Goal: Task Accomplishment & Management: Use online tool/utility

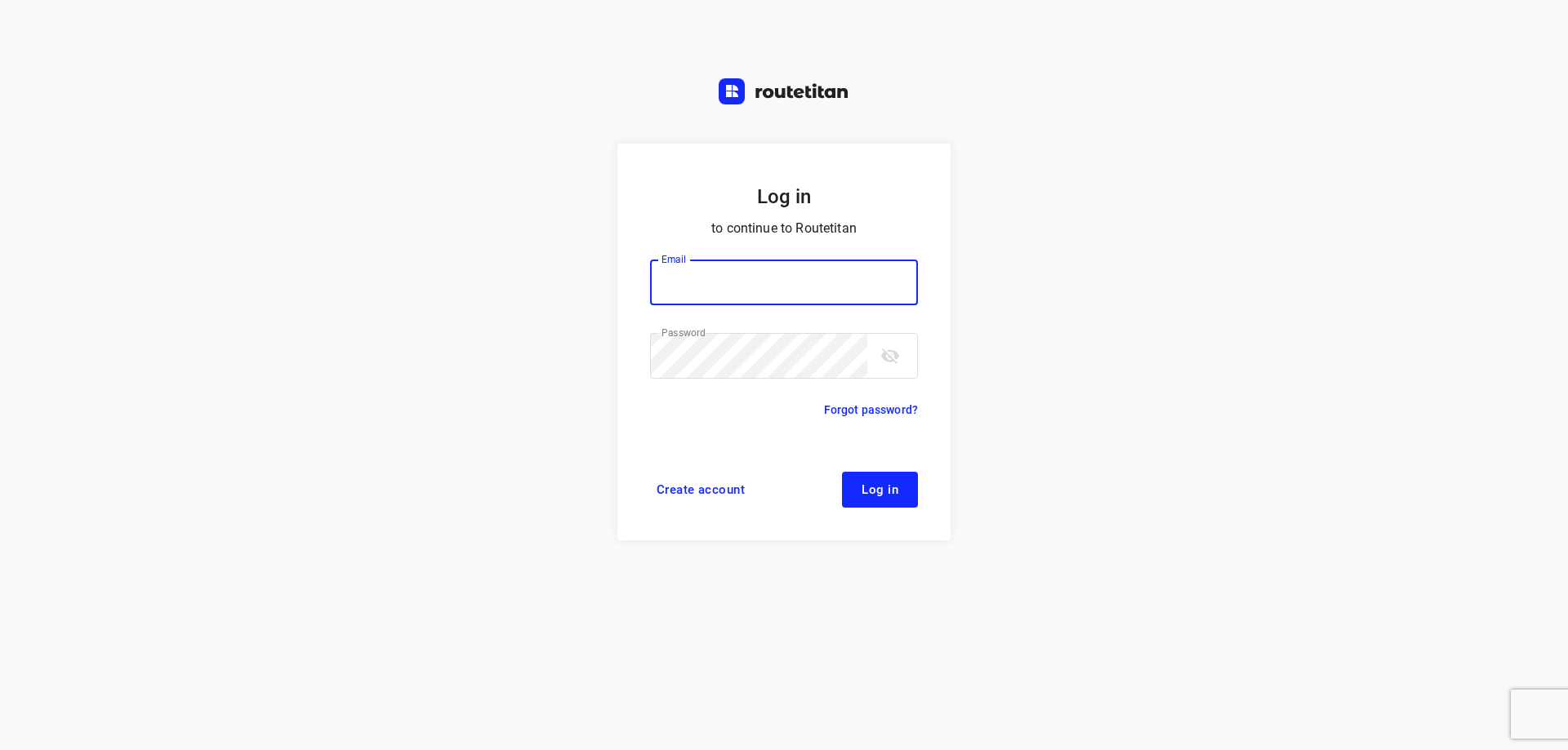
type input "[EMAIL_ADDRESS][DOMAIN_NAME]"
click at [892, 480] on button "Log in" at bounding box center [879, 489] width 76 height 36
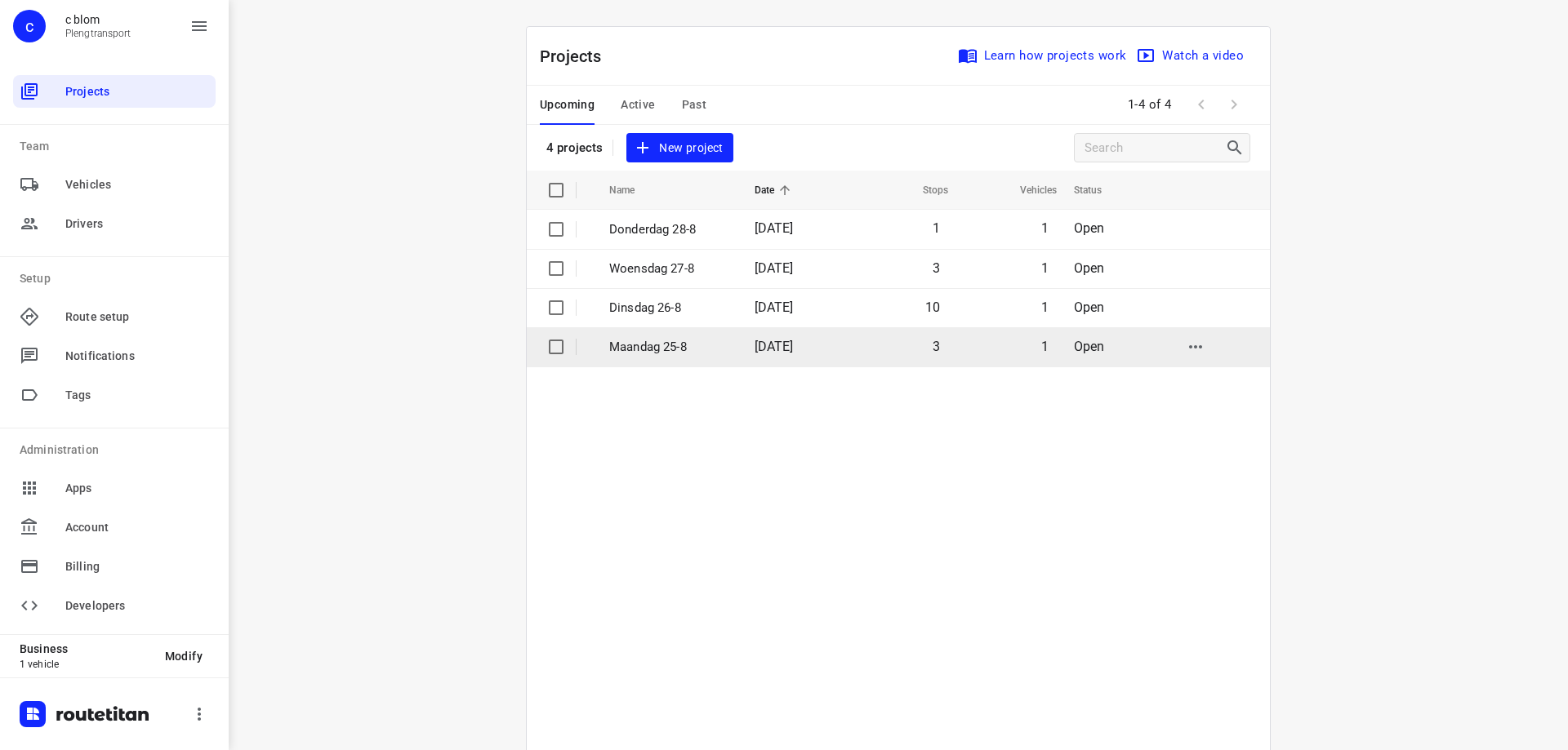
click at [882, 344] on td "3" at bounding box center [898, 347] width 105 height 40
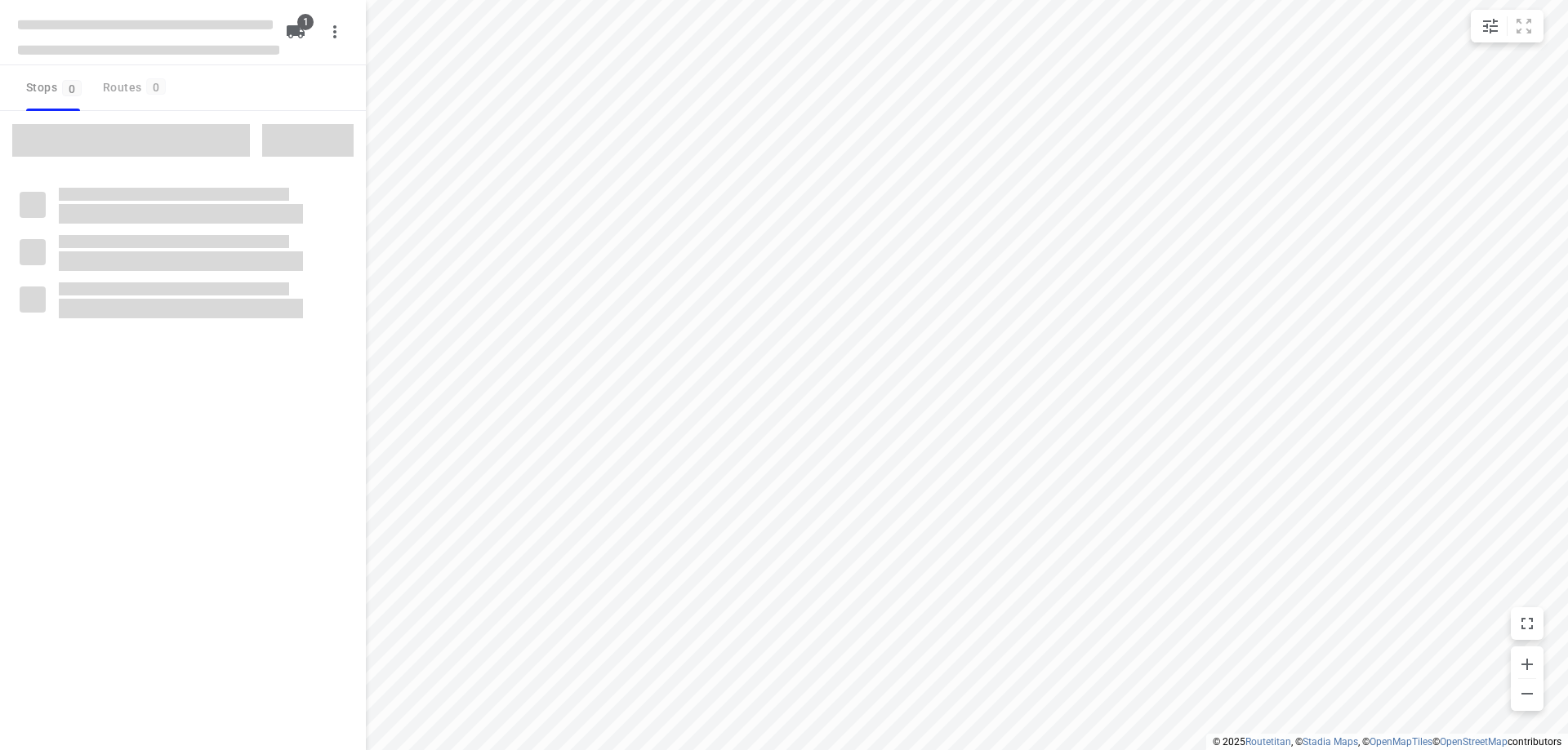
type input "distance"
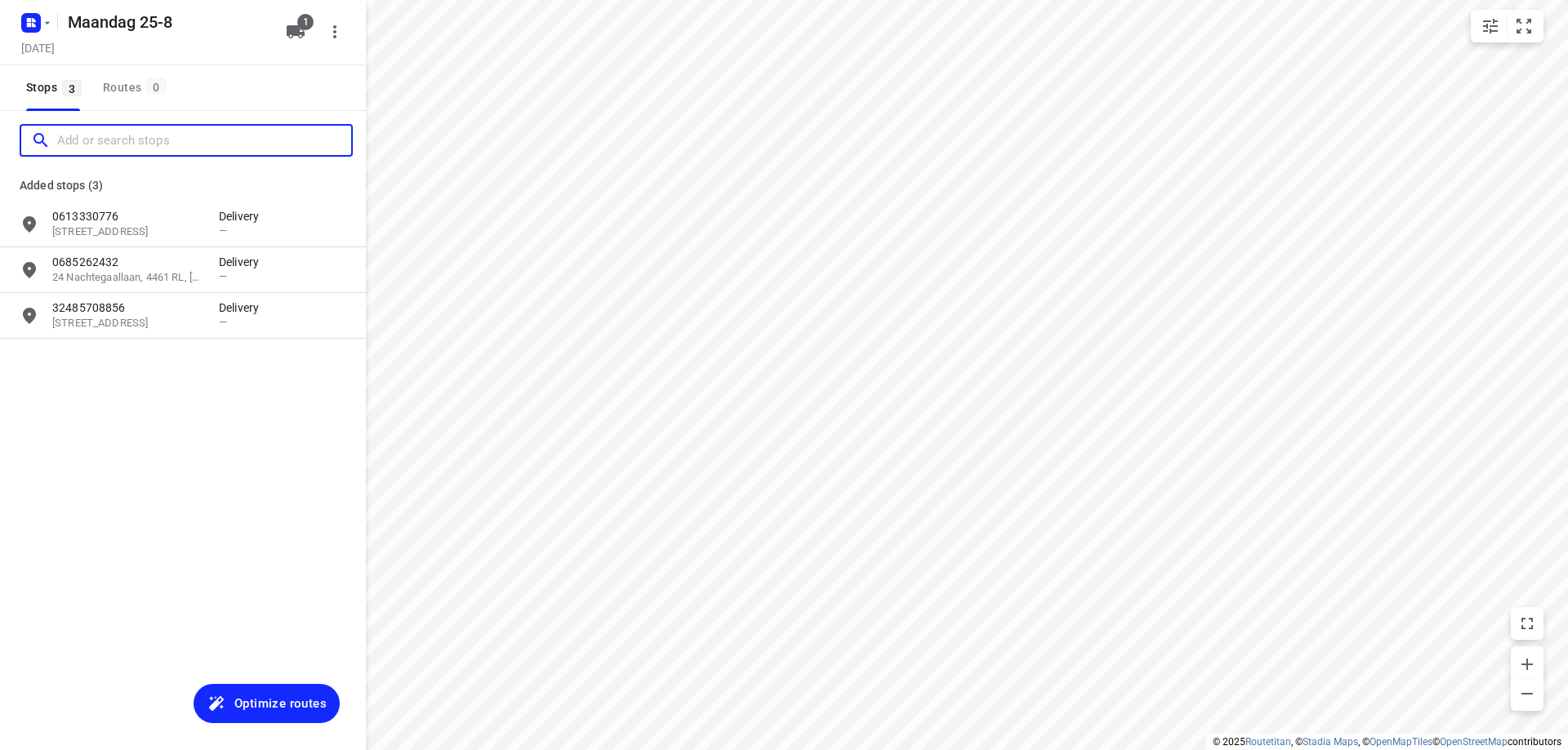
click at [141, 145] on input "Add or search stops" at bounding box center [203, 141] width 294 height 25
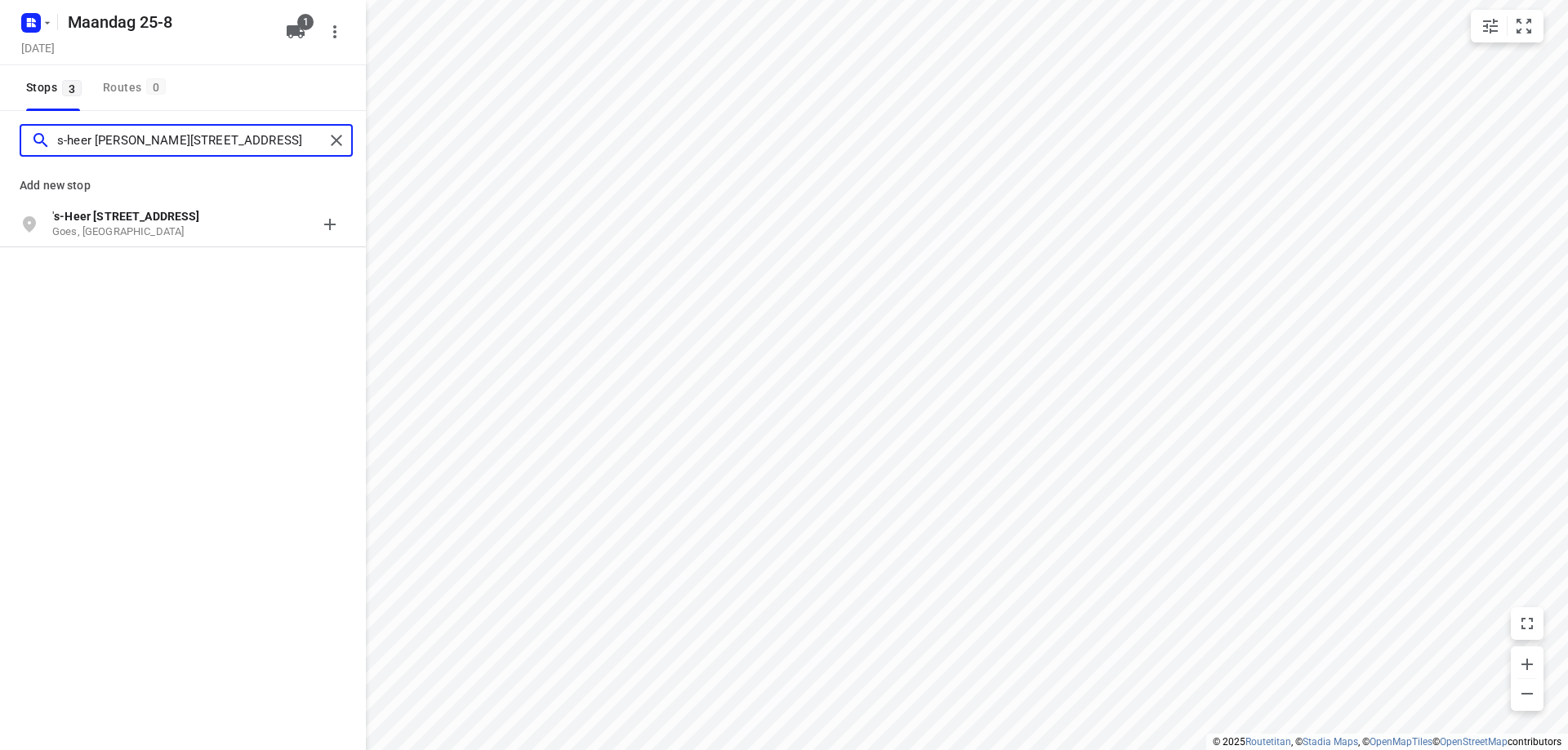
type input "s-heer hendrikskinderenstraat 66c"
click at [136, 228] on p "Goes, Nederland" at bounding box center [127, 232] width 150 height 15
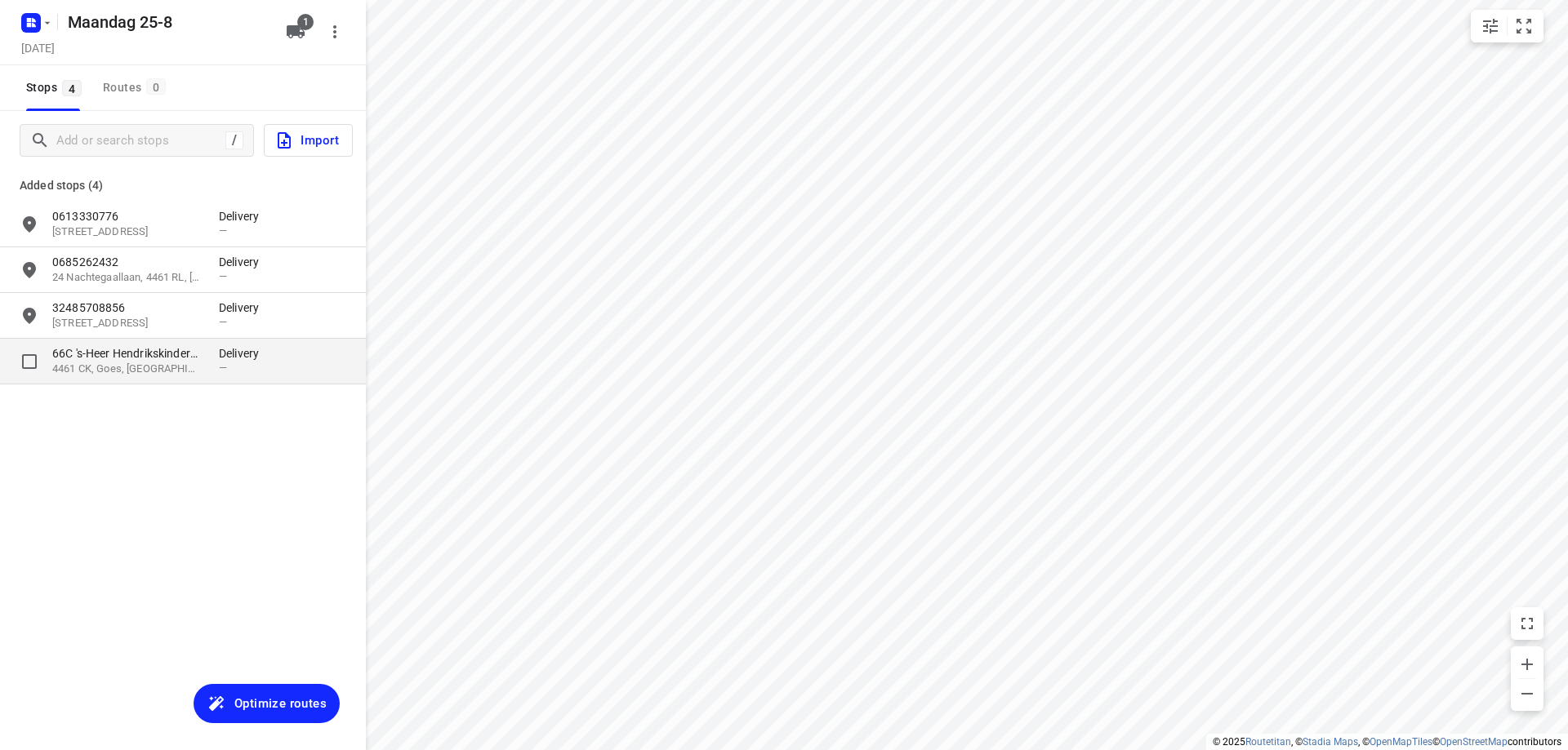
click at [133, 370] on p "4461 CK, Goes, NL" at bounding box center [127, 369] width 150 height 15
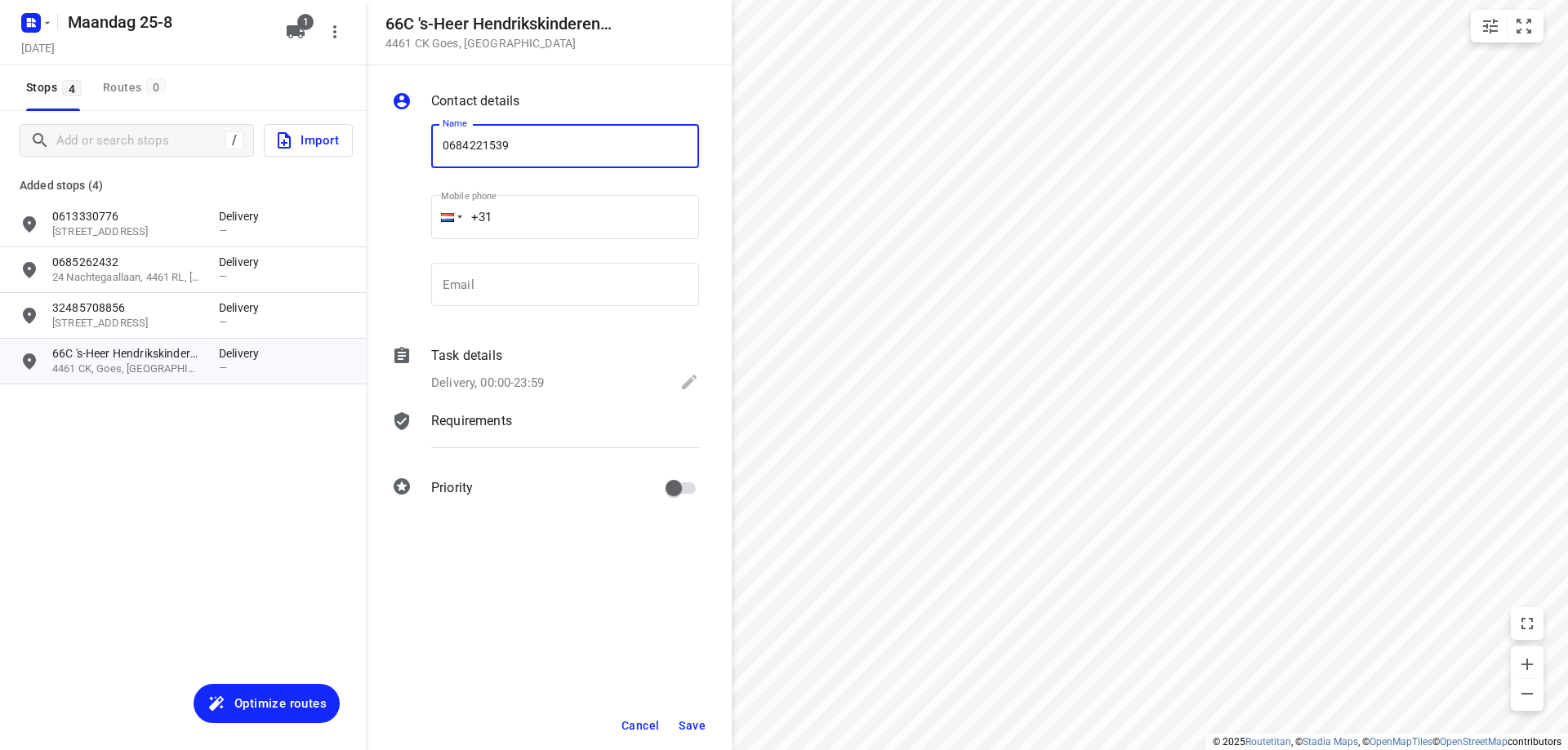
type input "0684221539"
click at [686, 730] on span "Save" at bounding box center [692, 726] width 27 height 13
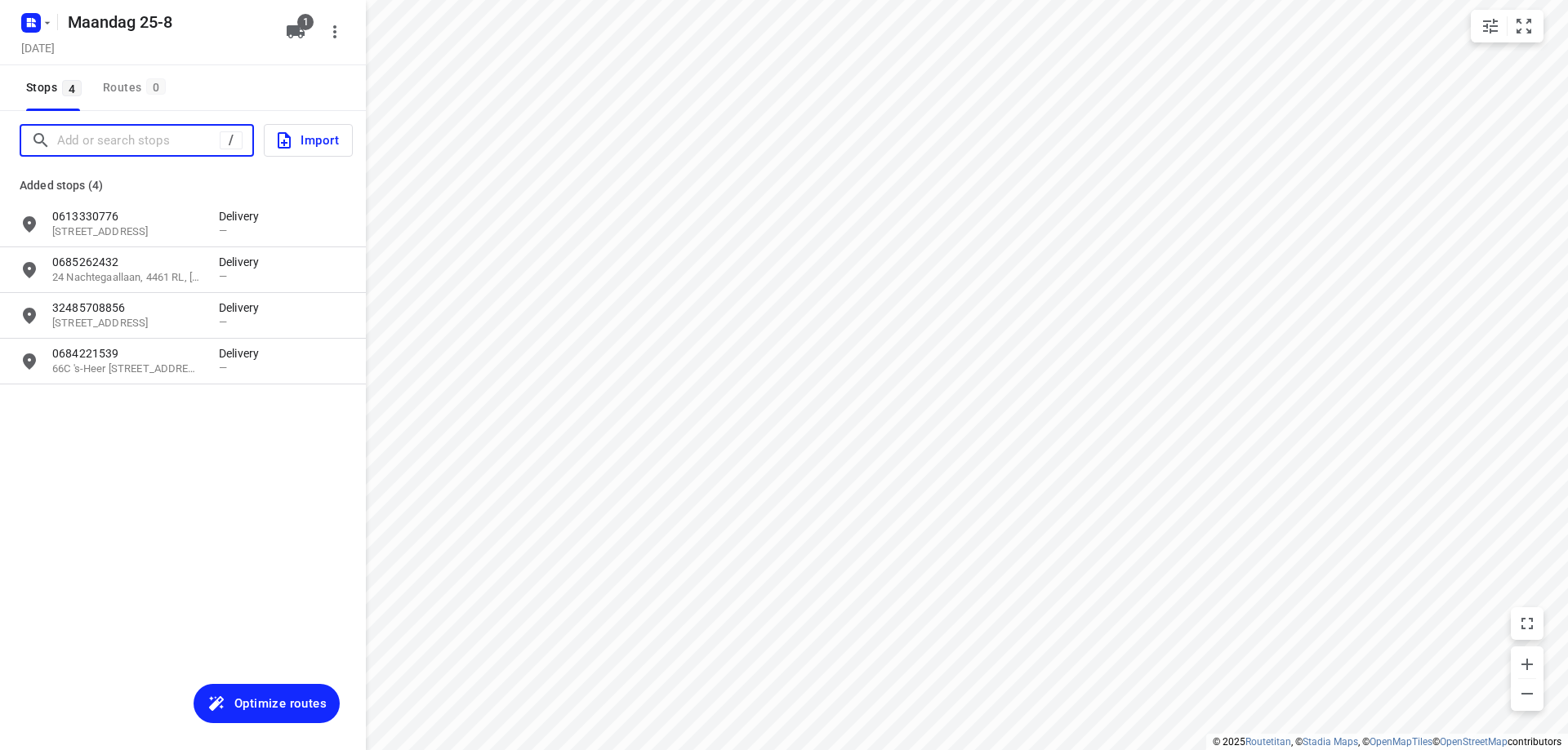
click at [130, 140] on input "Add or search stops" at bounding box center [138, 141] width 163 height 25
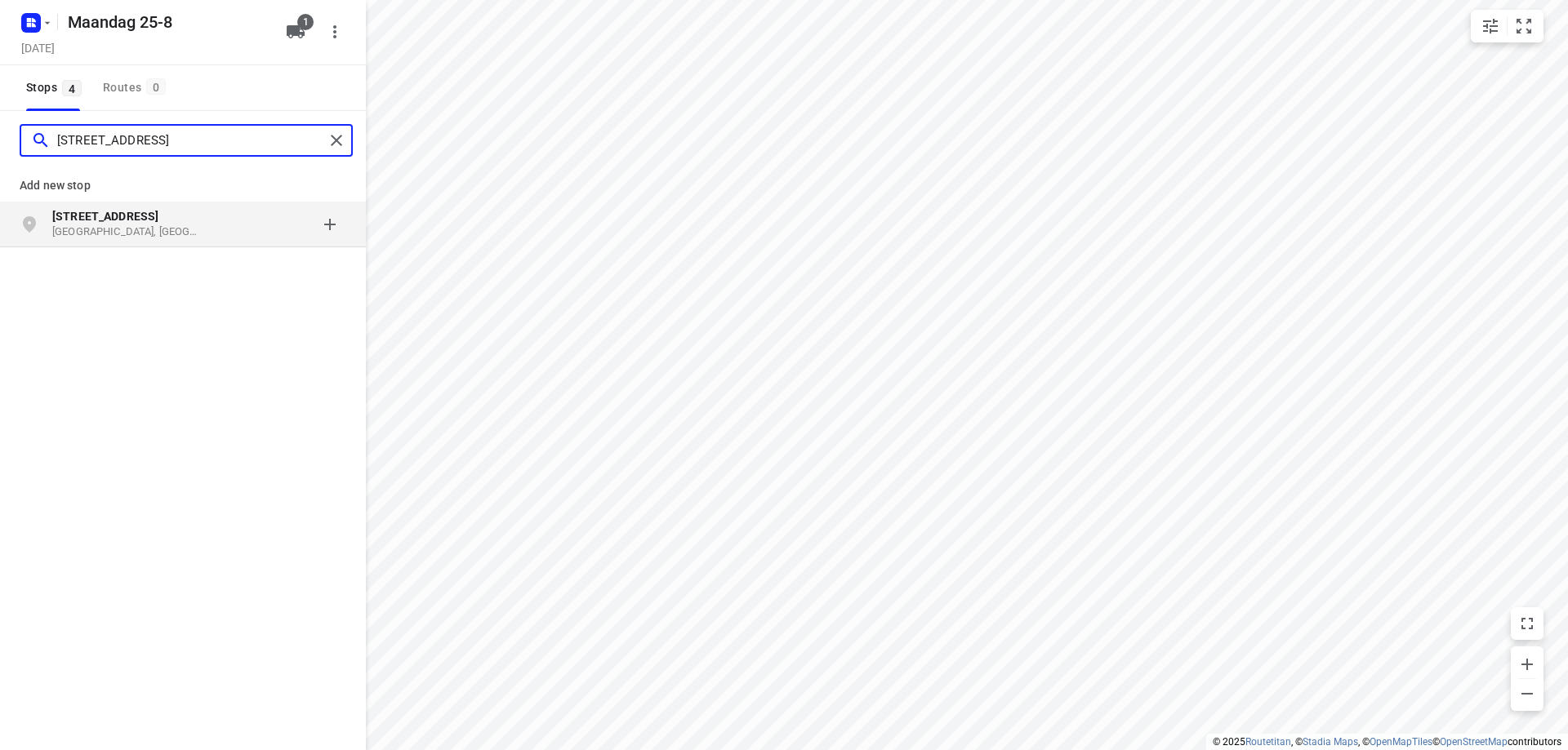
type input "munttorenstraat 93"
click at [204, 223] on p "Munttorenstraat 93" at bounding box center [135, 216] width 167 height 16
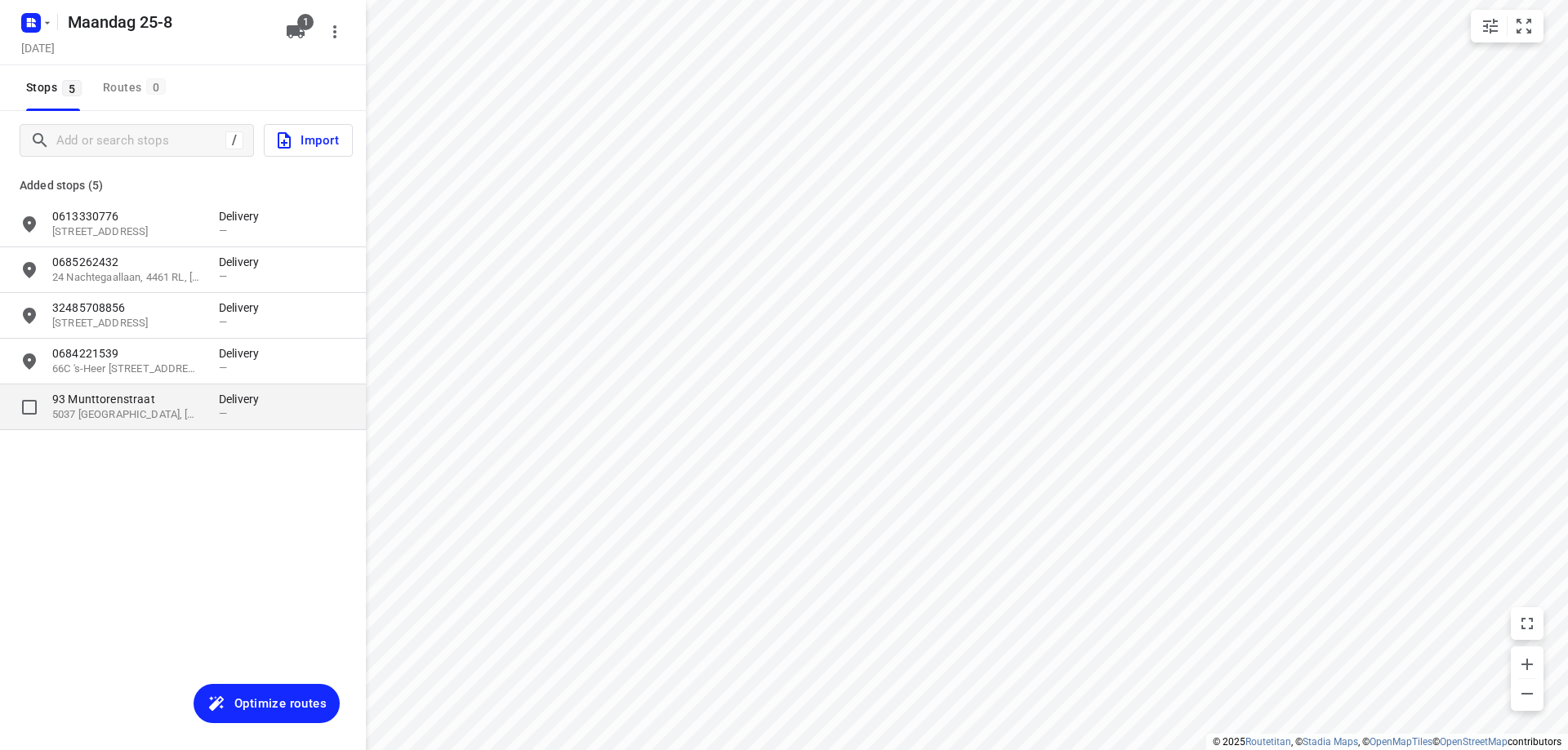
click at [205, 424] on div "93 Munttorenstraat 5037 AZ, Tilburg, NL Delivery —" at bounding box center [182, 407] width 365 height 45
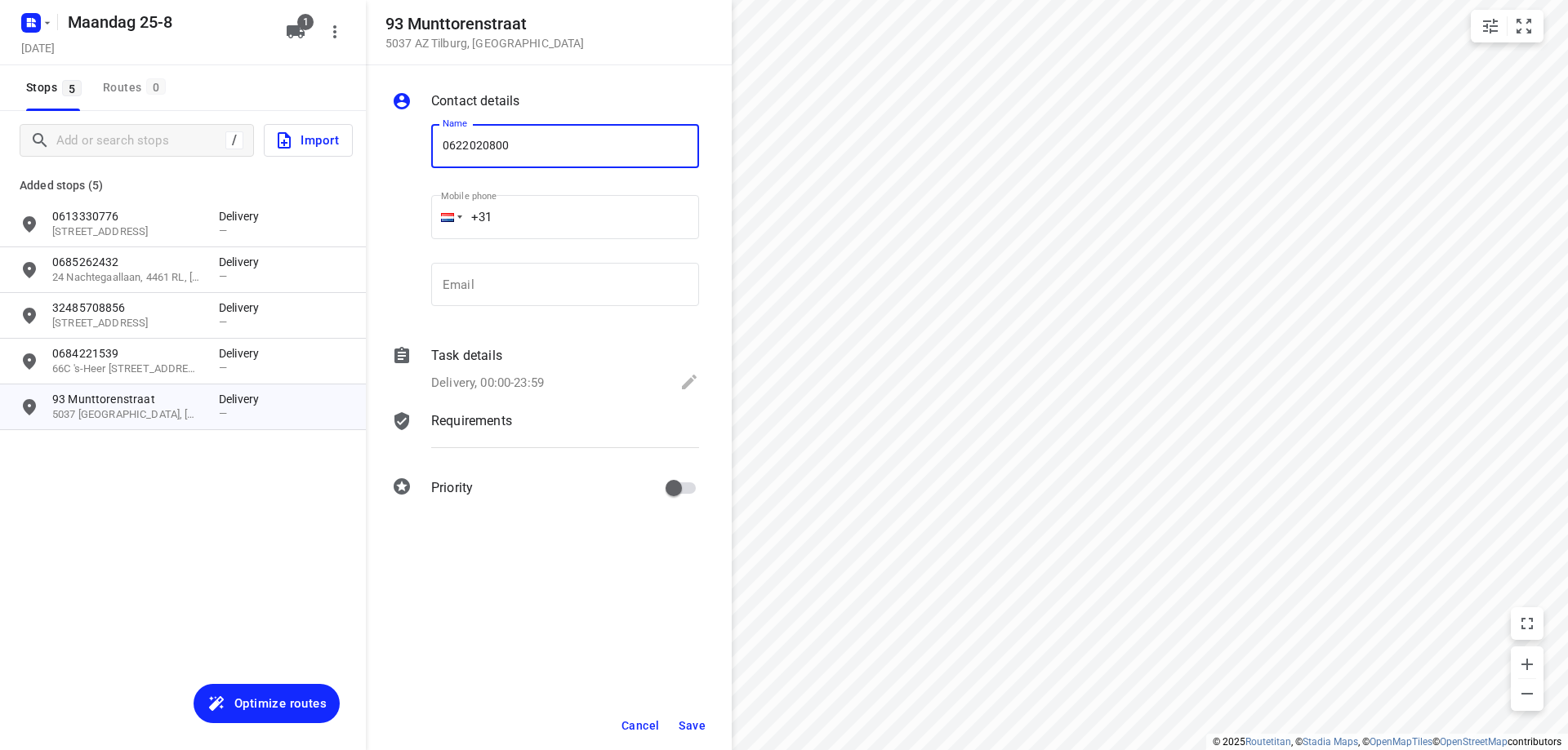
type input "0622020800"
click at [686, 723] on span "Save" at bounding box center [692, 726] width 27 height 13
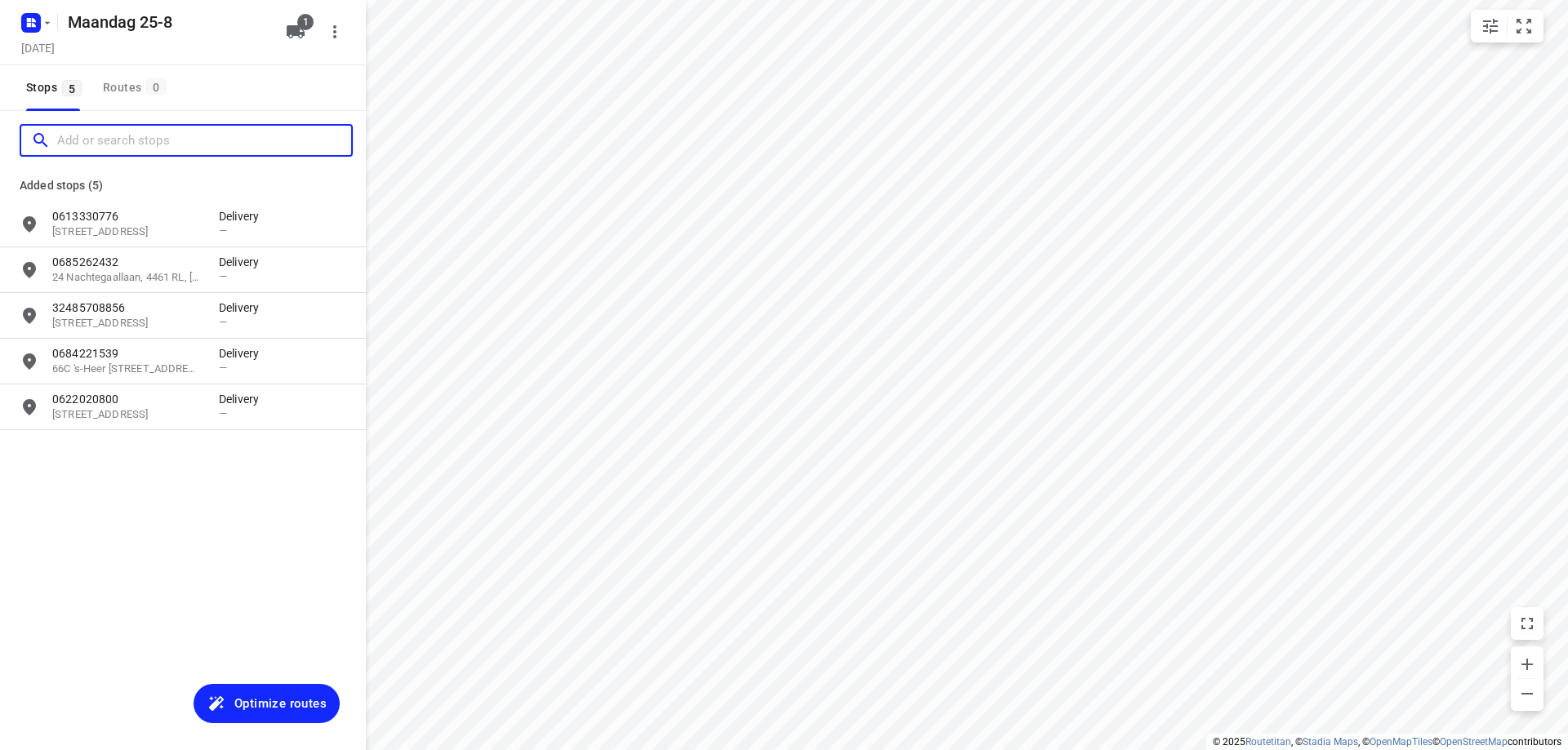
click at [122, 147] on input "Add or search stops" at bounding box center [203, 141] width 294 height 25
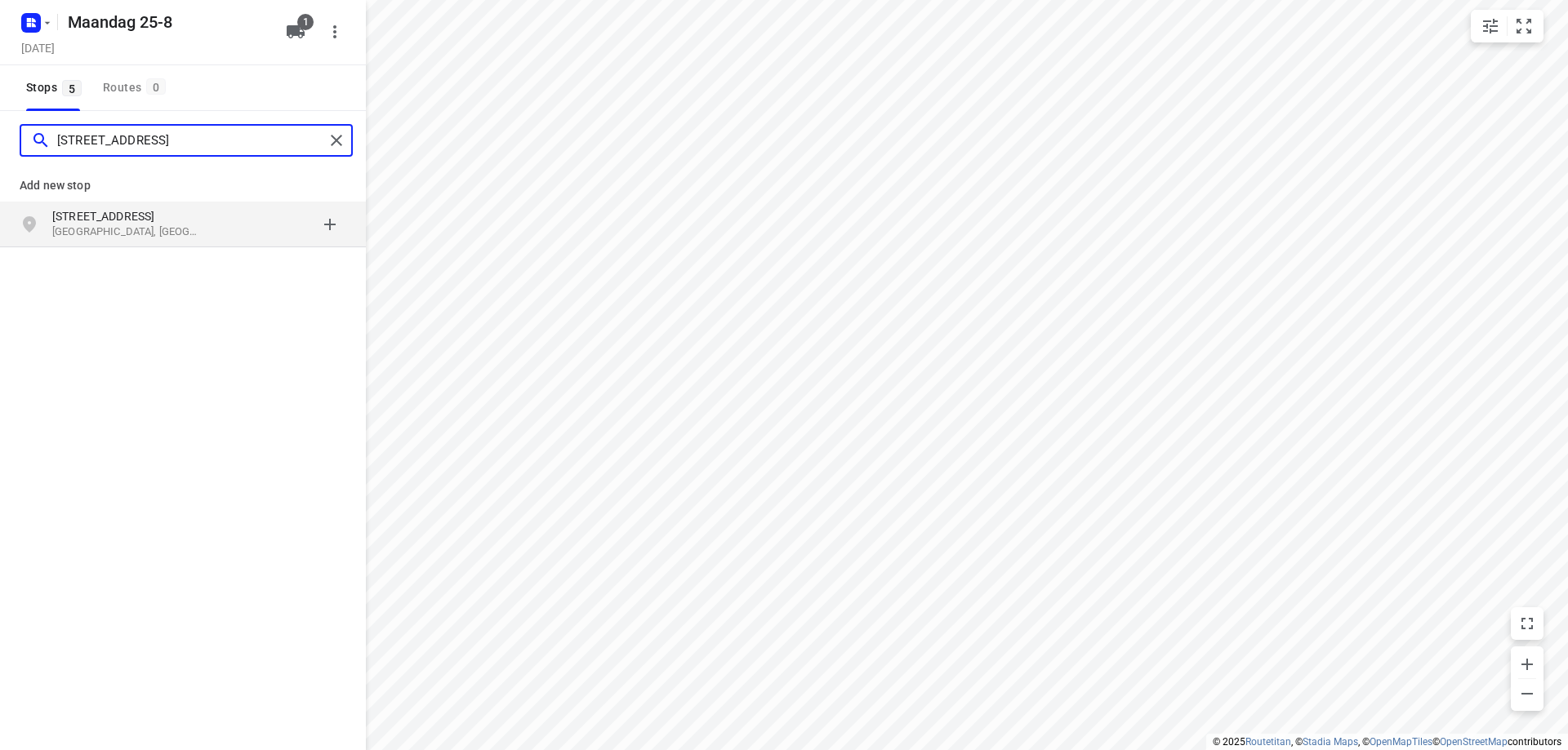
type input "elektronweg 16a utrec"
click at [177, 227] on p "Utrecht, Nederland" at bounding box center [127, 232] width 150 height 15
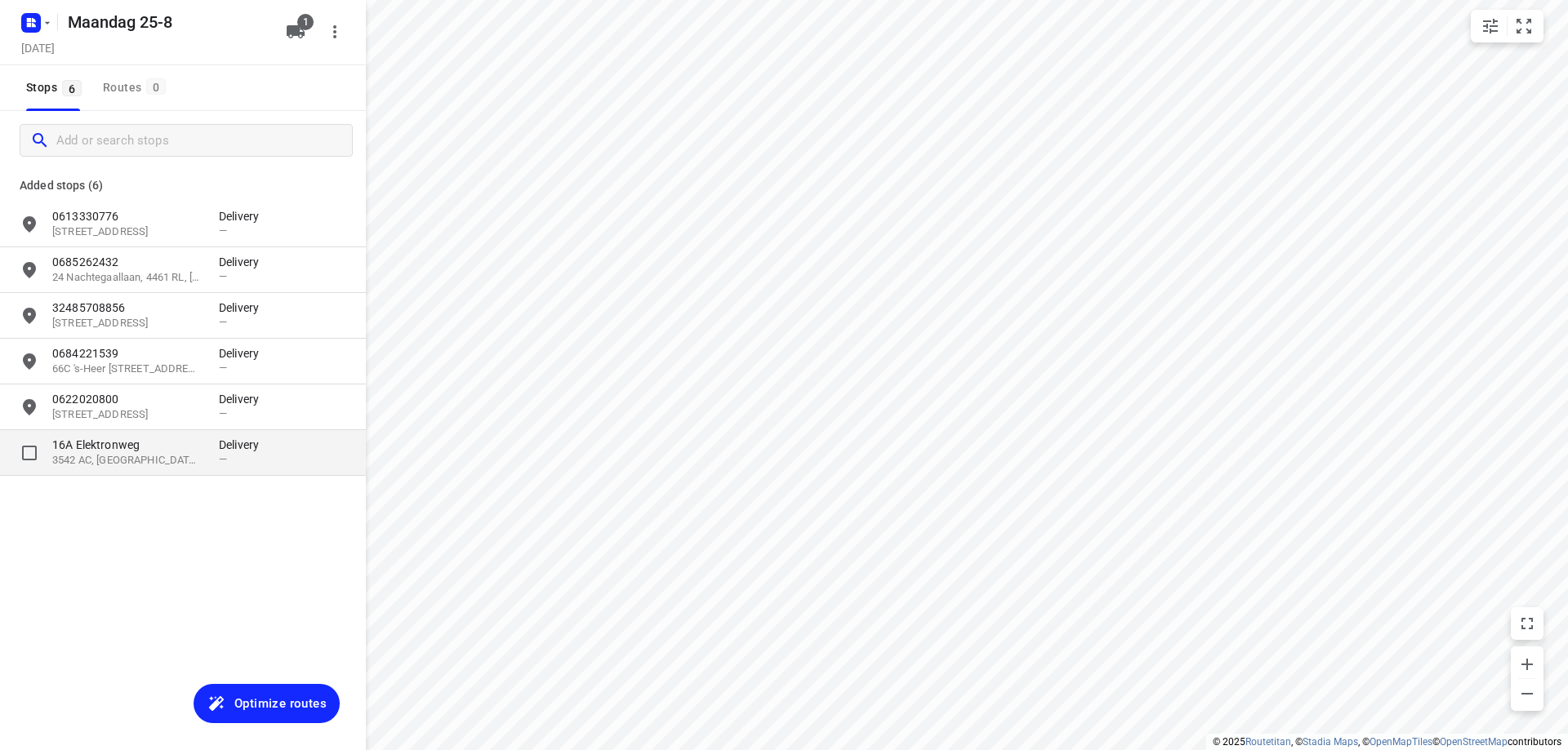
click at [184, 445] on p "16A Elektronweg" at bounding box center [127, 444] width 150 height 16
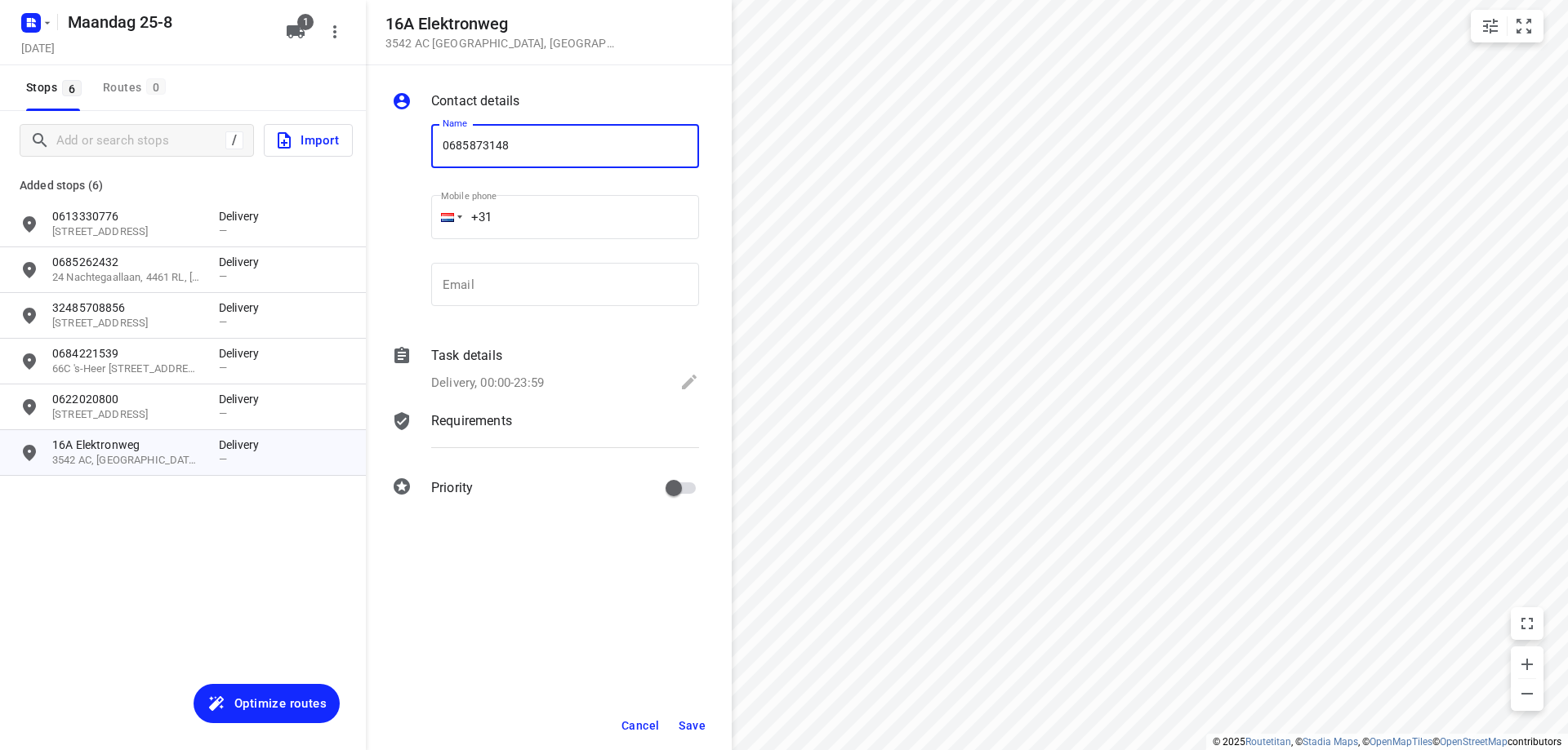
type input "0685873148"
click at [692, 722] on span "Save" at bounding box center [692, 726] width 27 height 13
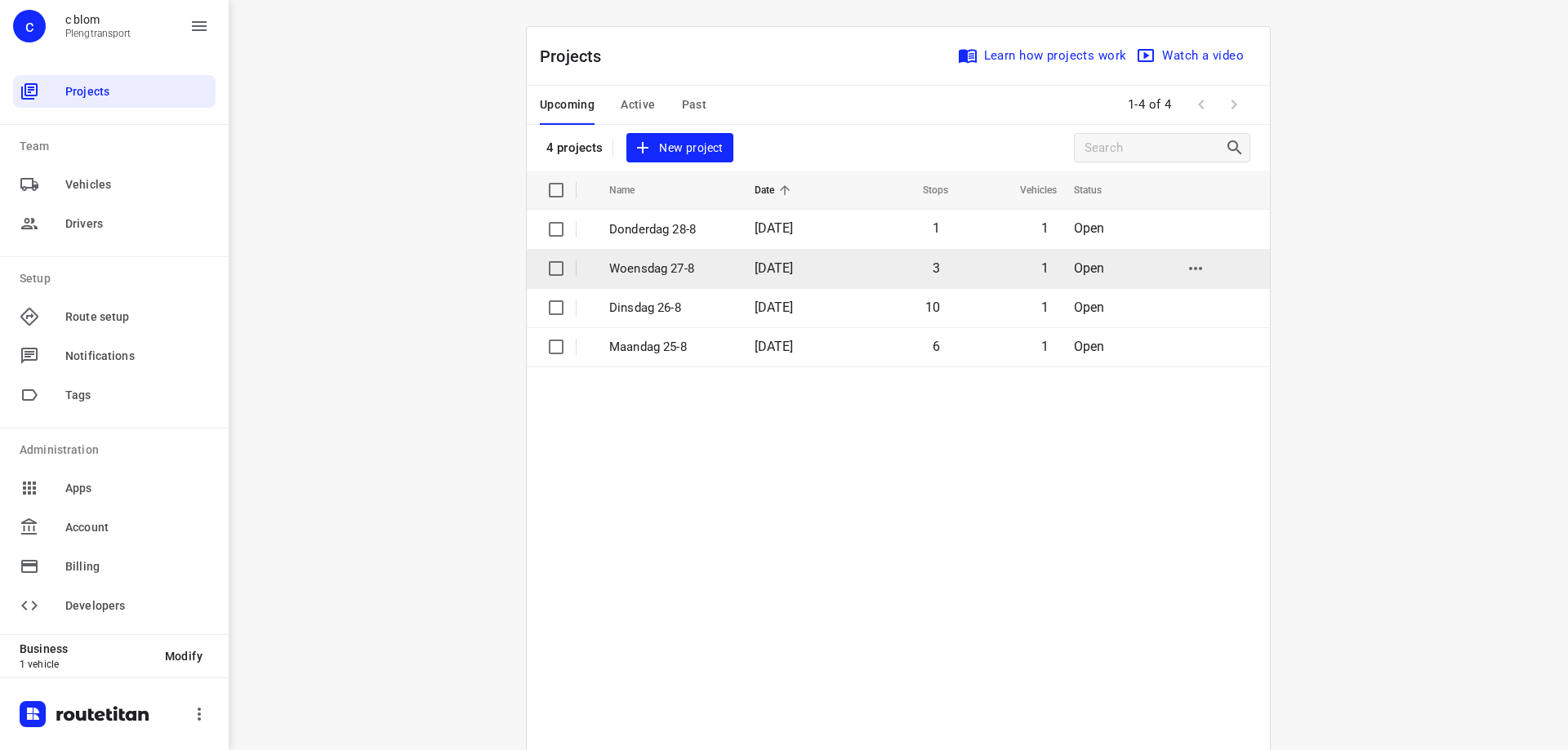
click at [677, 265] on p "Woensdag 27-8" at bounding box center [669, 268] width 121 height 18
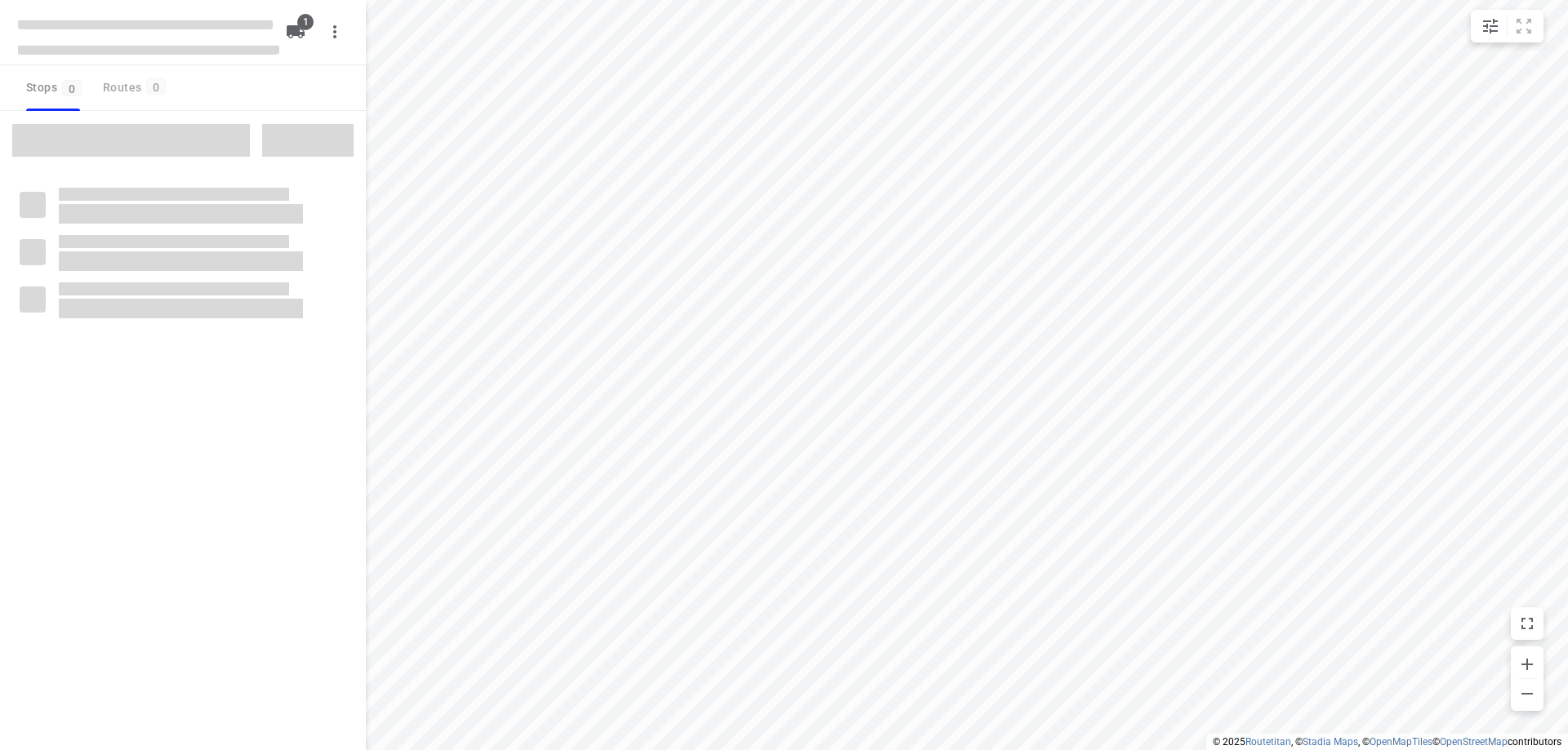
type input "distance"
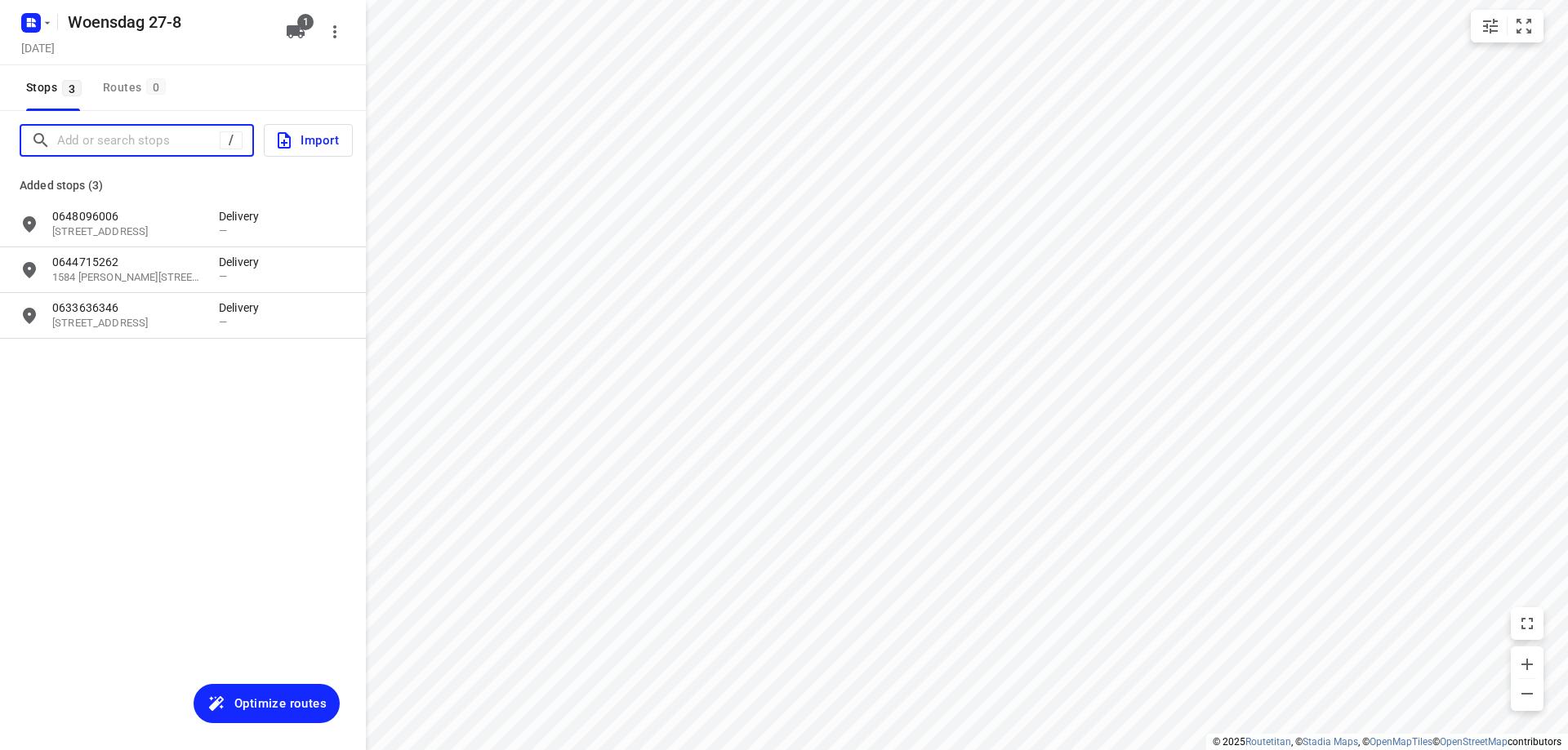
click at [174, 147] on input "Add or search stops" at bounding box center [138, 141] width 163 height 25
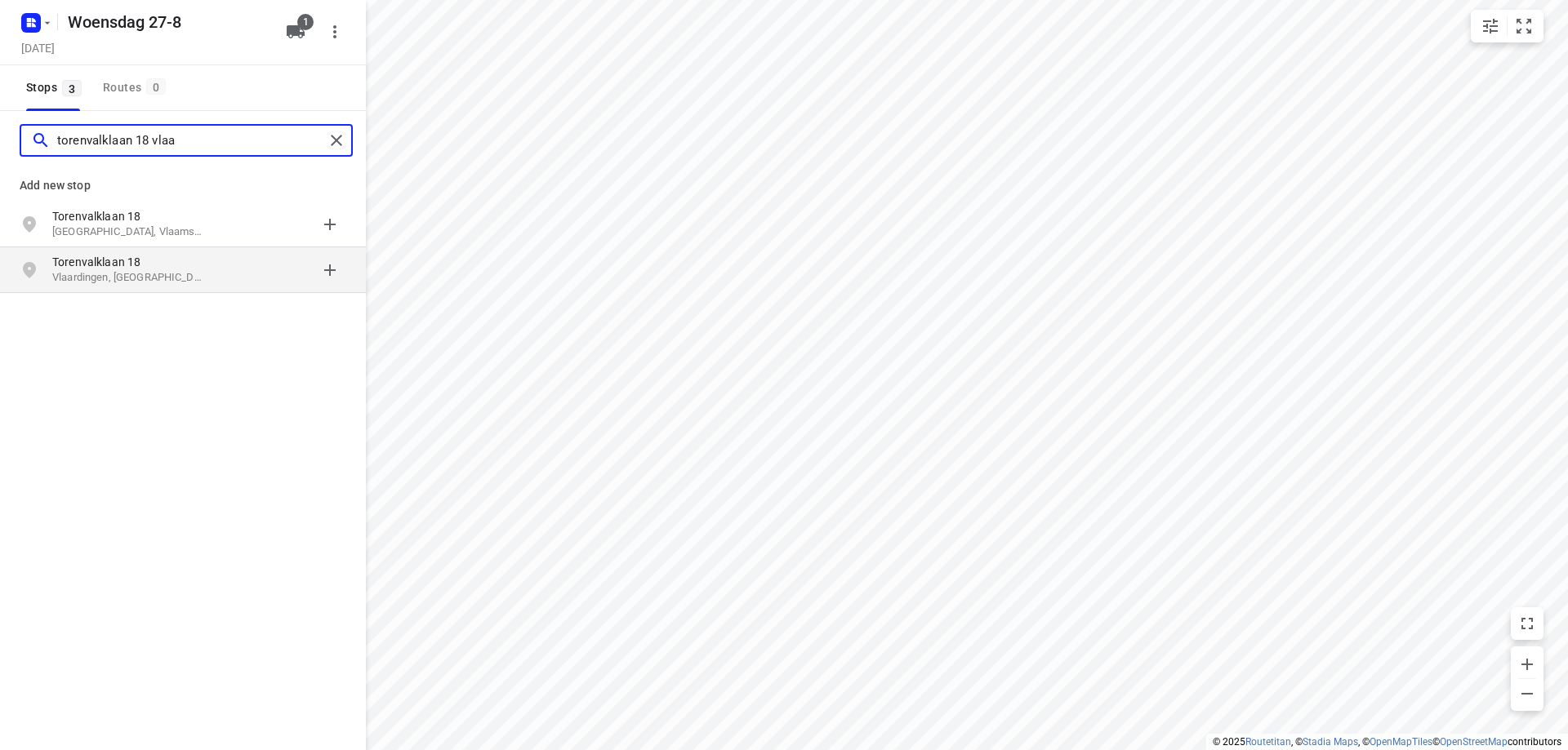
type input "torenvalklaan 18 vlaa"
click at [128, 270] on p "Vlaardingen, Nederland" at bounding box center [127, 278] width 150 height 15
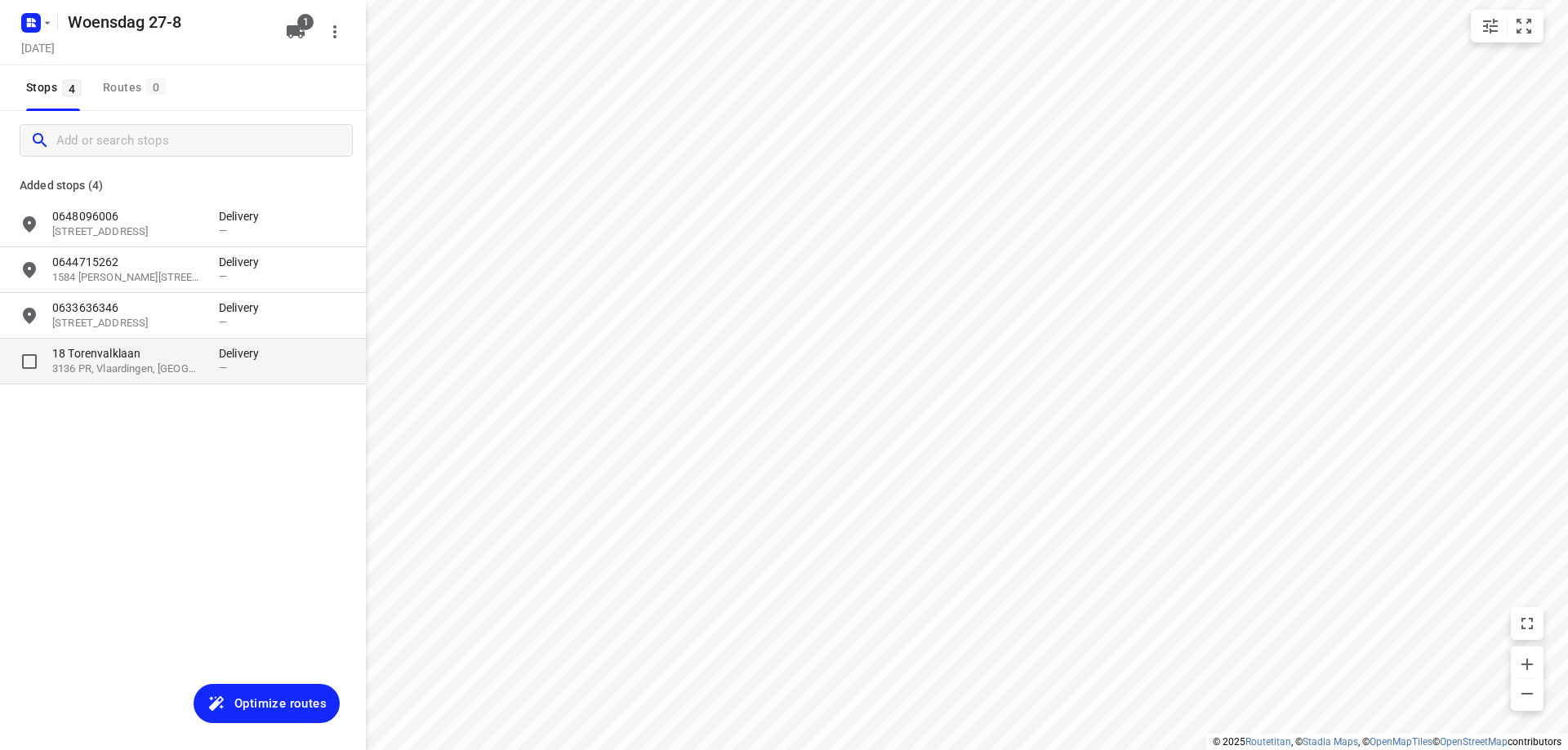
click at [141, 357] on p "18 Torenvalklaan" at bounding box center [127, 353] width 150 height 16
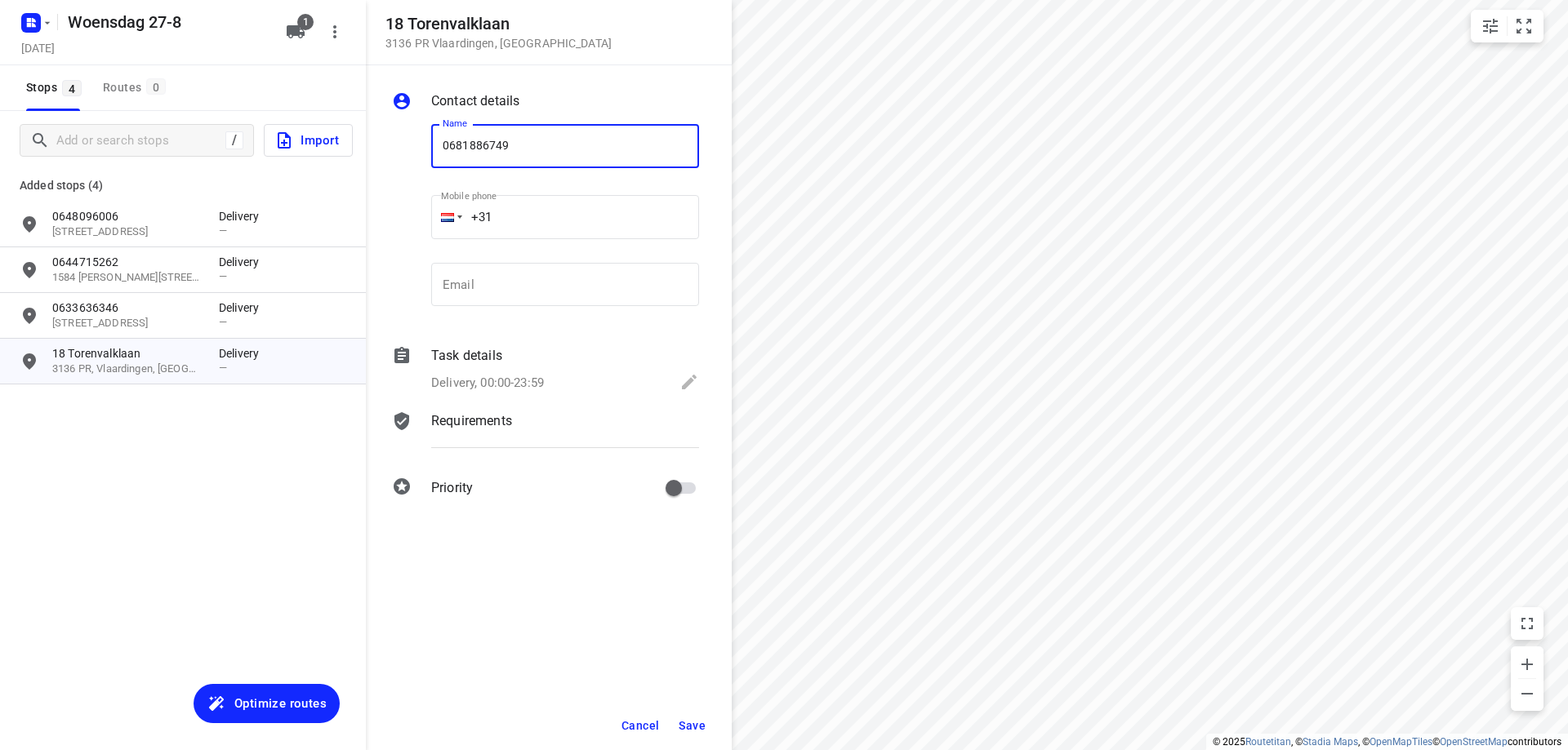
type input "0681886749"
click at [695, 724] on span "Save" at bounding box center [692, 726] width 27 height 13
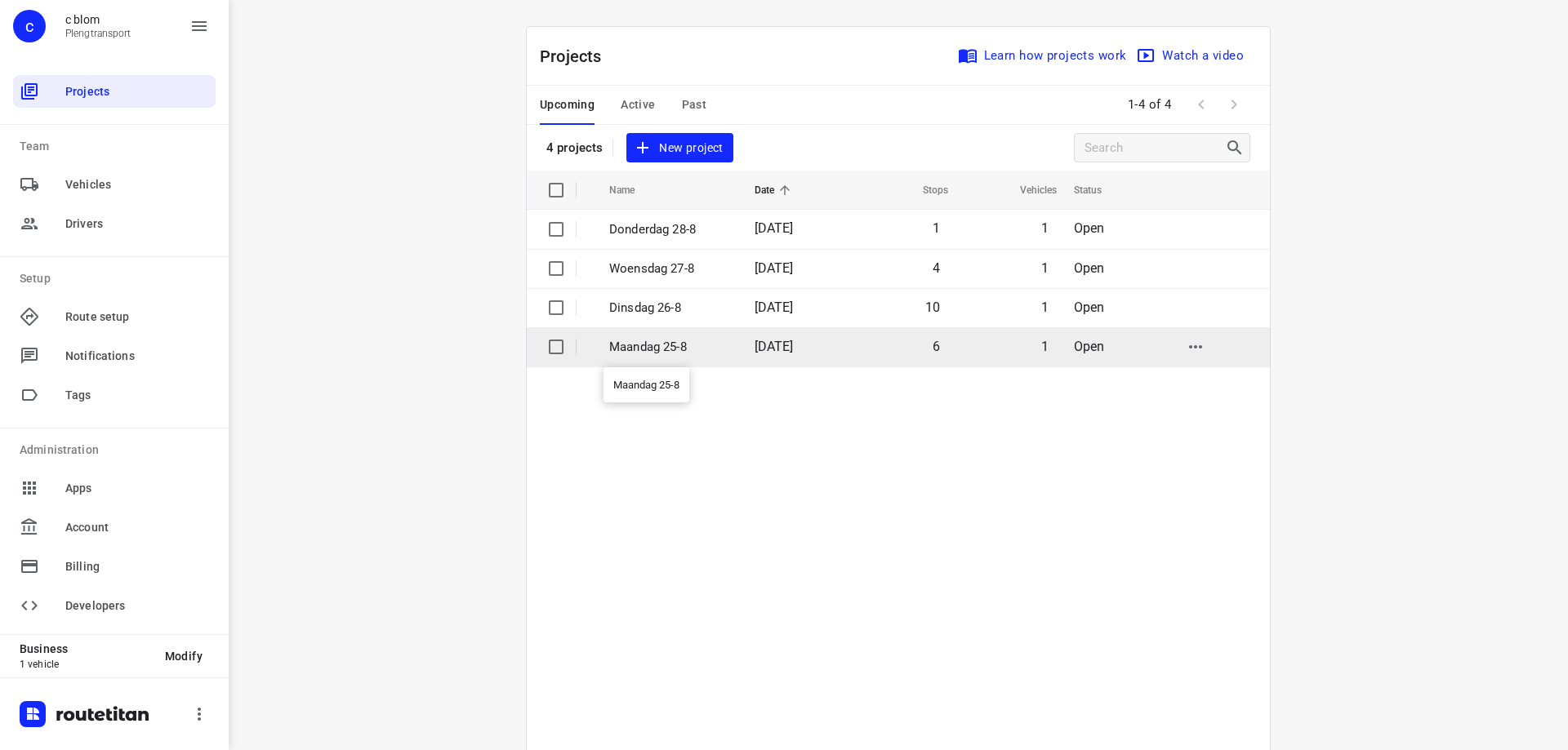
click at [673, 347] on p "Maandag 25-8" at bounding box center [669, 347] width 121 height 18
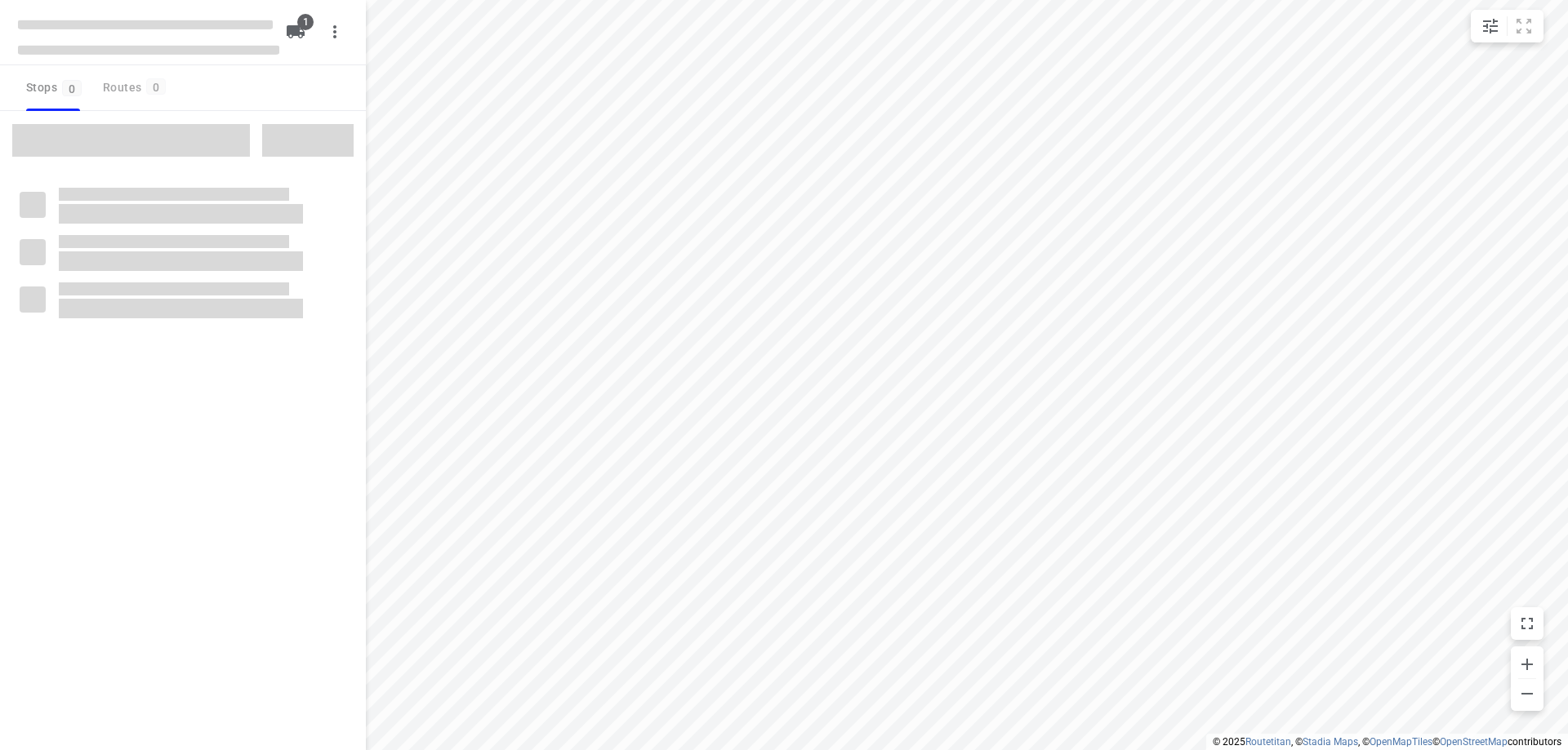
type input "distance"
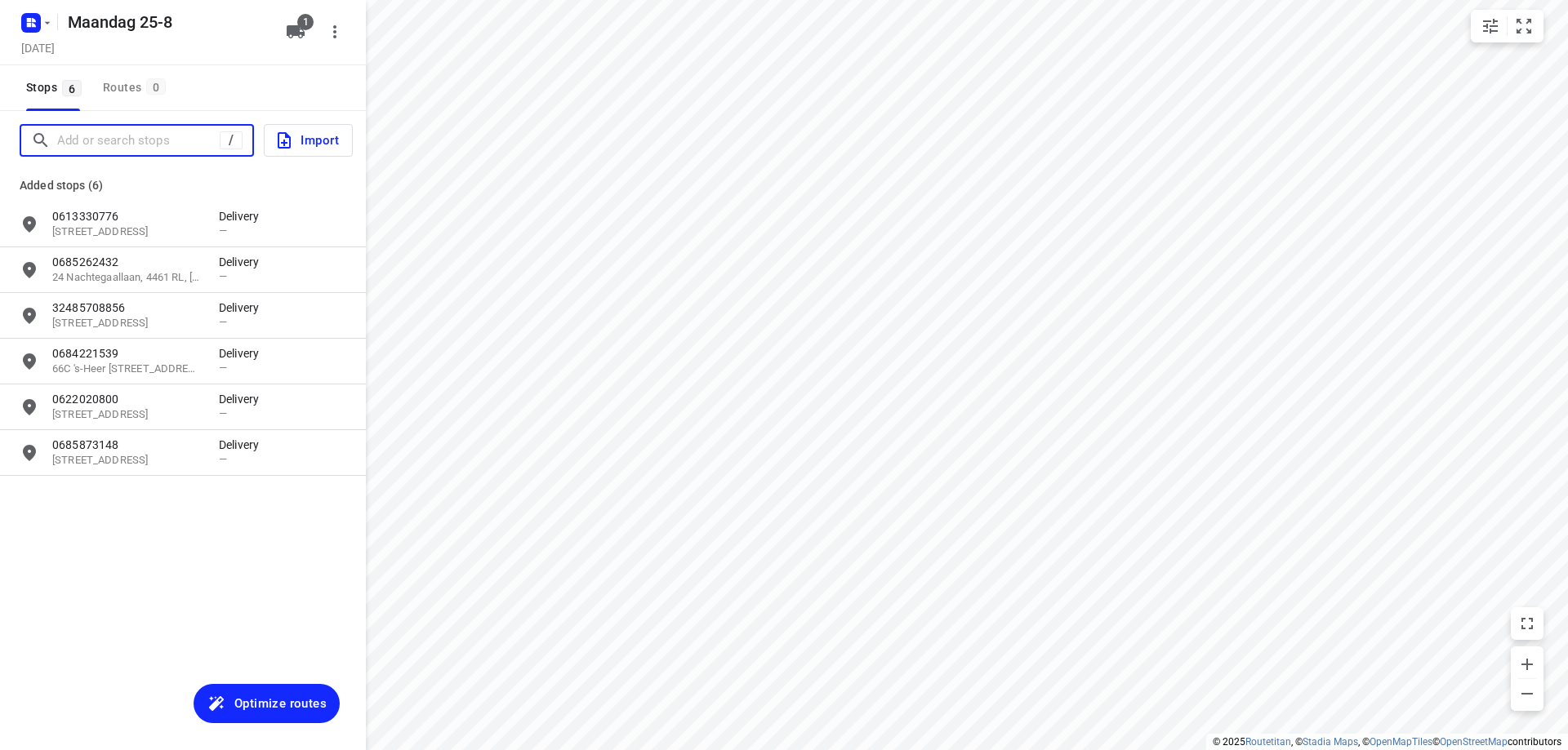
click at [157, 136] on input "Add or search stops" at bounding box center [138, 141] width 163 height 25
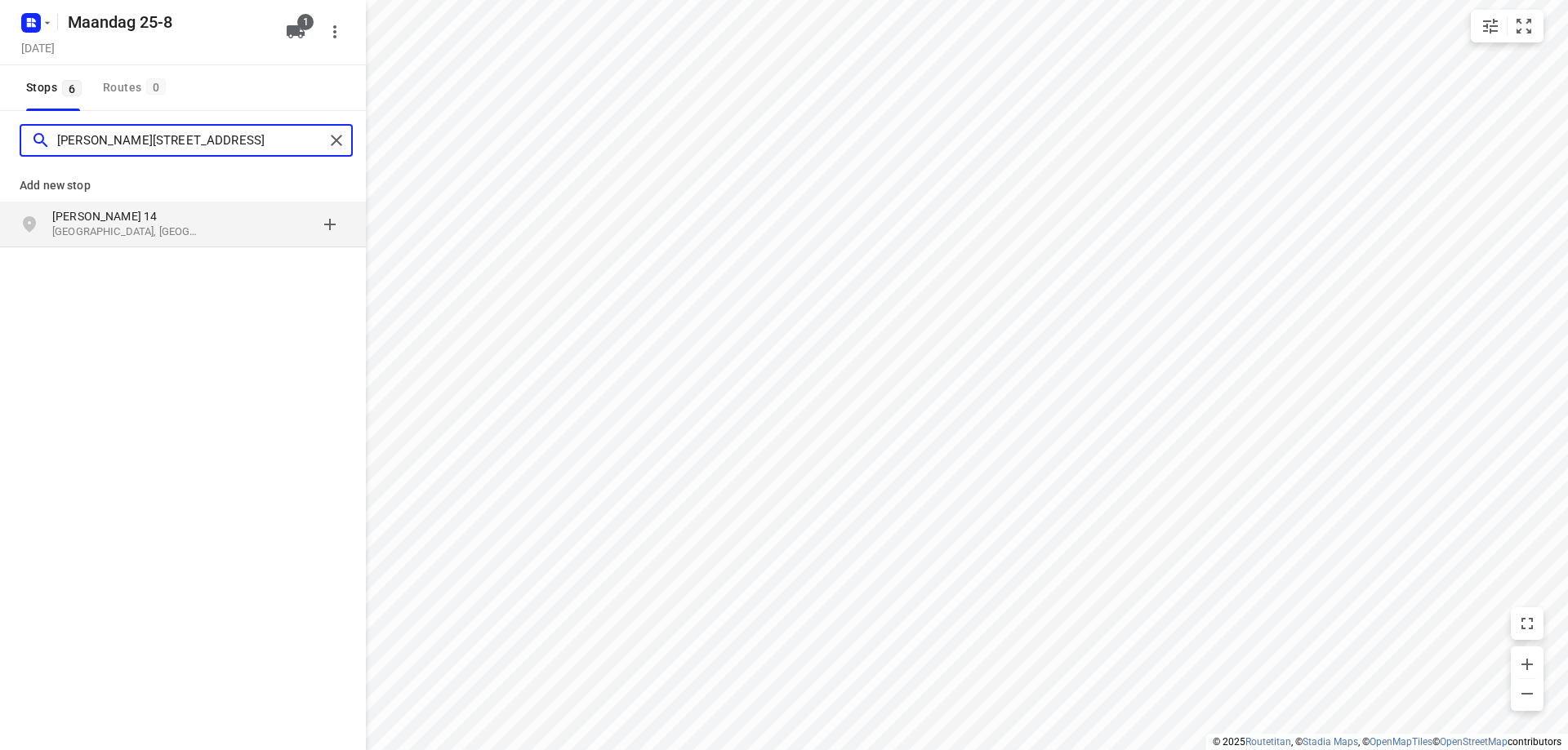
type input "aletta jacobspad 14 oos"
click at [189, 221] on p "Aletta Jacobspad 14" at bounding box center [127, 216] width 150 height 16
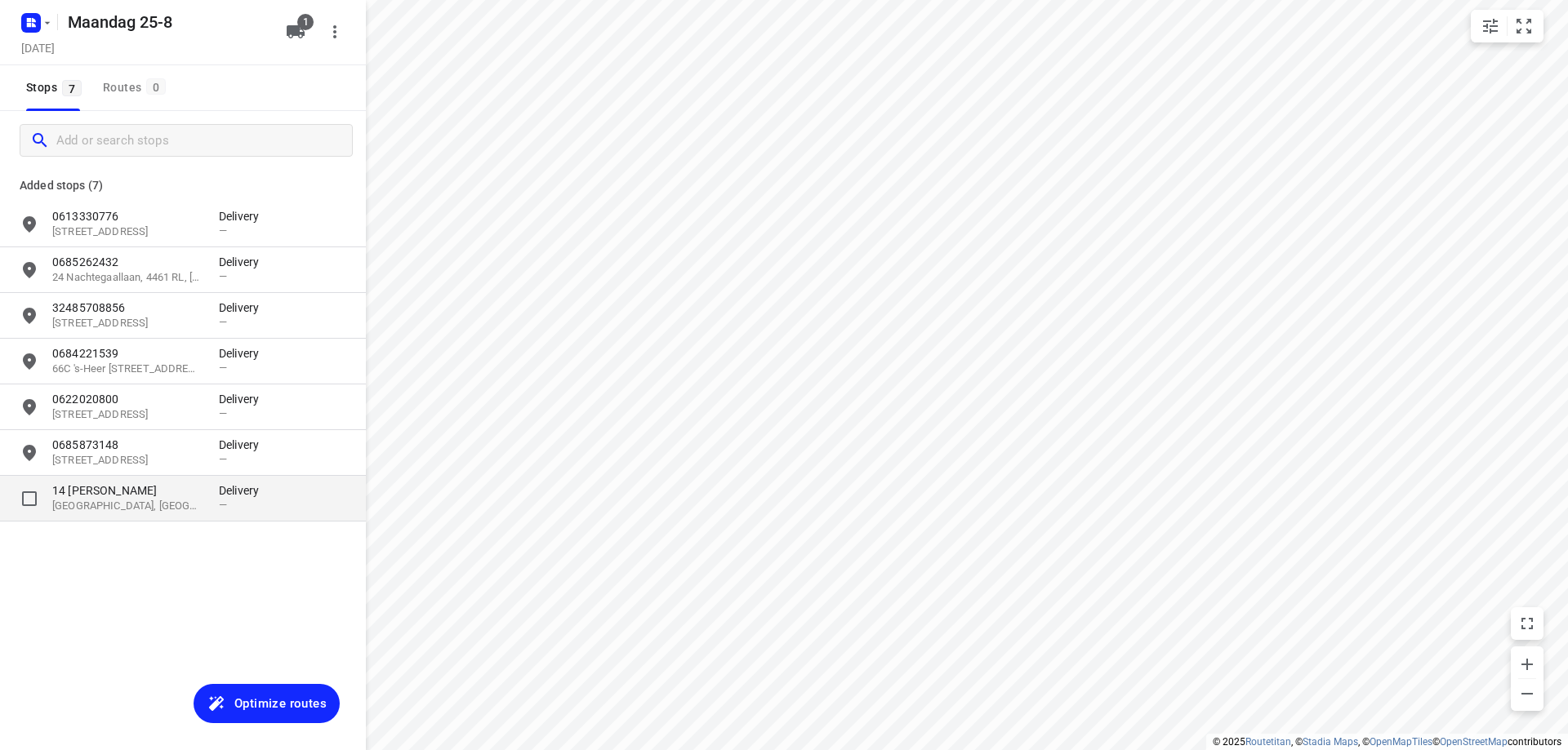
click at [200, 486] on p "14 Aletta Jacobspad" at bounding box center [127, 490] width 150 height 16
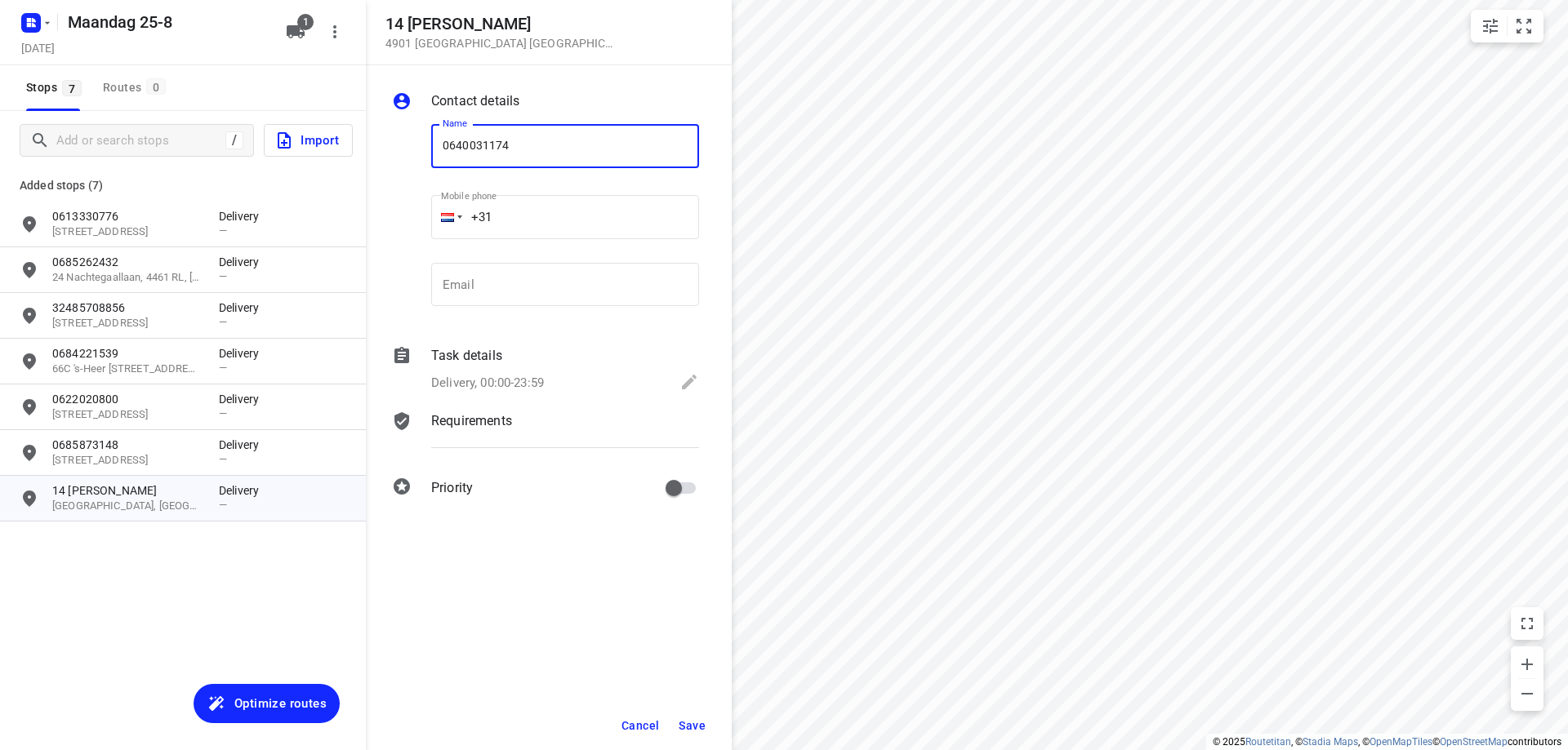
type input "0640031174"
click at [695, 722] on span "Save" at bounding box center [692, 726] width 27 height 13
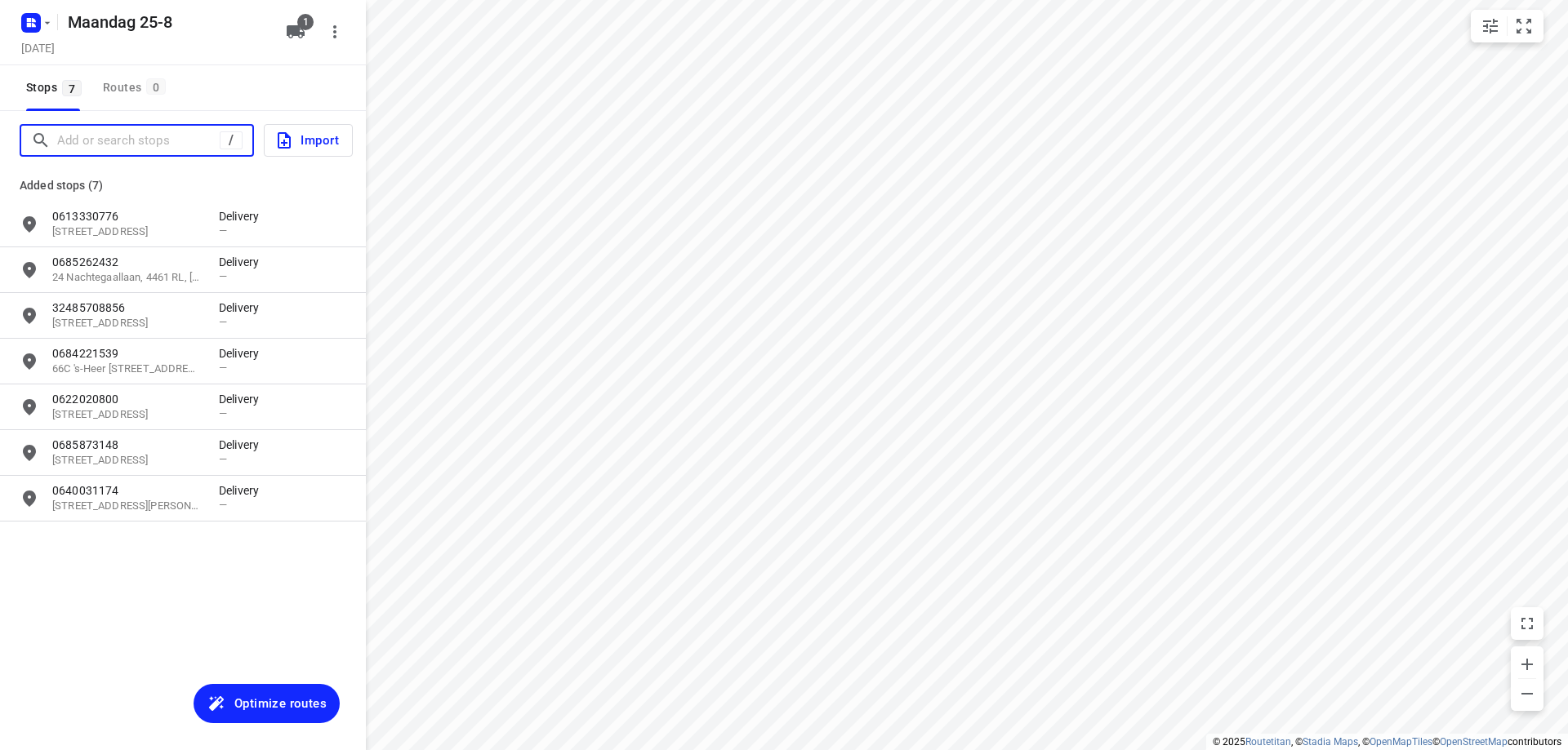
click at [109, 140] on input "Add or search stops" at bounding box center [138, 141] width 163 height 25
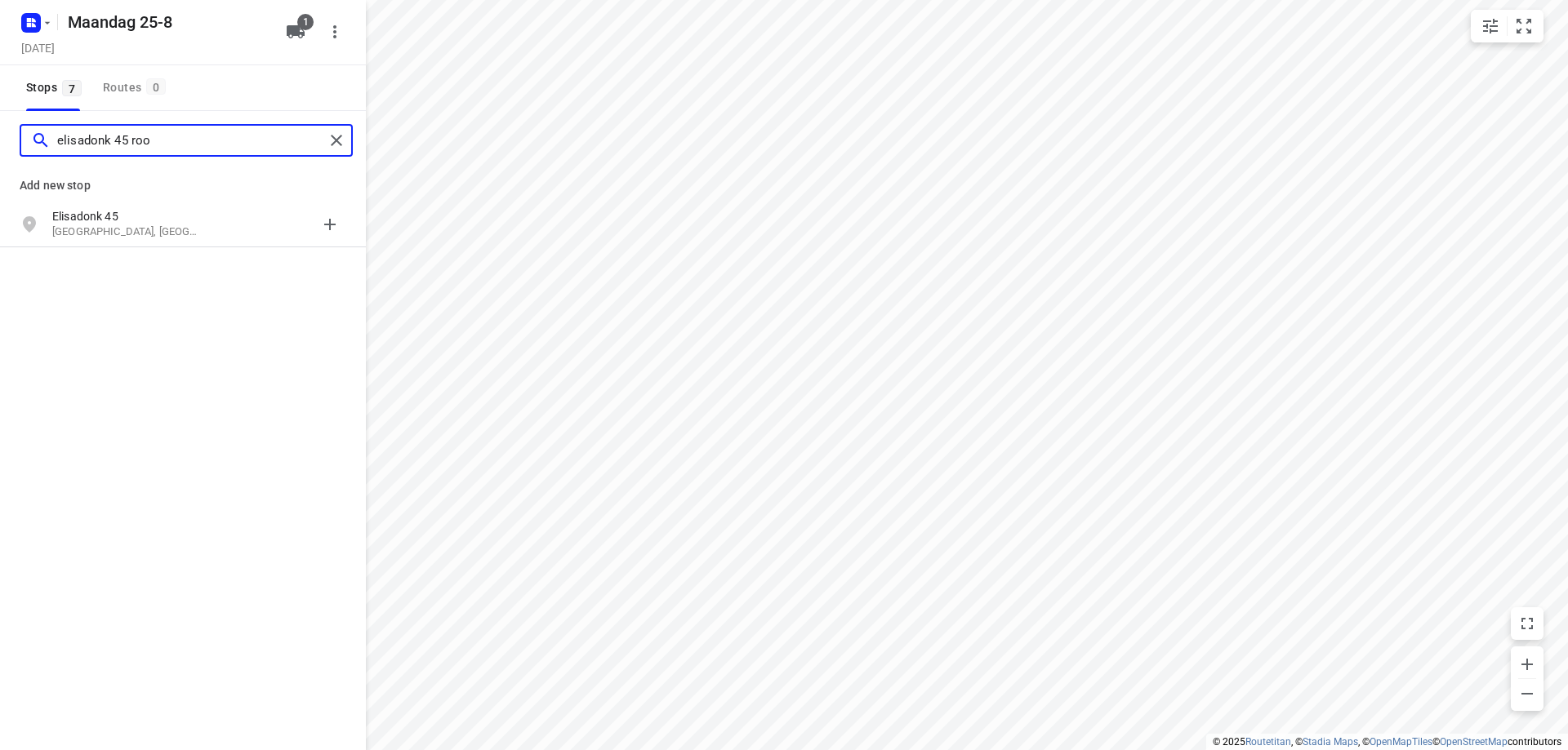
type input "elisadonk 45 roo"
click at [106, 227] on p "Roosendaal, Nederland" at bounding box center [127, 232] width 150 height 15
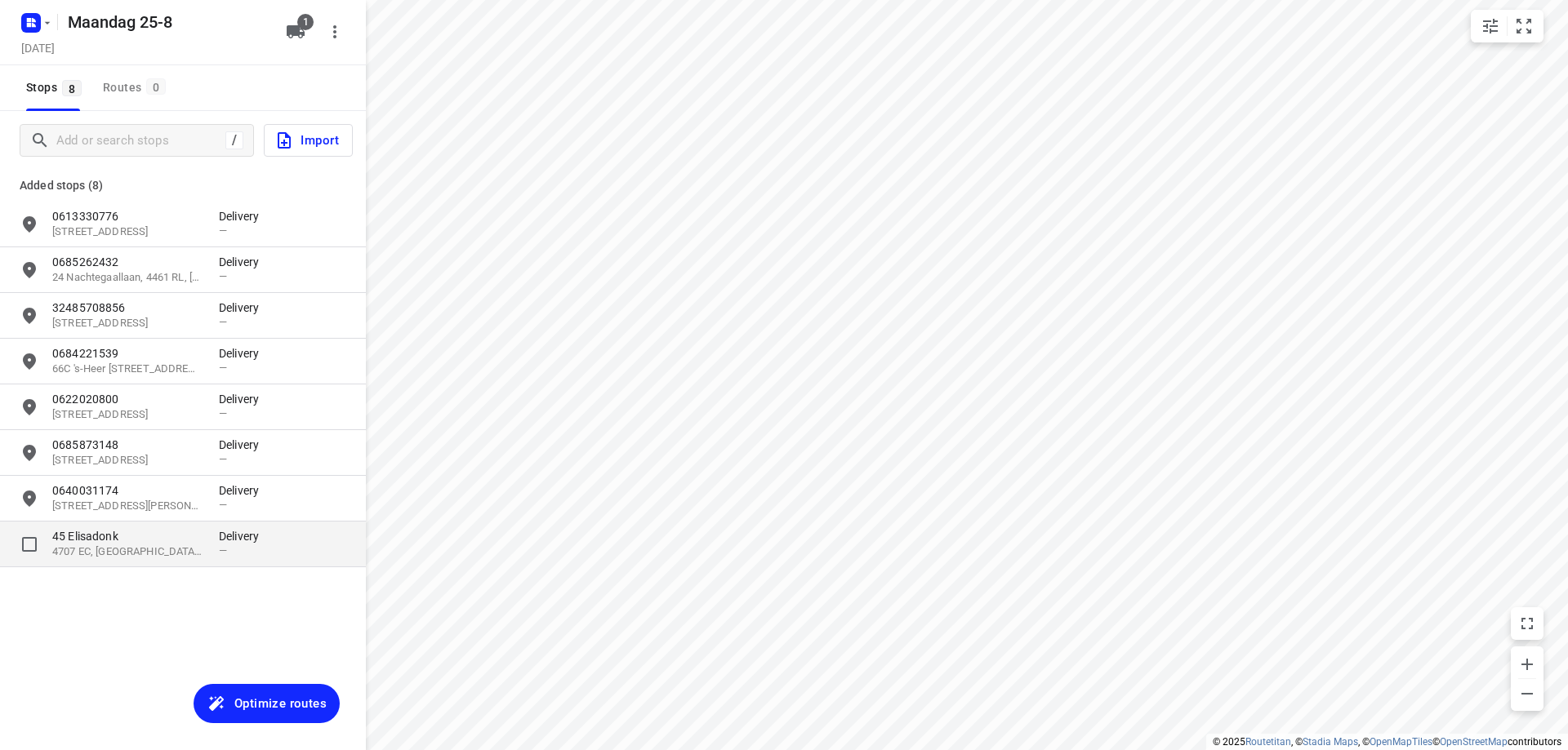
click at [204, 542] on p "45 Elisadonk" at bounding box center [135, 536] width 167 height 16
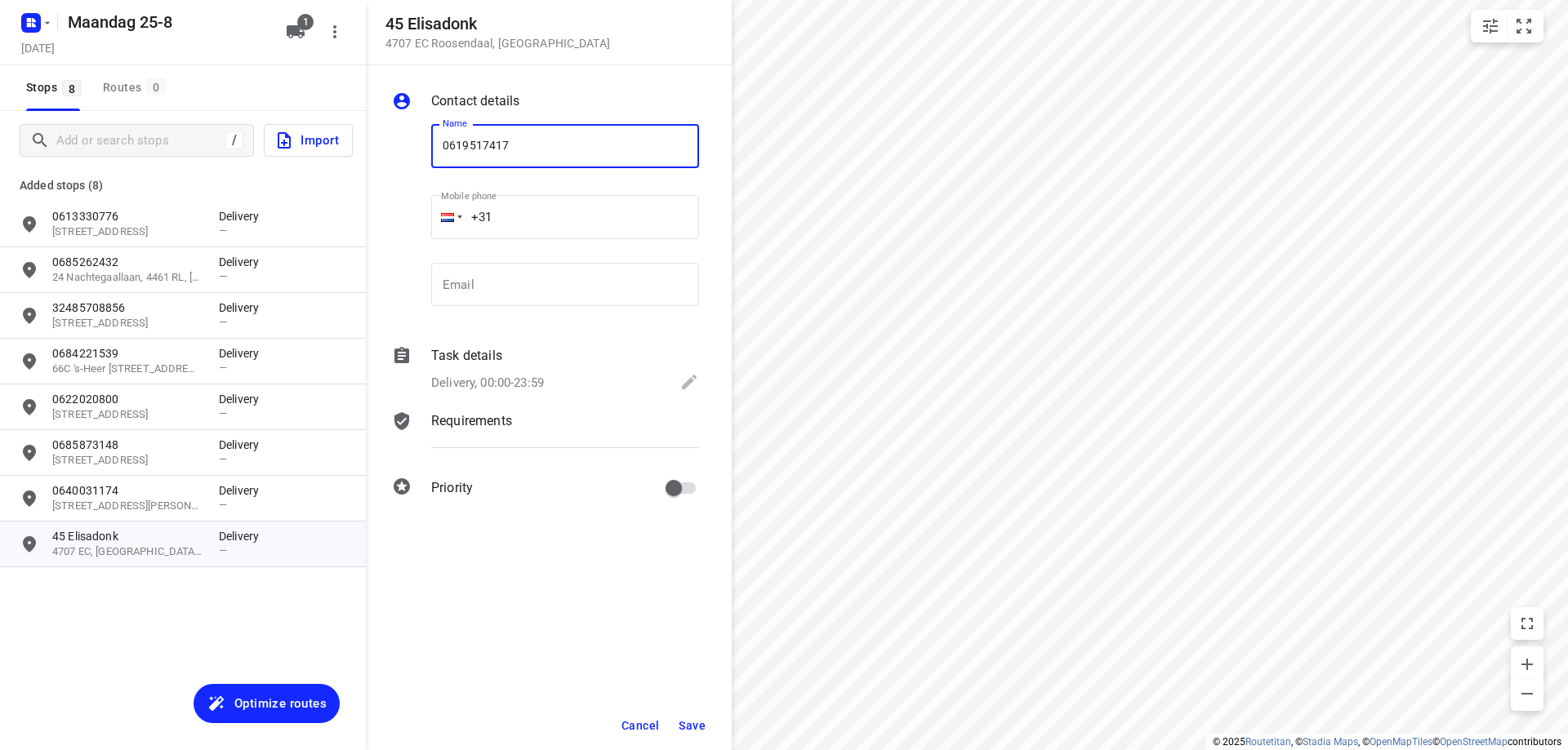
type input "0619517417"
click at [690, 719] on span "Save" at bounding box center [692, 726] width 27 height 13
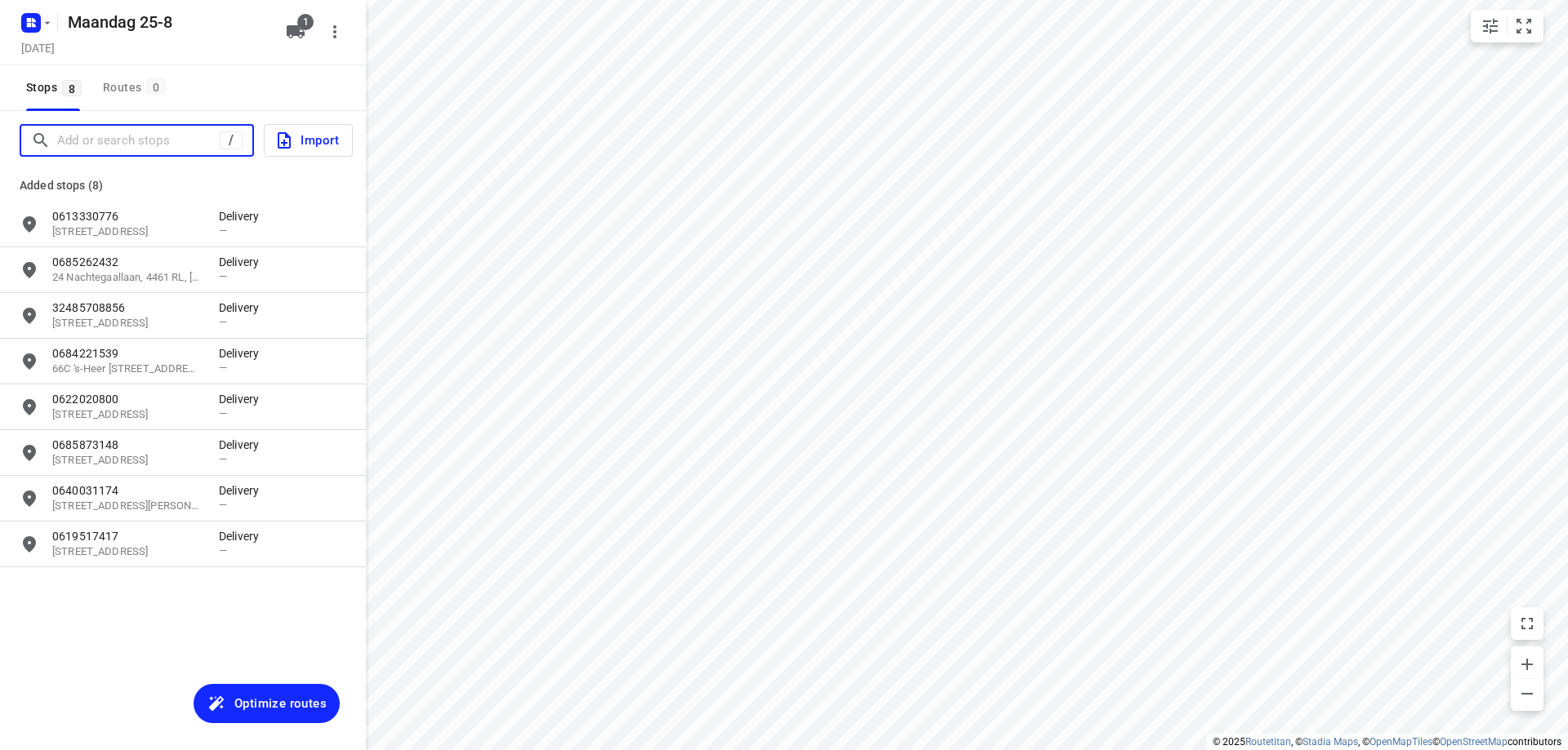
click at [157, 140] on input "Add or search stops" at bounding box center [138, 141] width 163 height 25
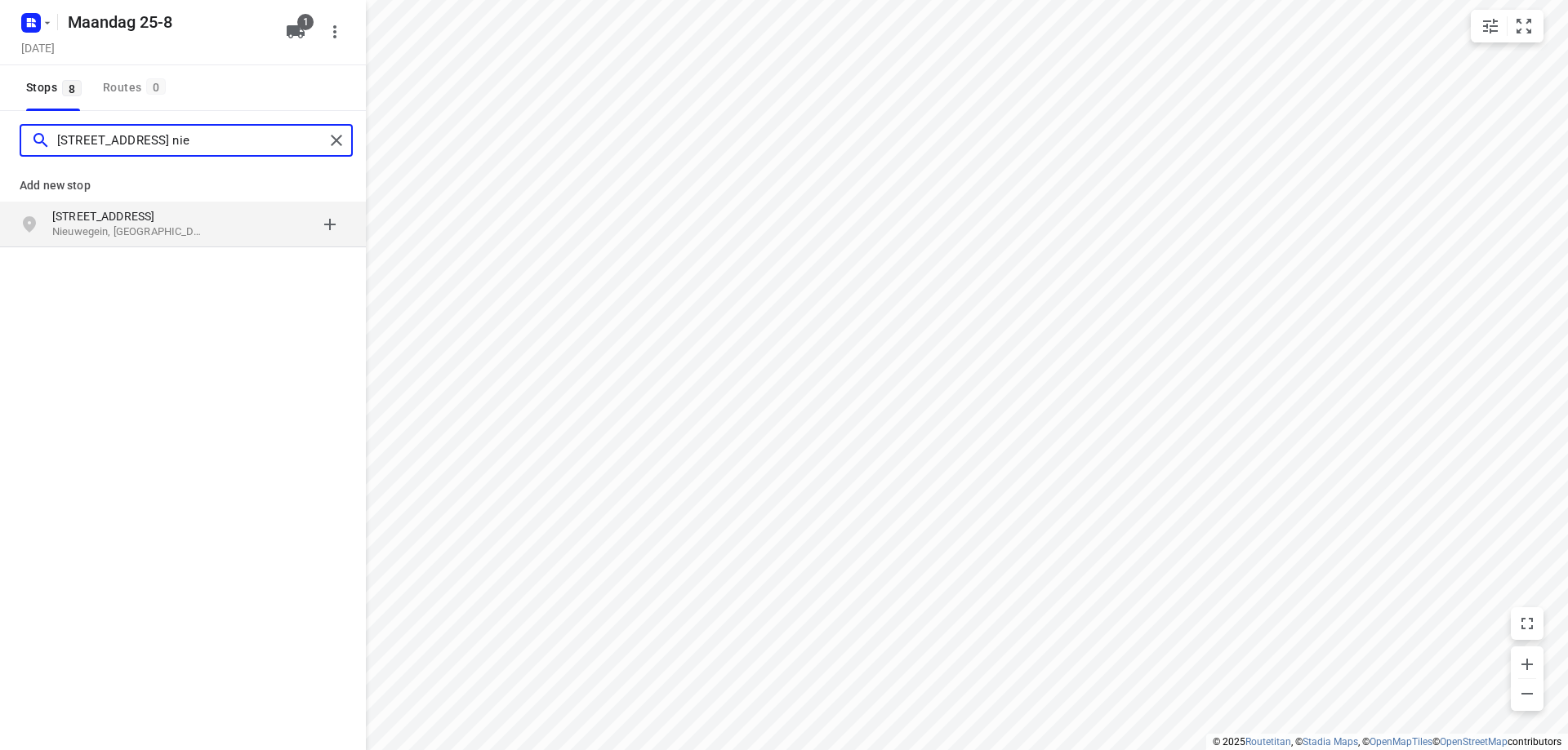
type input "martinbaan 4 nie"
click at [168, 227] on p "Nieuwegein, Nederland" at bounding box center [127, 232] width 150 height 15
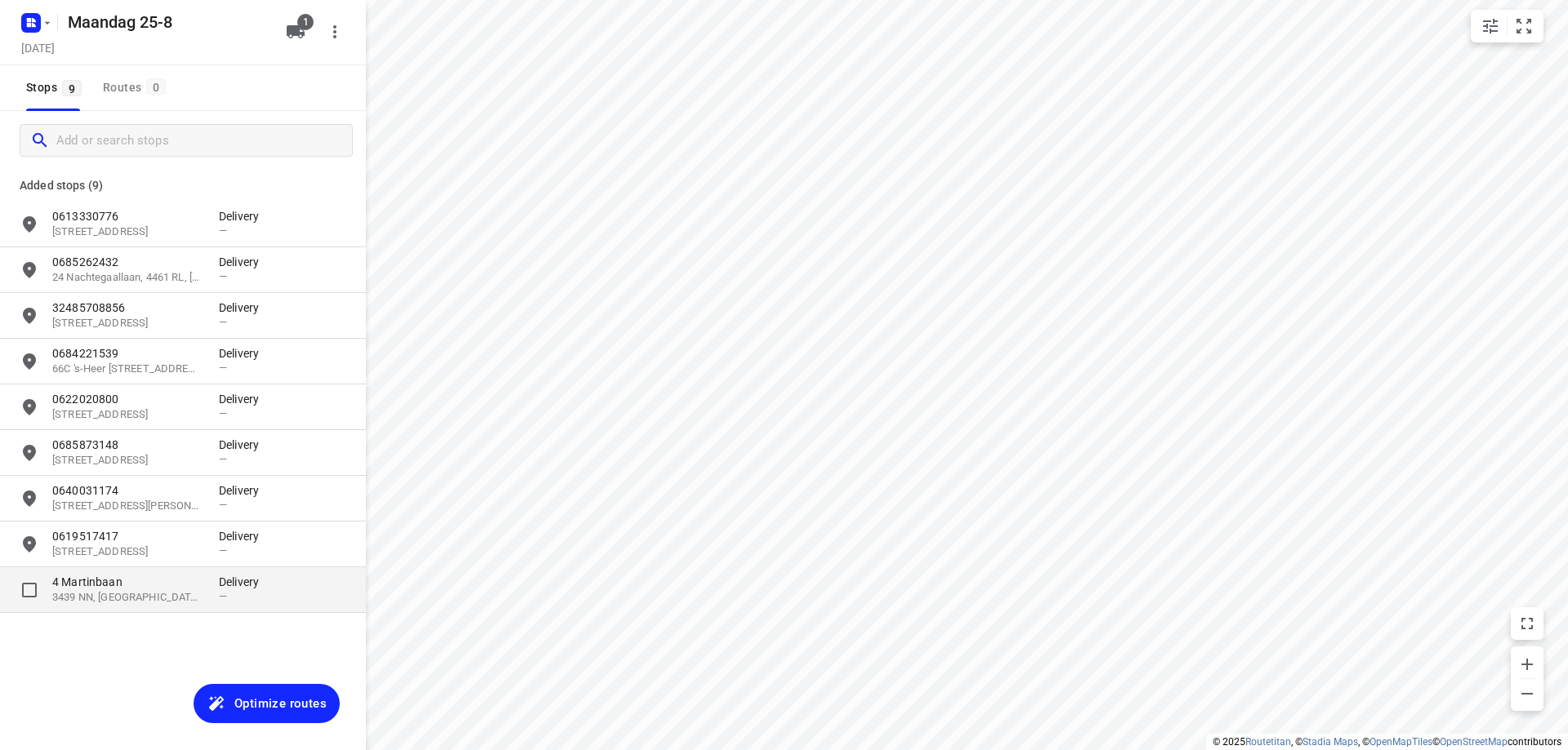
click at [164, 592] on p "3439 NN, Nieuwegein, NL" at bounding box center [127, 598] width 150 height 15
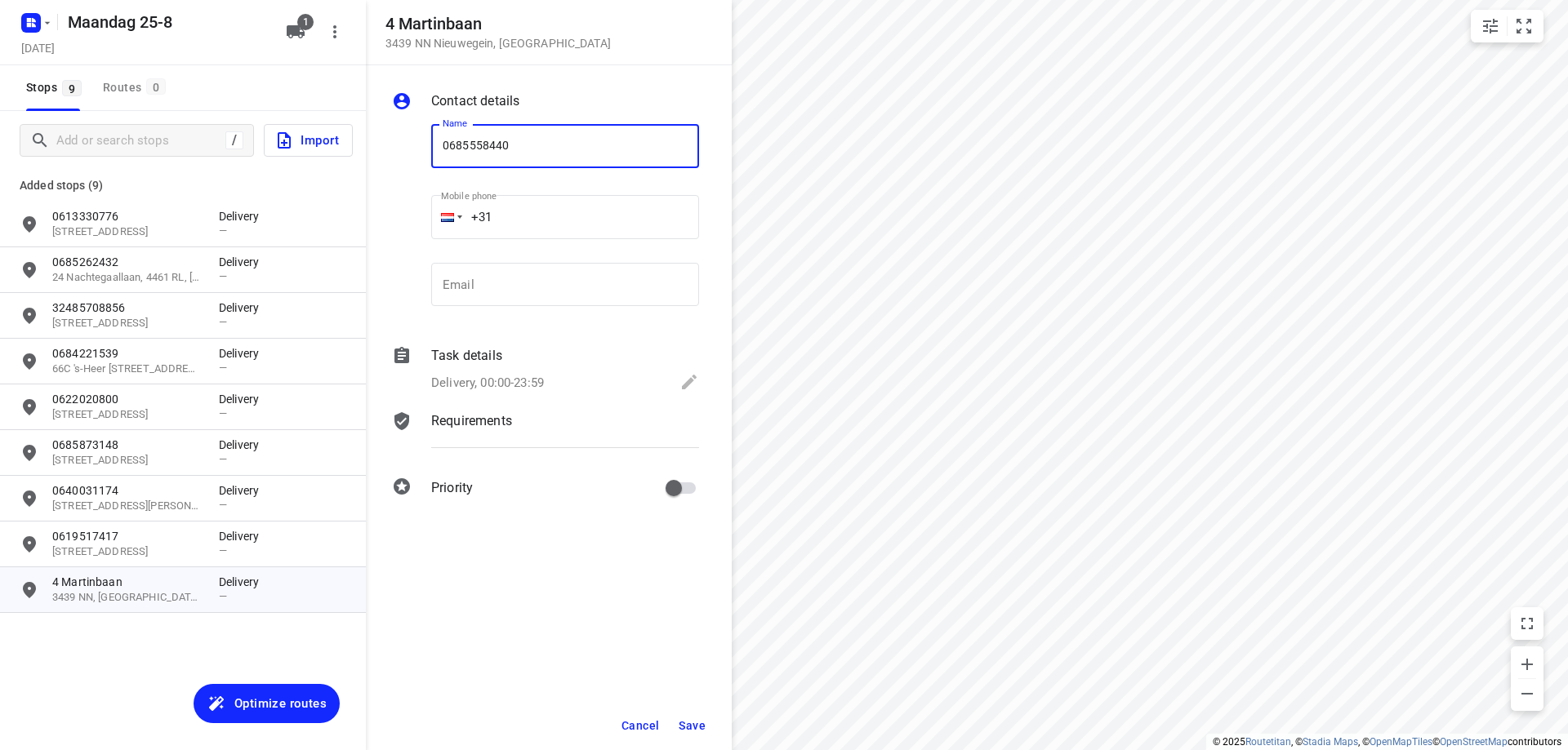
type input "0685558440"
click at [687, 717] on button "Save" at bounding box center [691, 726] width 40 height 29
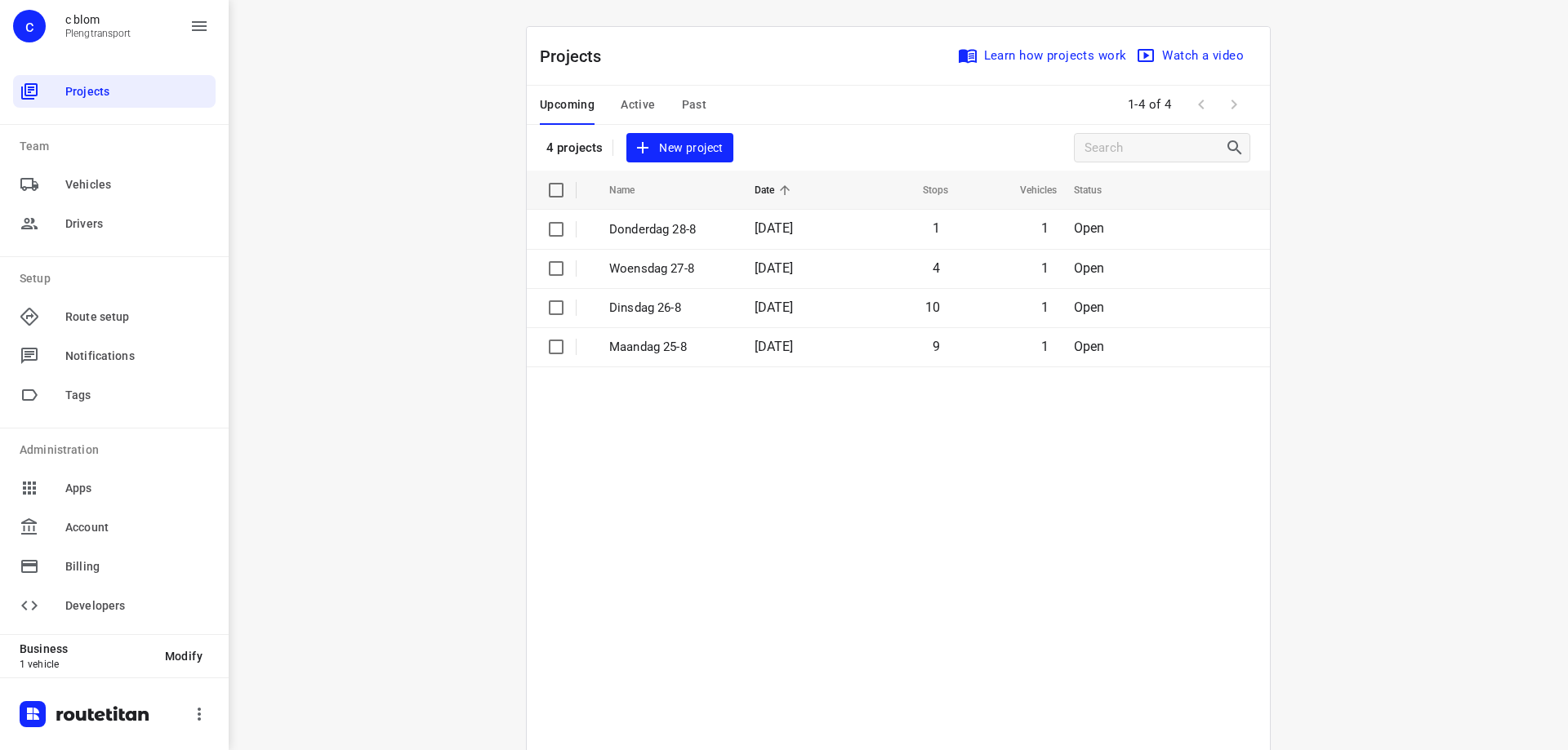
click at [665, 138] on span "New project" at bounding box center [680, 147] width 87 height 20
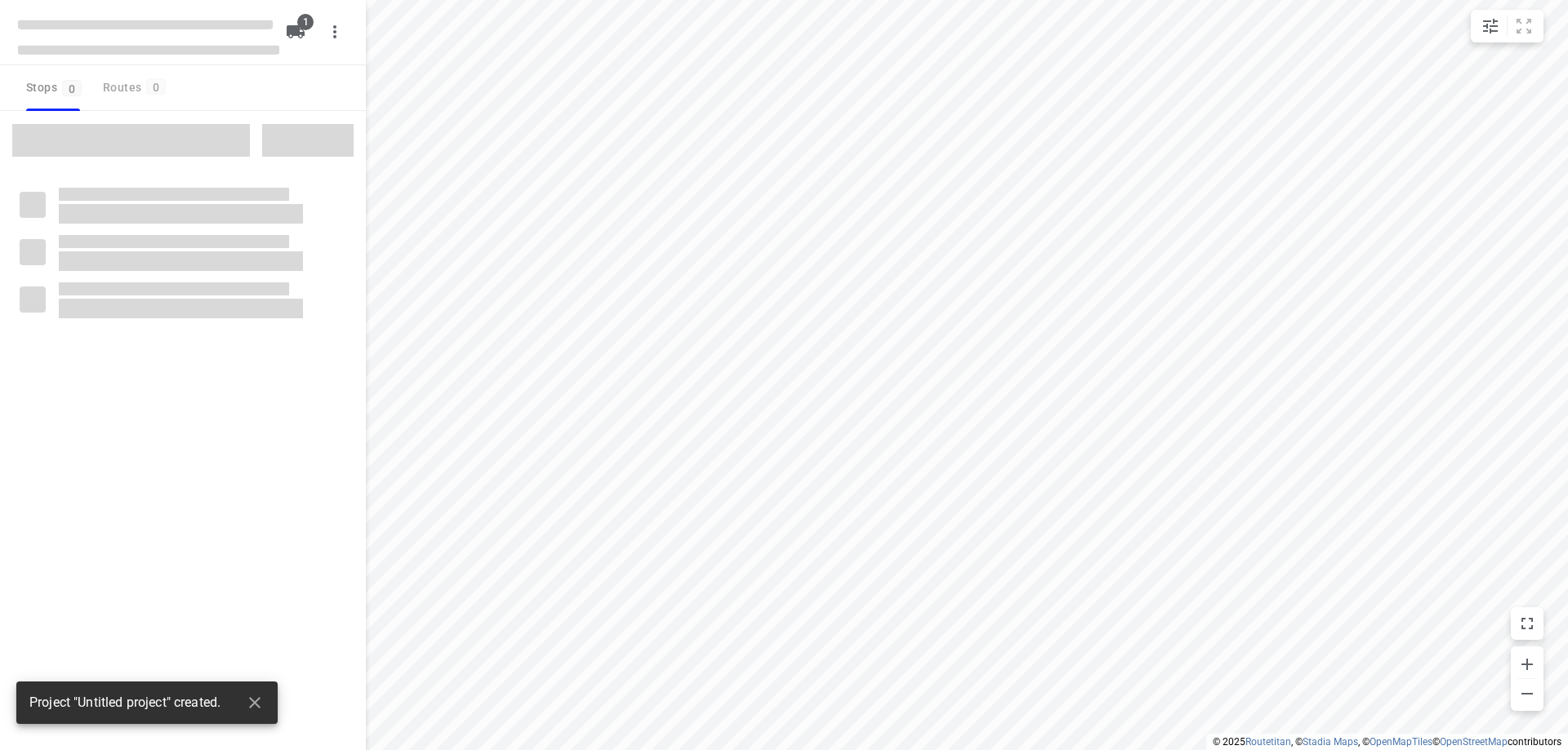
type input "distance"
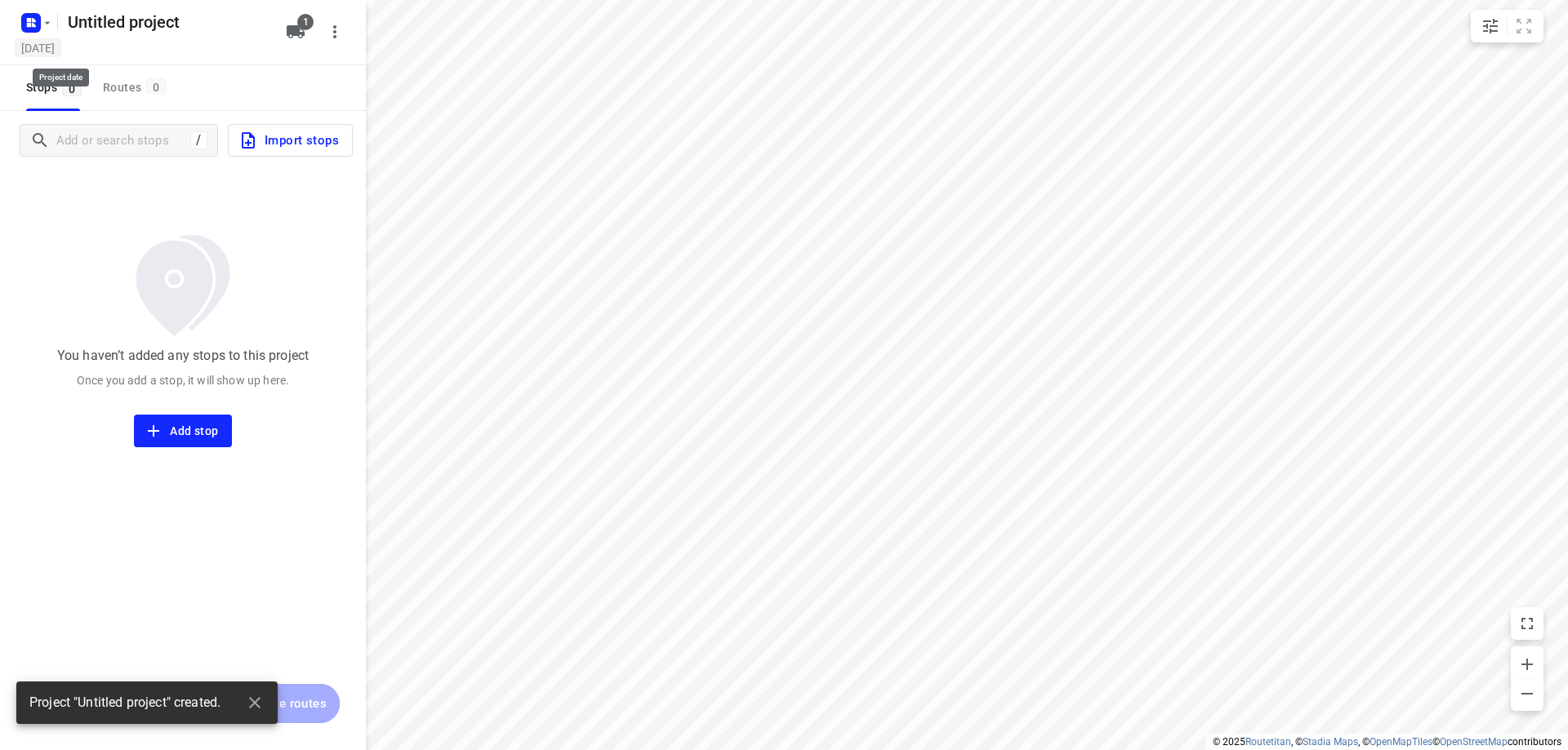
click at [54, 49] on h5 "Monday, Aug 25" at bounding box center [38, 47] width 46 height 18
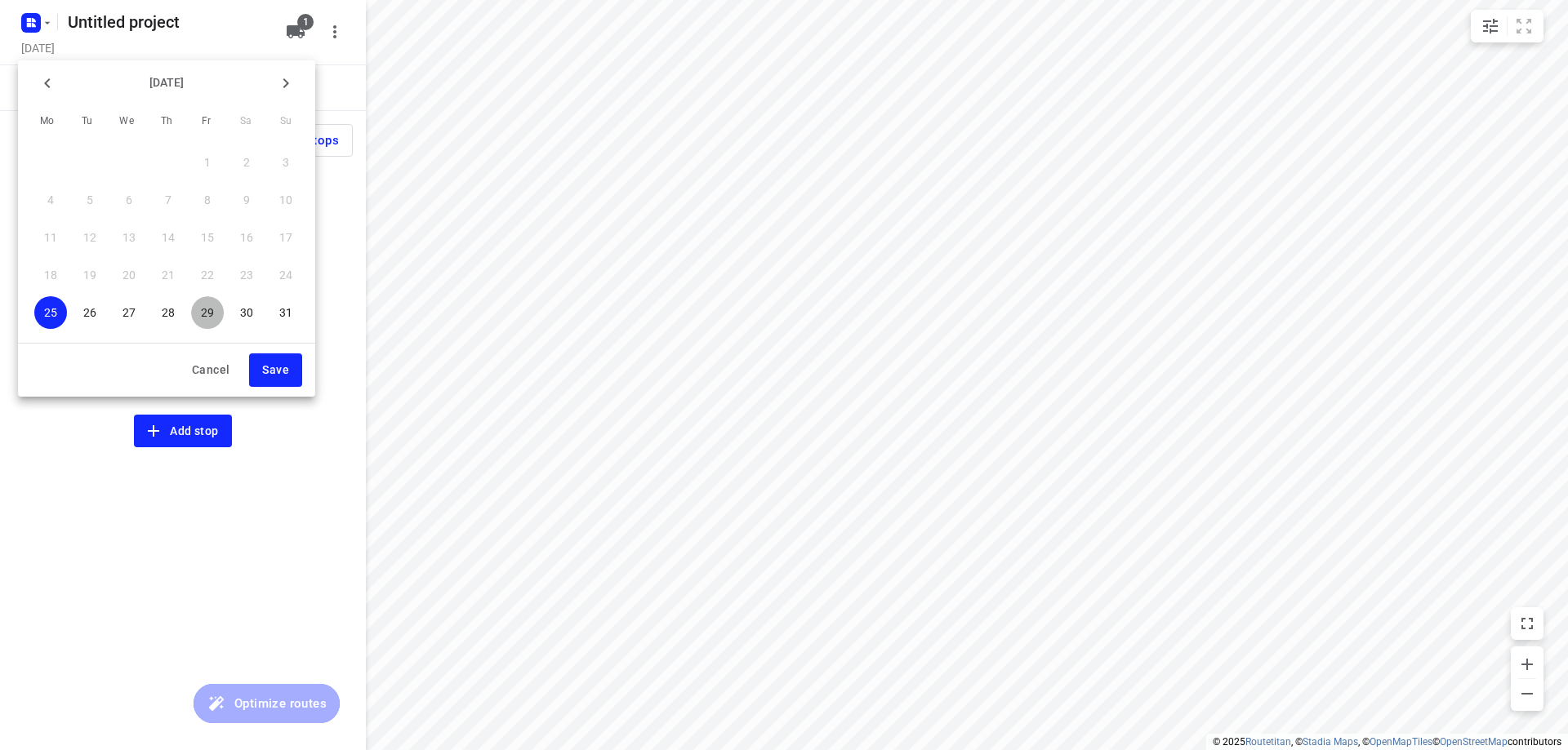
click at [213, 308] on p "29" at bounding box center [207, 312] width 14 height 16
click at [262, 362] on button "Save" at bounding box center [275, 370] width 53 height 34
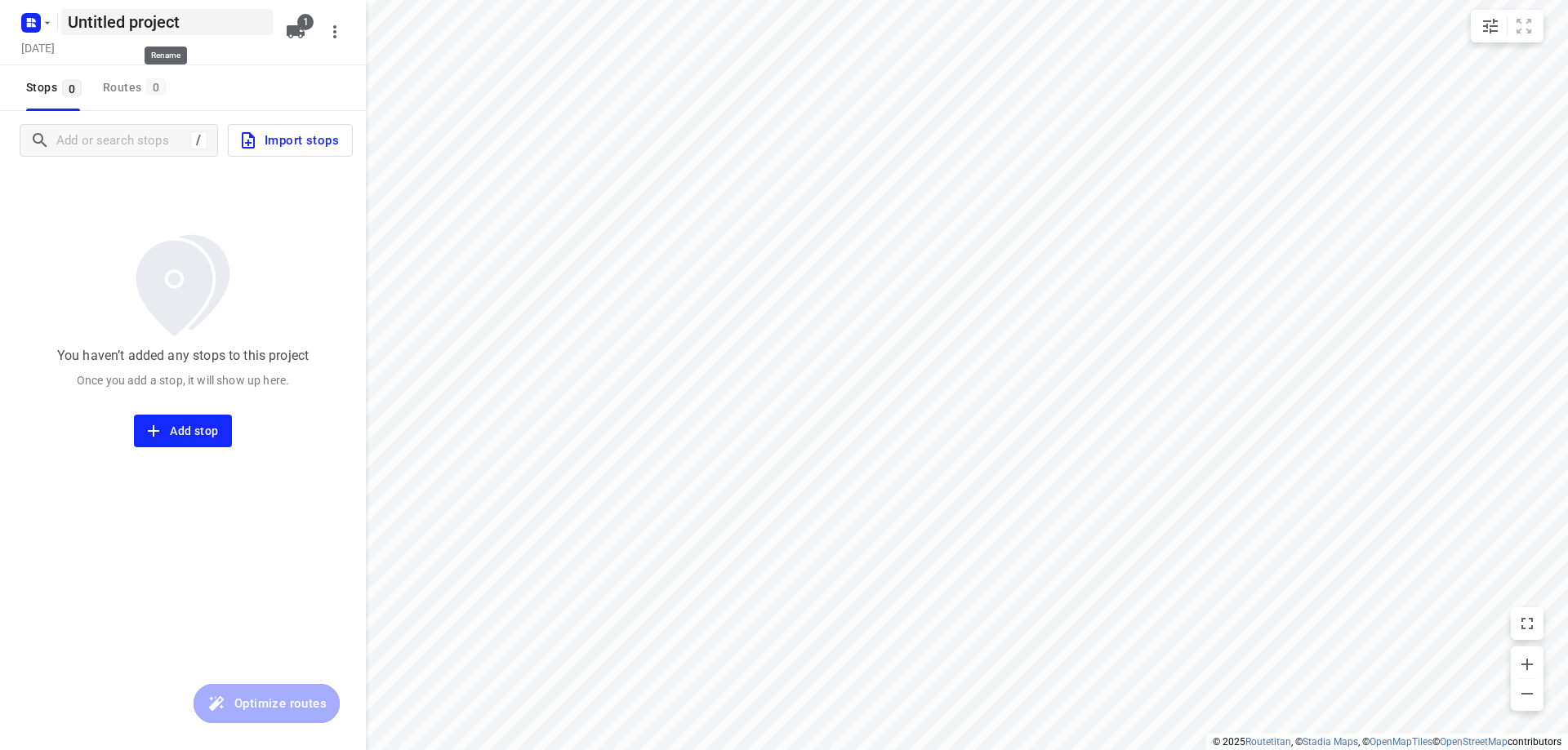
click at [222, 16] on h5 "Untitled project" at bounding box center [167, 21] width 211 height 26
click at [222, 16] on input "Untitled project" at bounding box center [167, 21] width 211 height 26
type input "Vrijdag 29-8"
click at [227, 98] on div "Stops 0 Routes 0" at bounding box center [182, 88] width 365 height 45
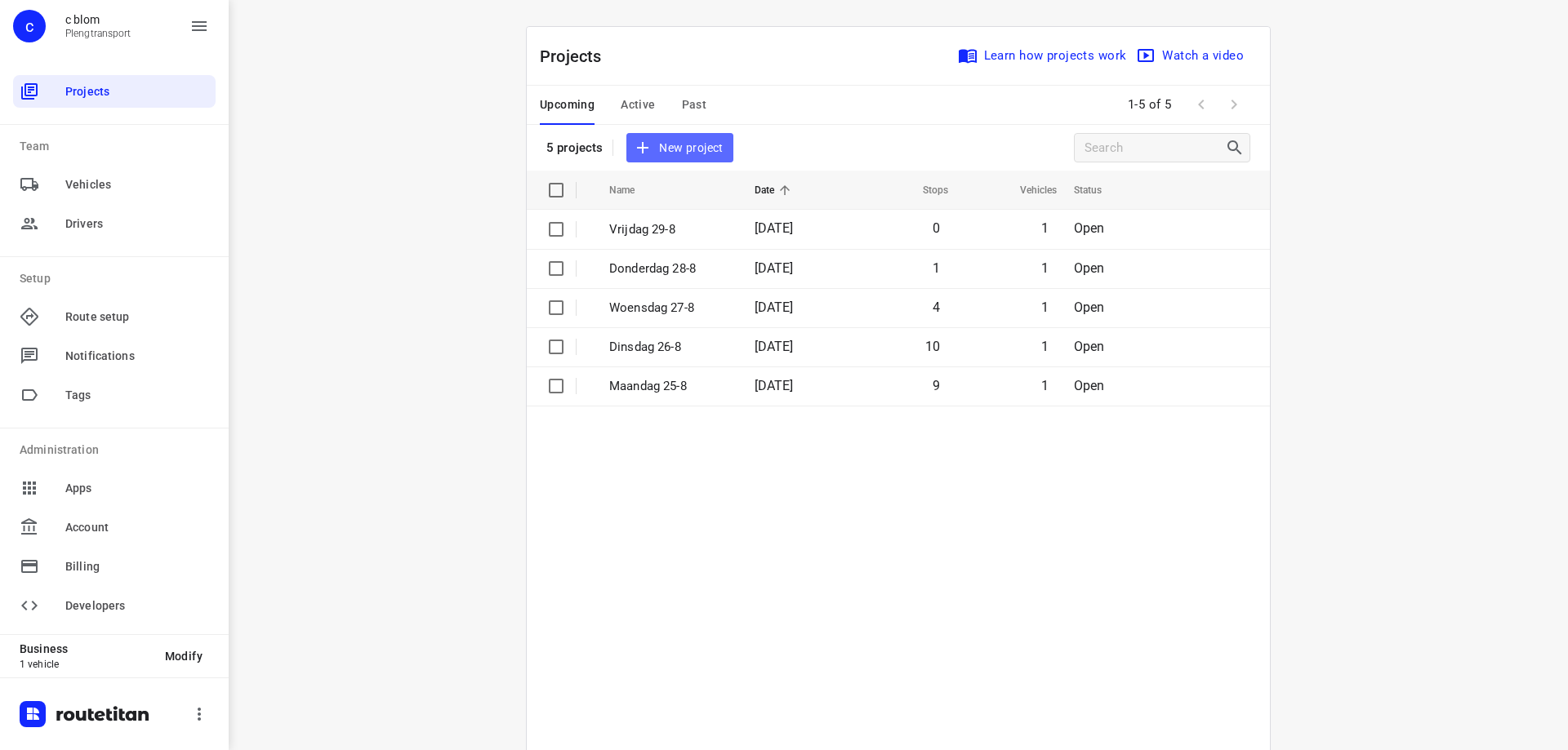
click at [689, 141] on span "New project" at bounding box center [680, 147] width 87 height 20
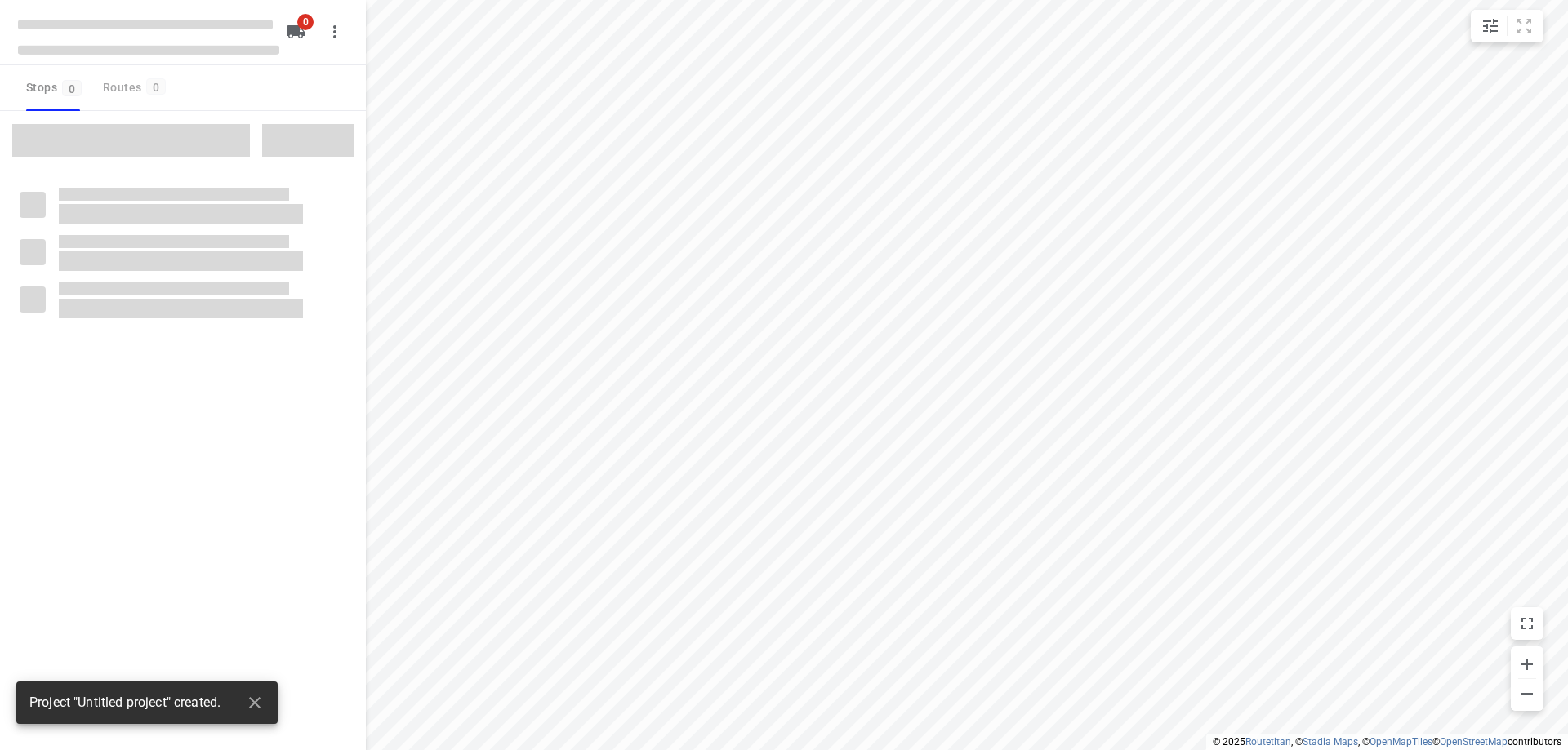
type input "distance"
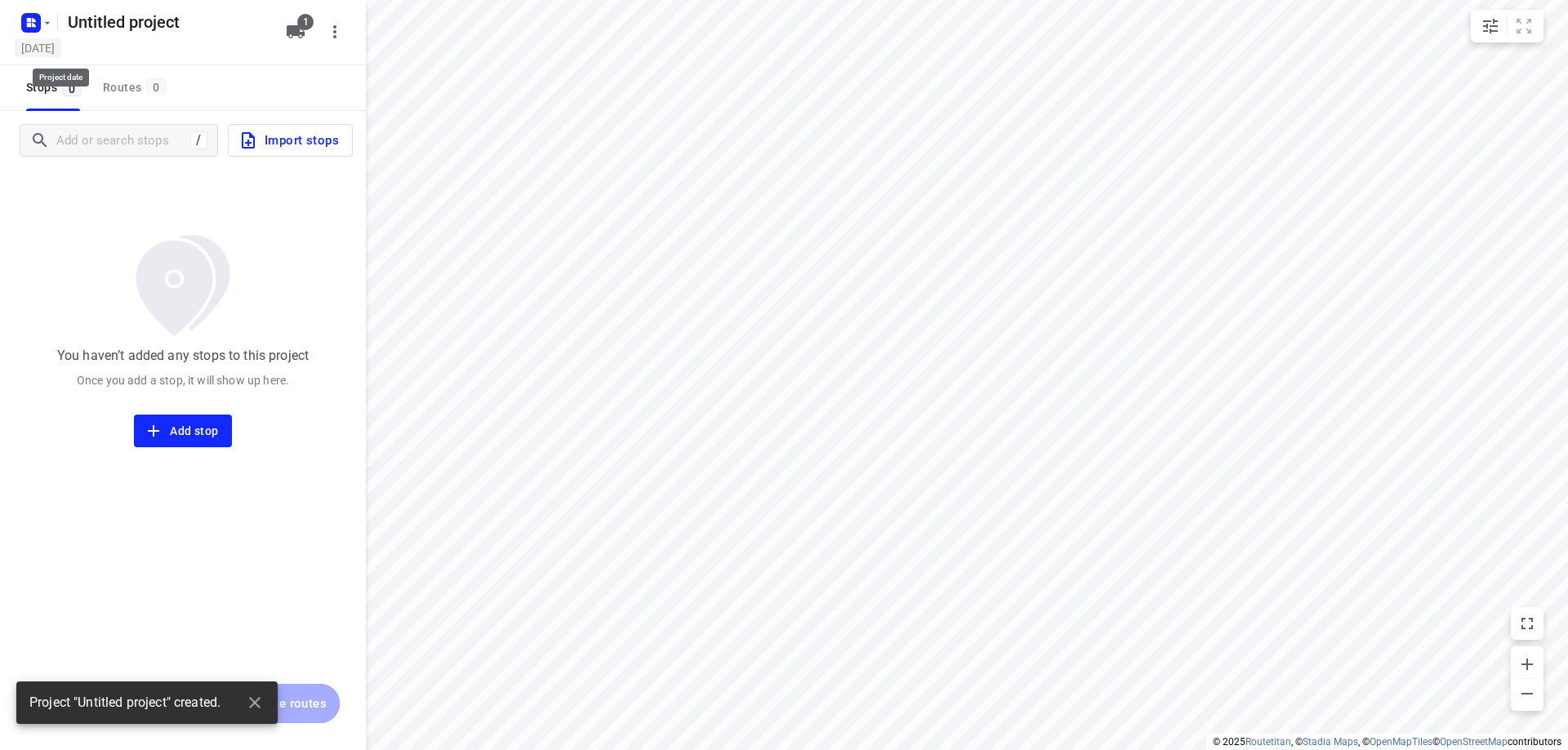
click at [33, 43] on h5 "Monday, Aug 25" at bounding box center [38, 47] width 46 height 18
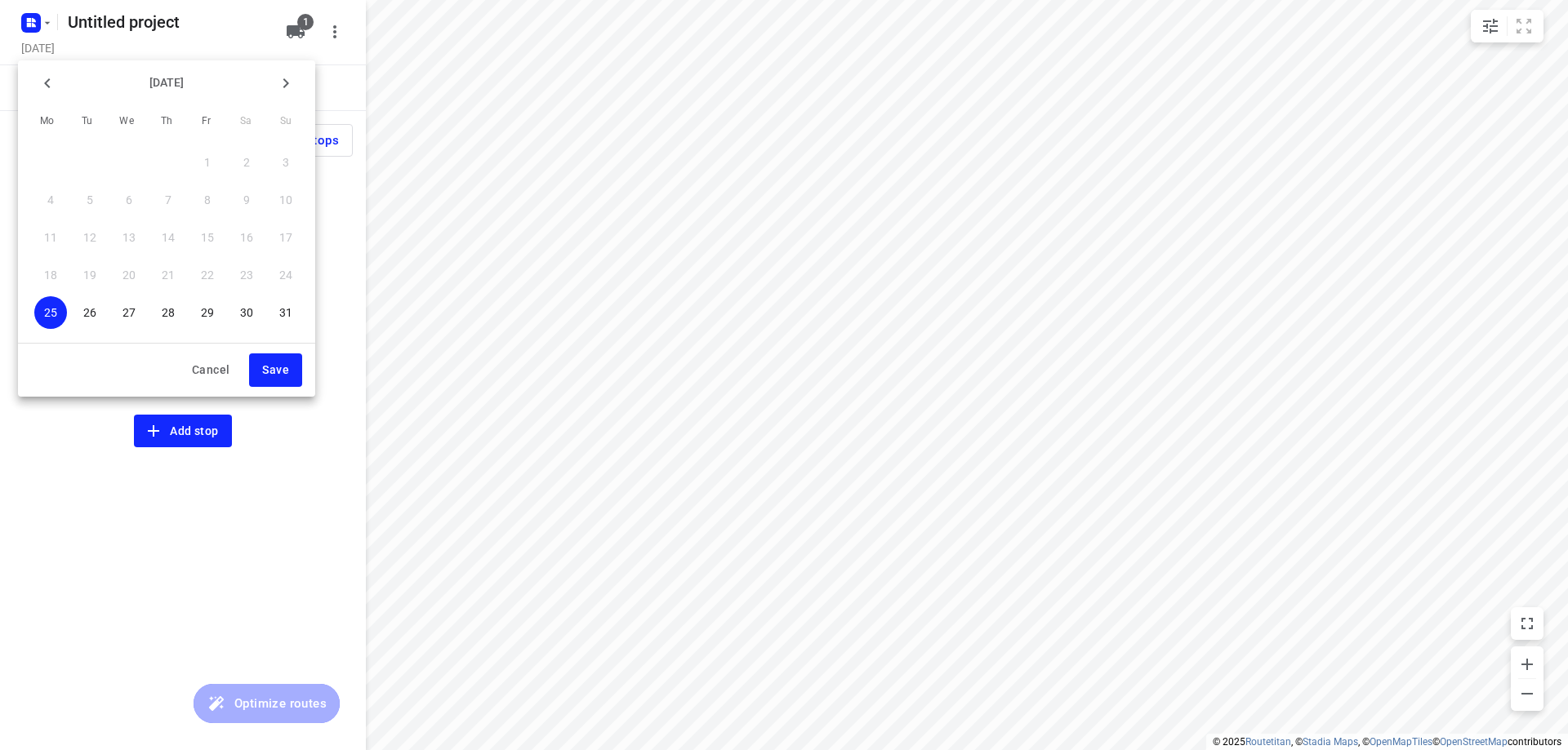
click at [285, 75] on icon "button" at bounding box center [285, 83] width 19 height 19
click at [51, 167] on p "1" at bounding box center [50, 162] width 7 height 16
click at [266, 369] on span "Save" at bounding box center [276, 369] width 27 height 20
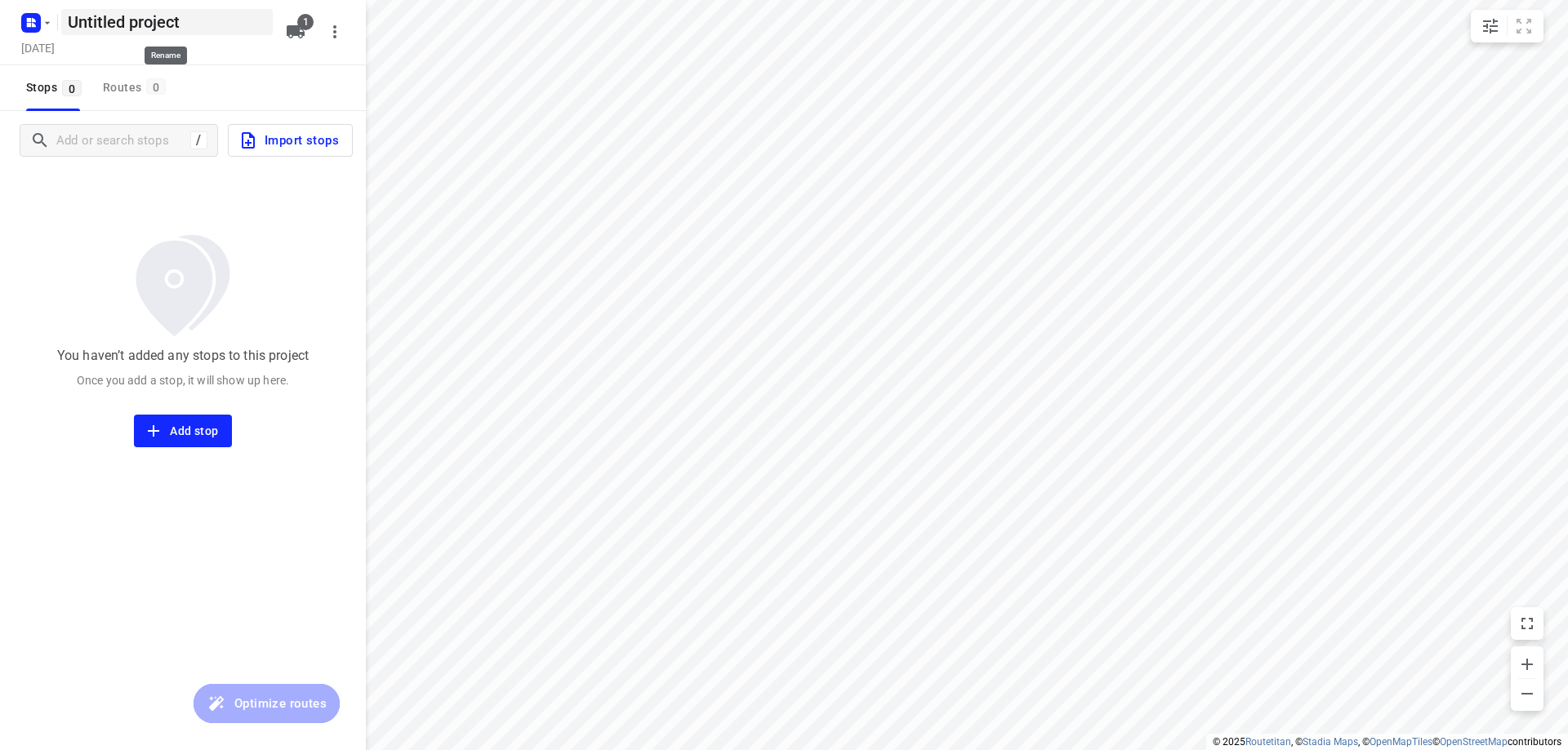
click at [235, 29] on h5 "Untitled project" at bounding box center [167, 21] width 211 height 26
click at [235, 27] on input "Untitled project" at bounding box center [167, 21] width 211 height 26
type input "Maandag 1-9"
click at [191, 80] on div "Stops 0 Routes 0" at bounding box center [182, 88] width 365 height 45
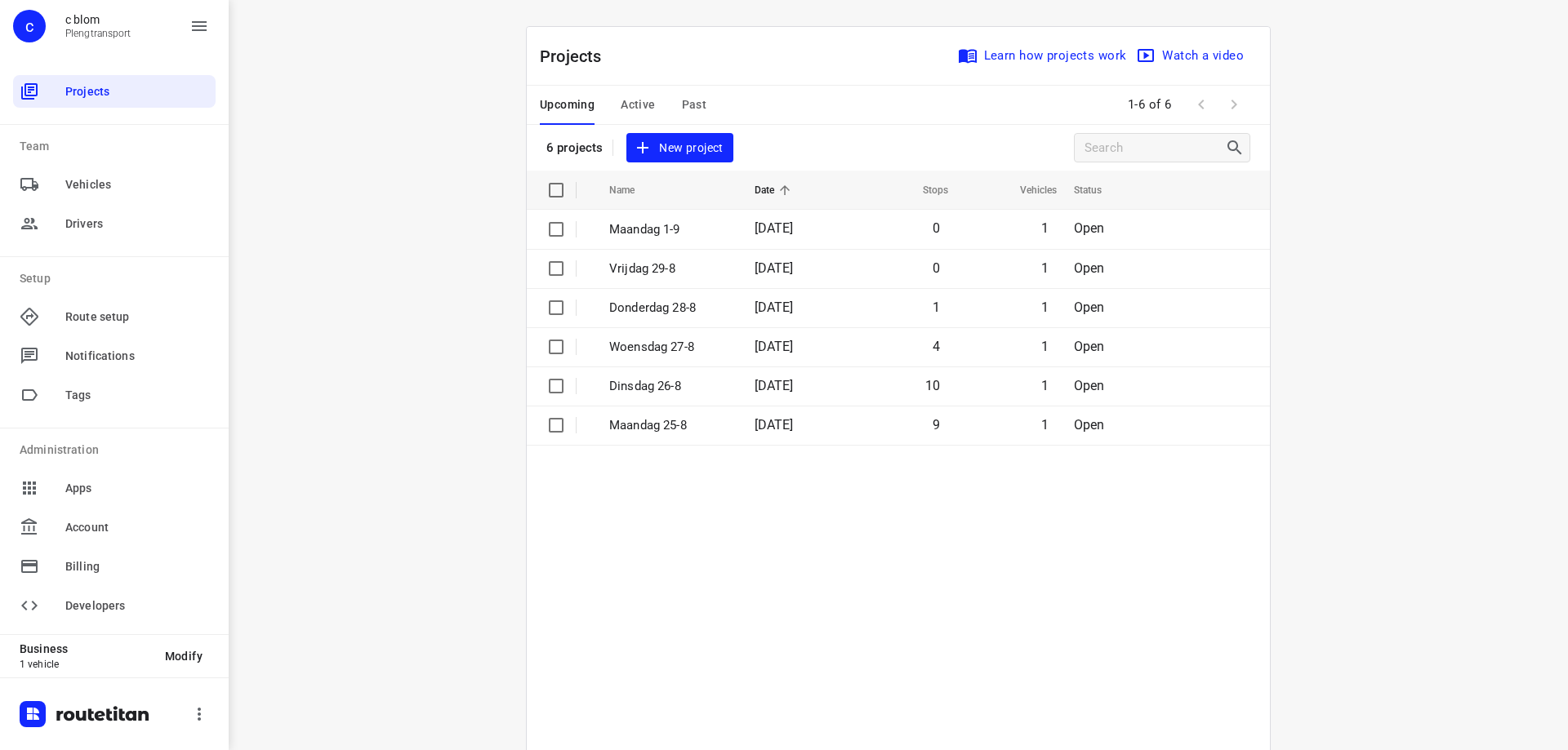
click at [694, 153] on span "New project" at bounding box center [680, 147] width 87 height 20
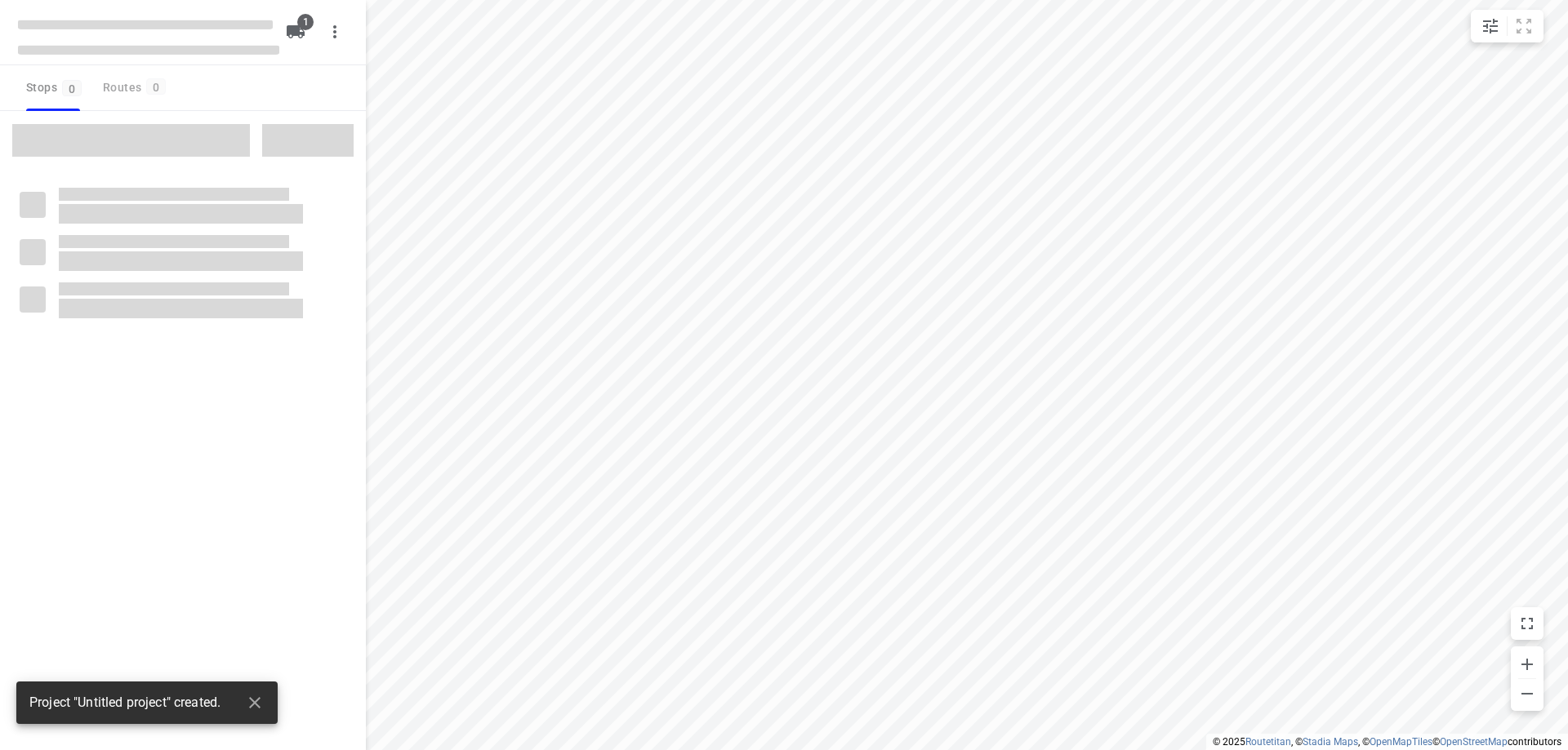
type input "distance"
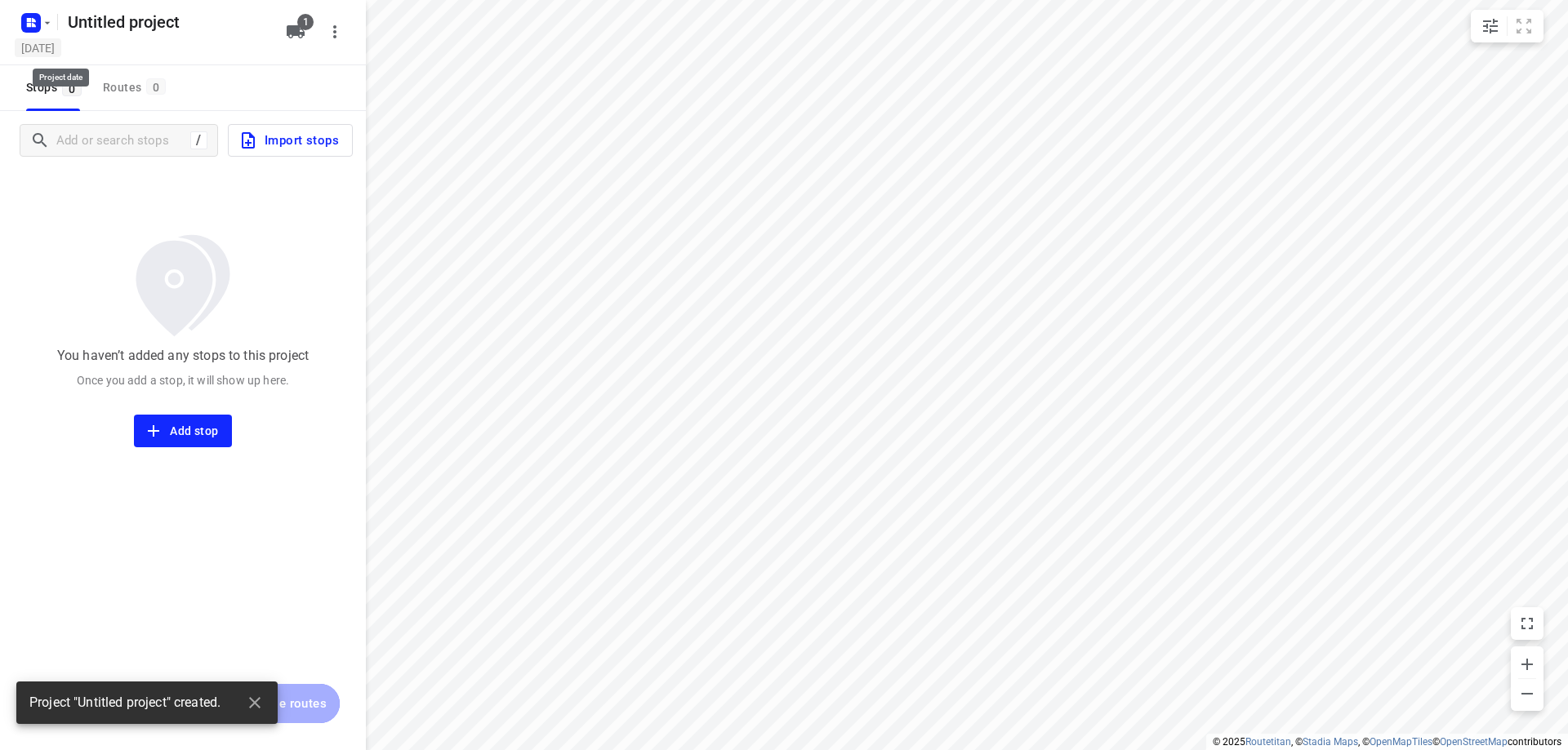
click at [62, 47] on h5 "Monday, Aug 25" at bounding box center [38, 47] width 46 height 18
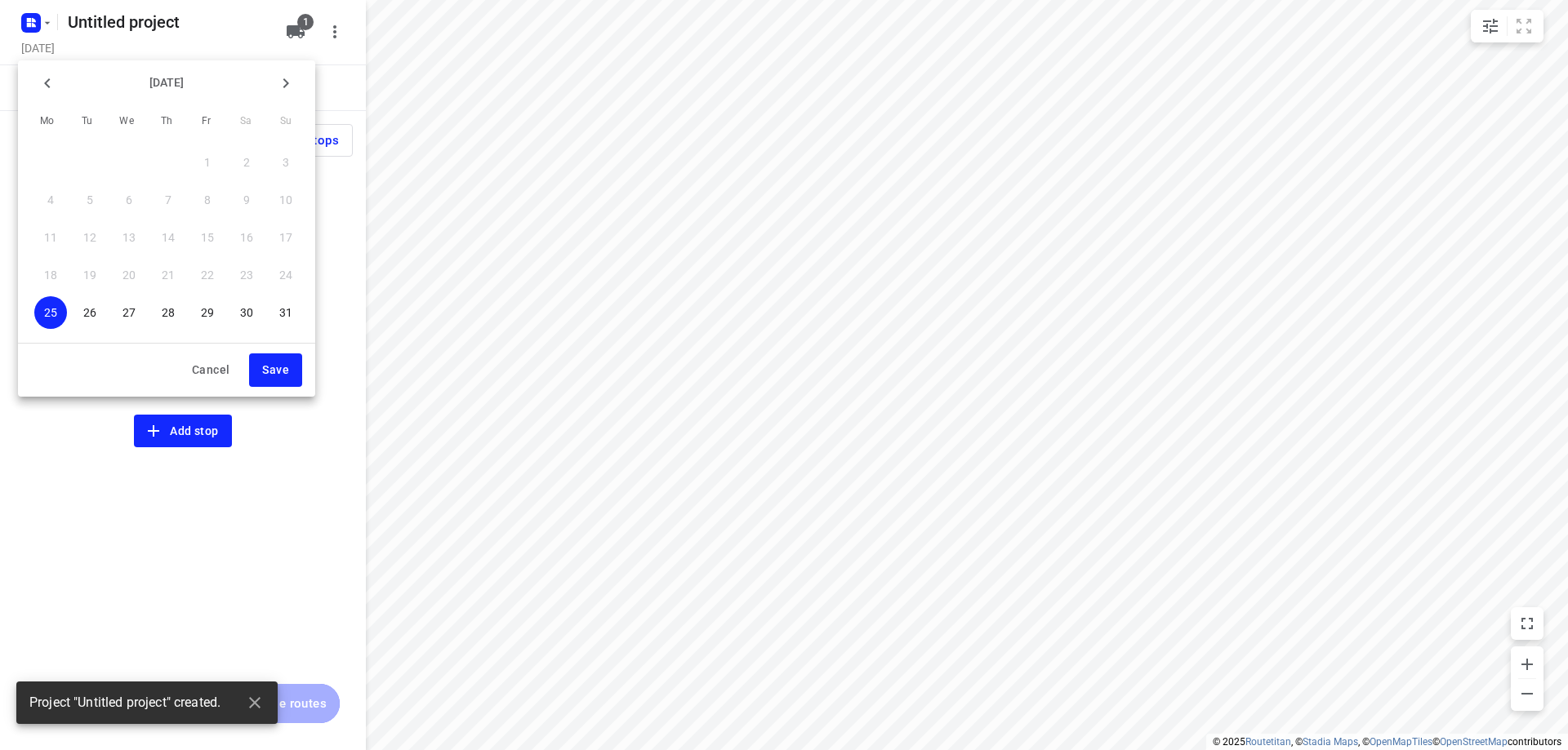
click at [293, 83] on icon "button" at bounding box center [285, 83] width 19 height 19
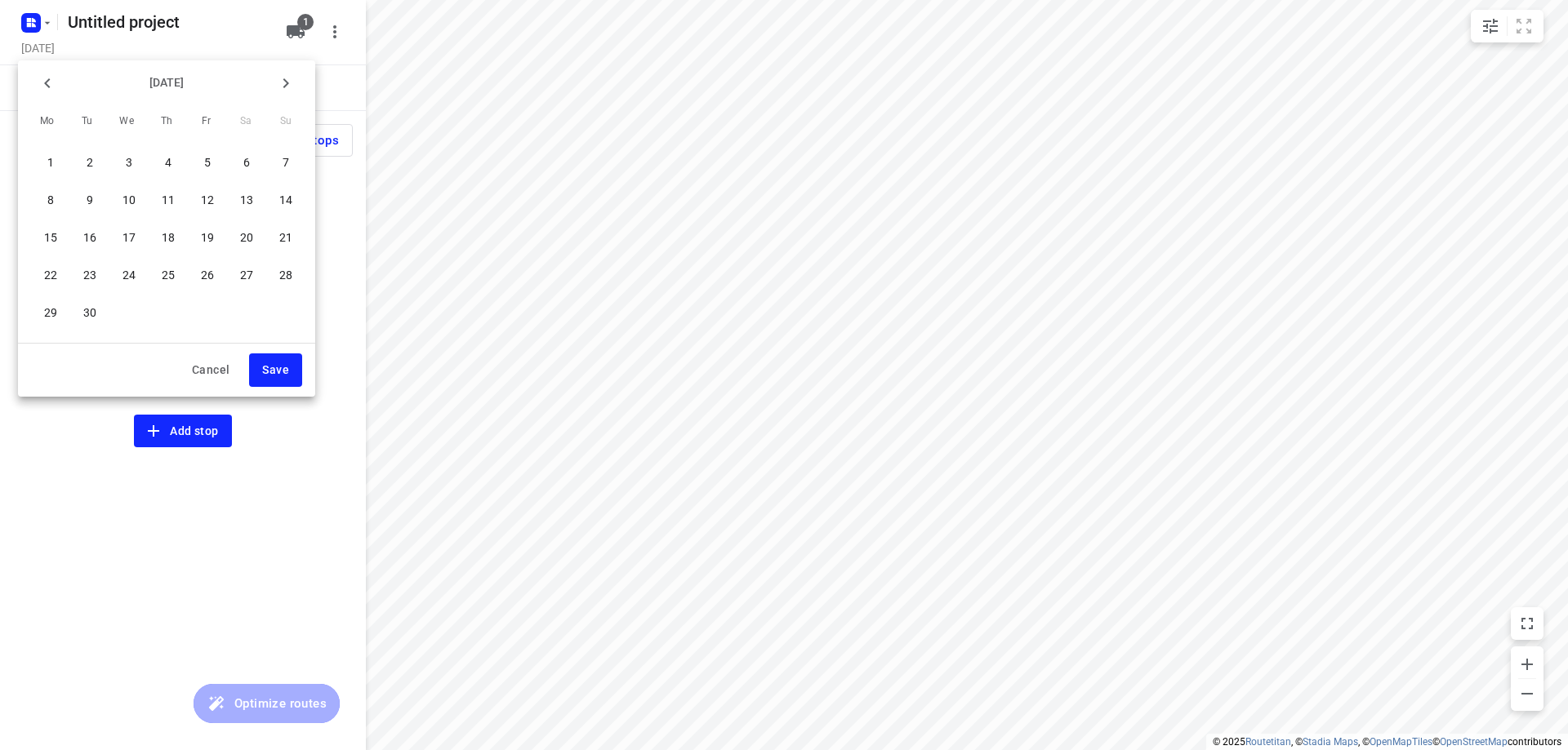
click at [96, 156] on span "2" at bounding box center [90, 162] width 33 height 16
click at [275, 371] on span "Save" at bounding box center [276, 369] width 27 height 20
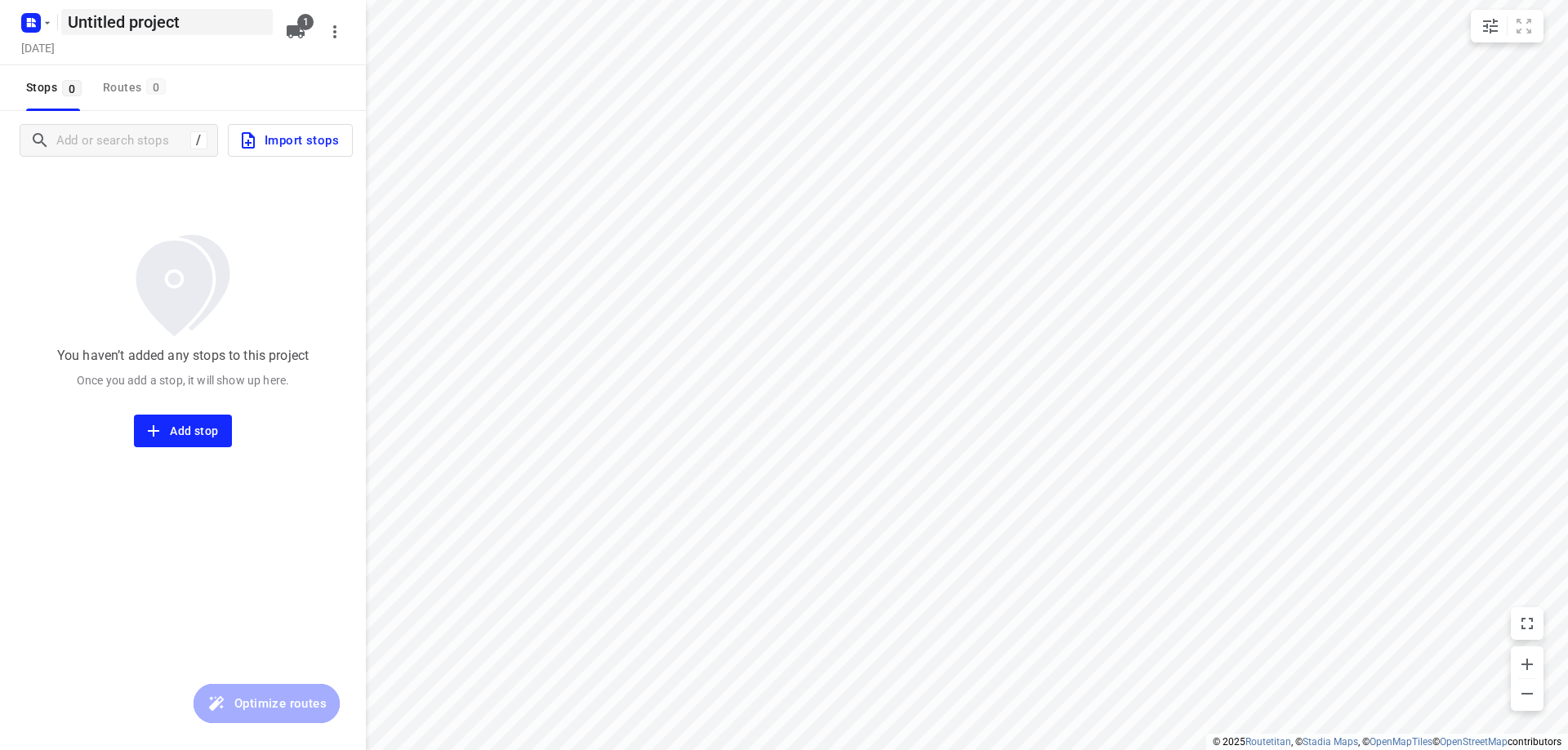
click at [217, 28] on h5 "Untitled project" at bounding box center [167, 21] width 211 height 26
click at [217, 28] on input "Untitled project" at bounding box center [167, 21] width 211 height 26
type input "Dinsdag 2-9"
click at [203, 78] on div "Stops 0 Routes 0" at bounding box center [182, 88] width 365 height 45
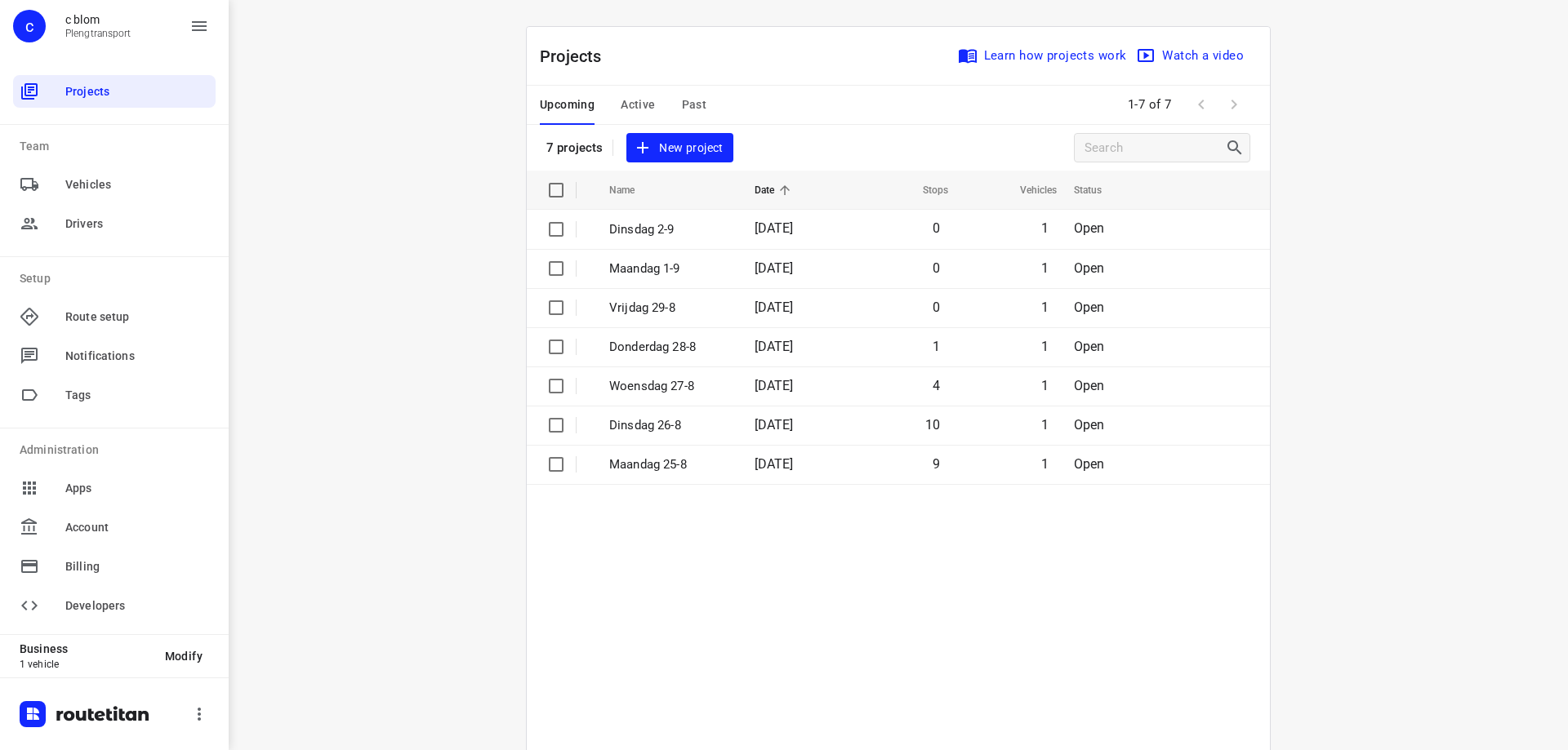
click at [690, 140] on span "New project" at bounding box center [680, 147] width 87 height 20
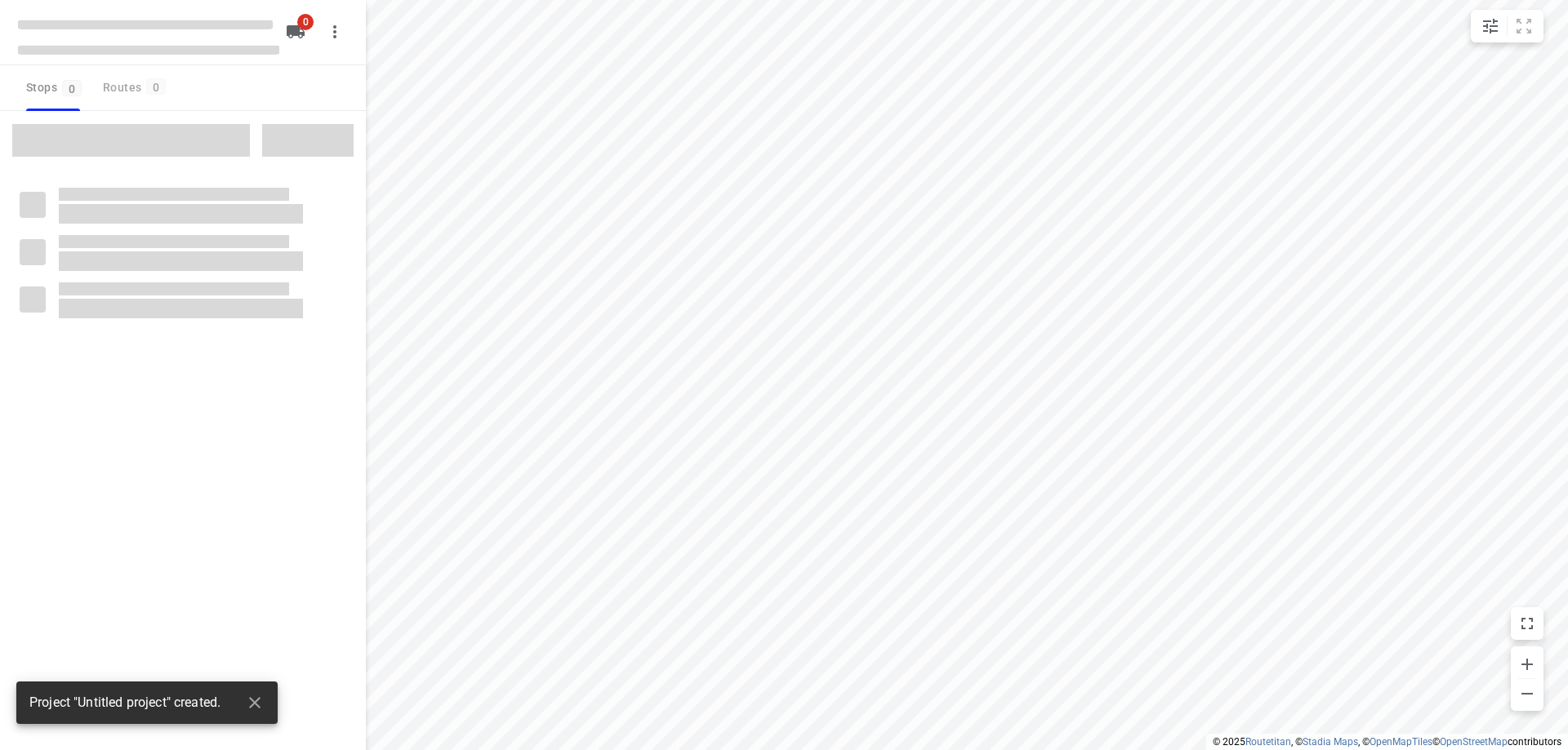
type input "distance"
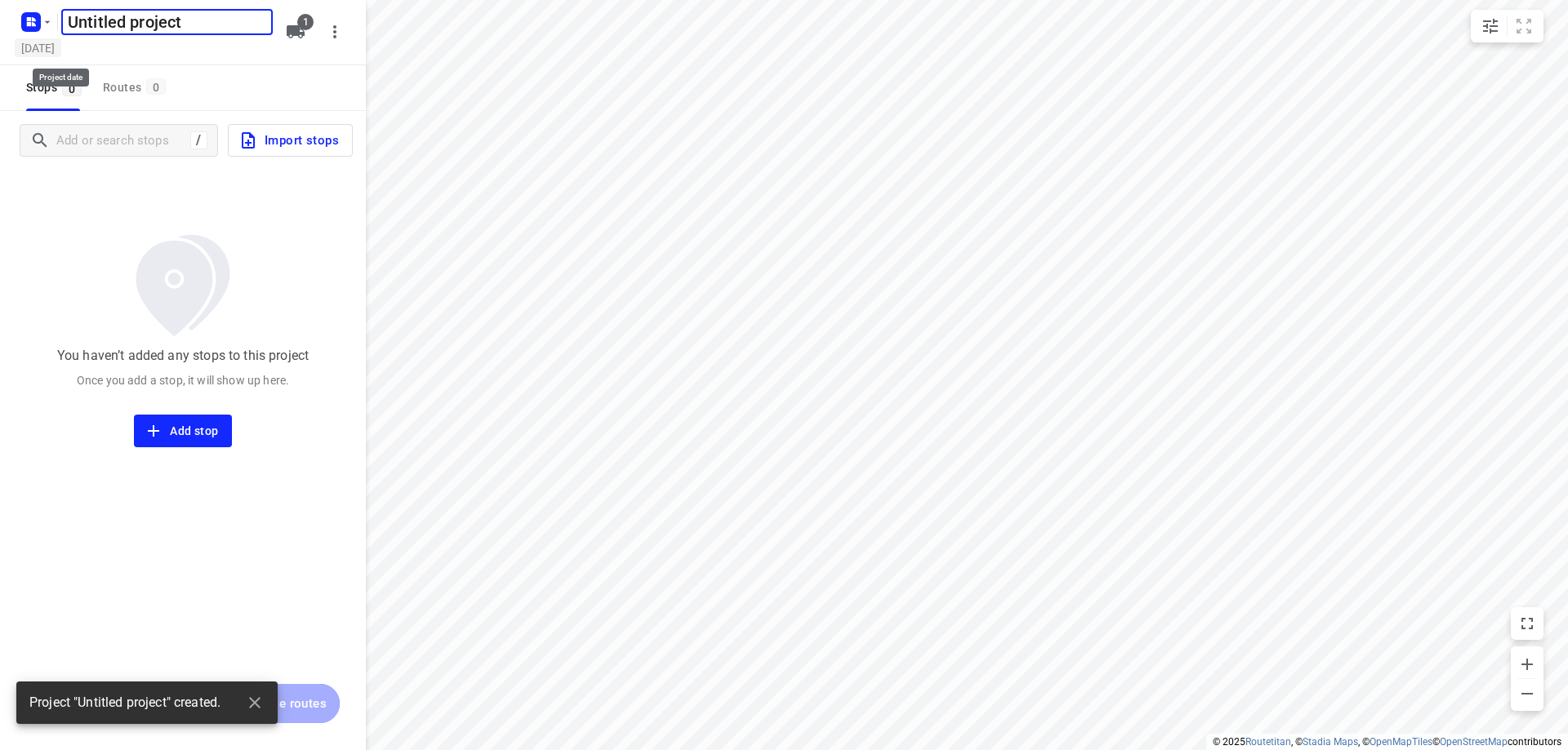
click at [62, 42] on h5 "Monday, Aug 25" at bounding box center [38, 47] width 46 height 18
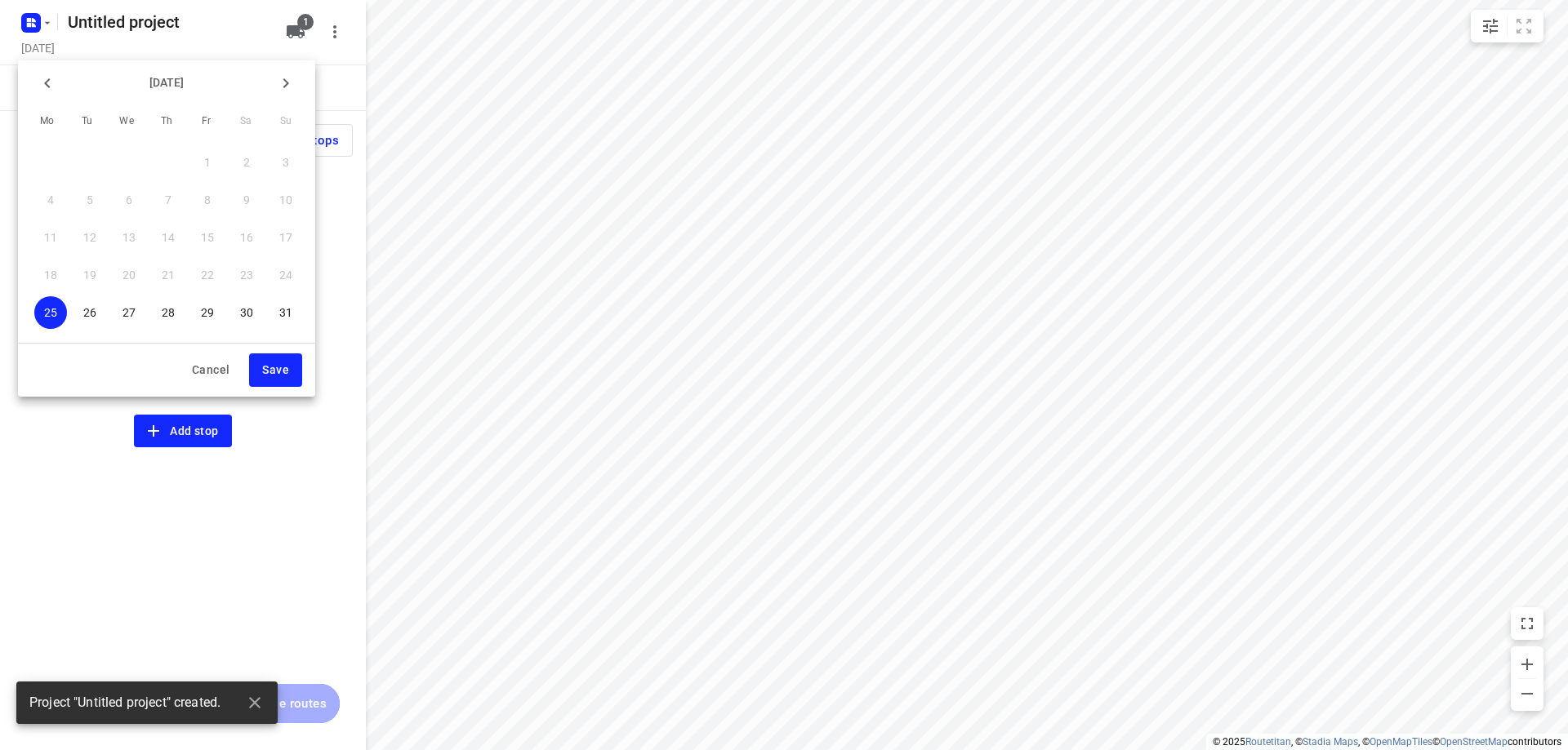
click at [289, 78] on icon "button" at bounding box center [285, 83] width 19 height 19
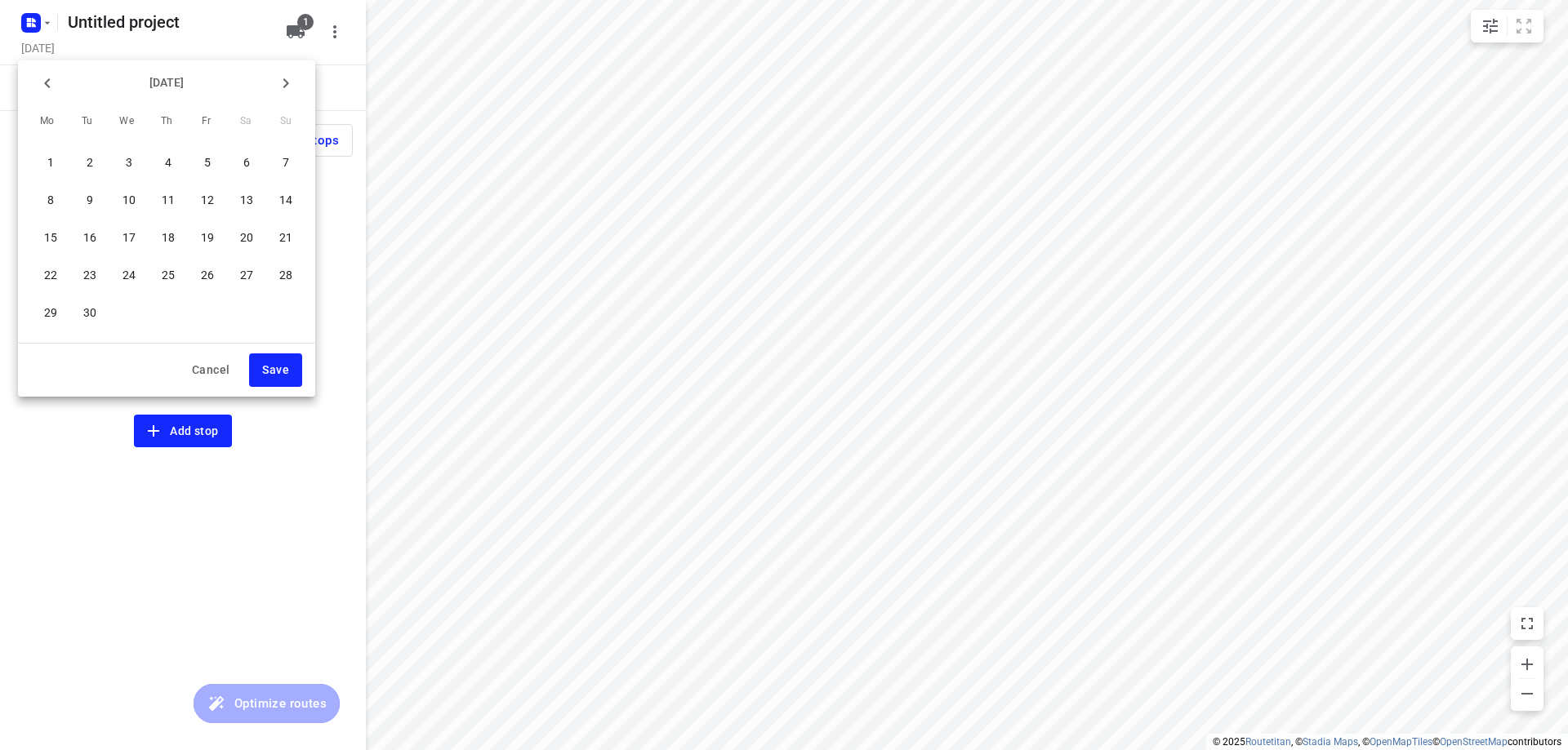
click at [128, 164] on p "3" at bounding box center [128, 162] width 7 height 16
click at [275, 368] on span "Save" at bounding box center [276, 369] width 27 height 20
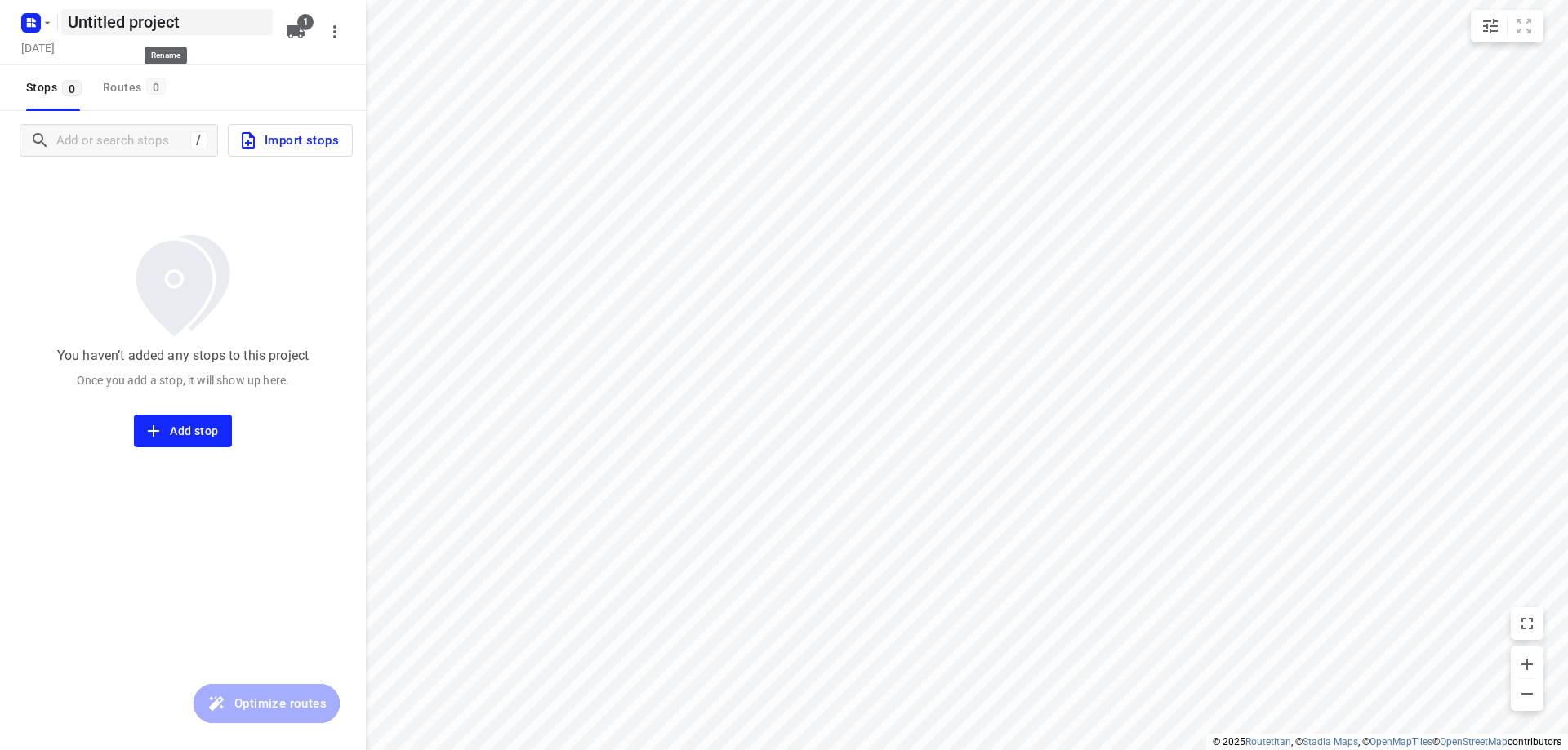
click at [224, 35] on h5 "Untitled project" at bounding box center [167, 21] width 211 height 26
click at [224, 35] on input "Untitled project" at bounding box center [167, 21] width 211 height 26
click at [144, 23] on input "Woensdah 3-9" at bounding box center [167, 21] width 211 height 26
type input "Woensdag 3-9"
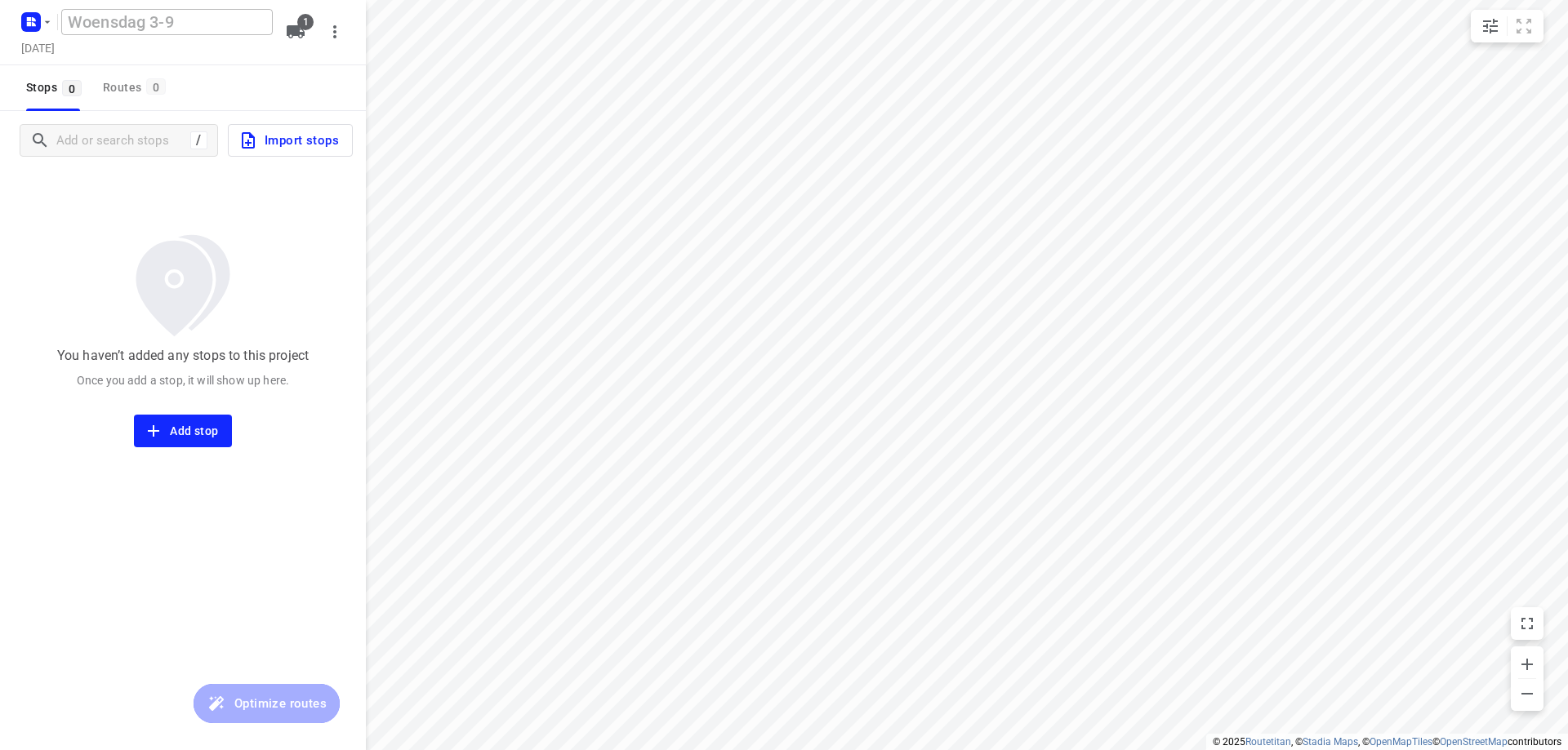
click at [196, 77] on div "Stops 0 Routes 0" at bounding box center [182, 88] width 365 height 45
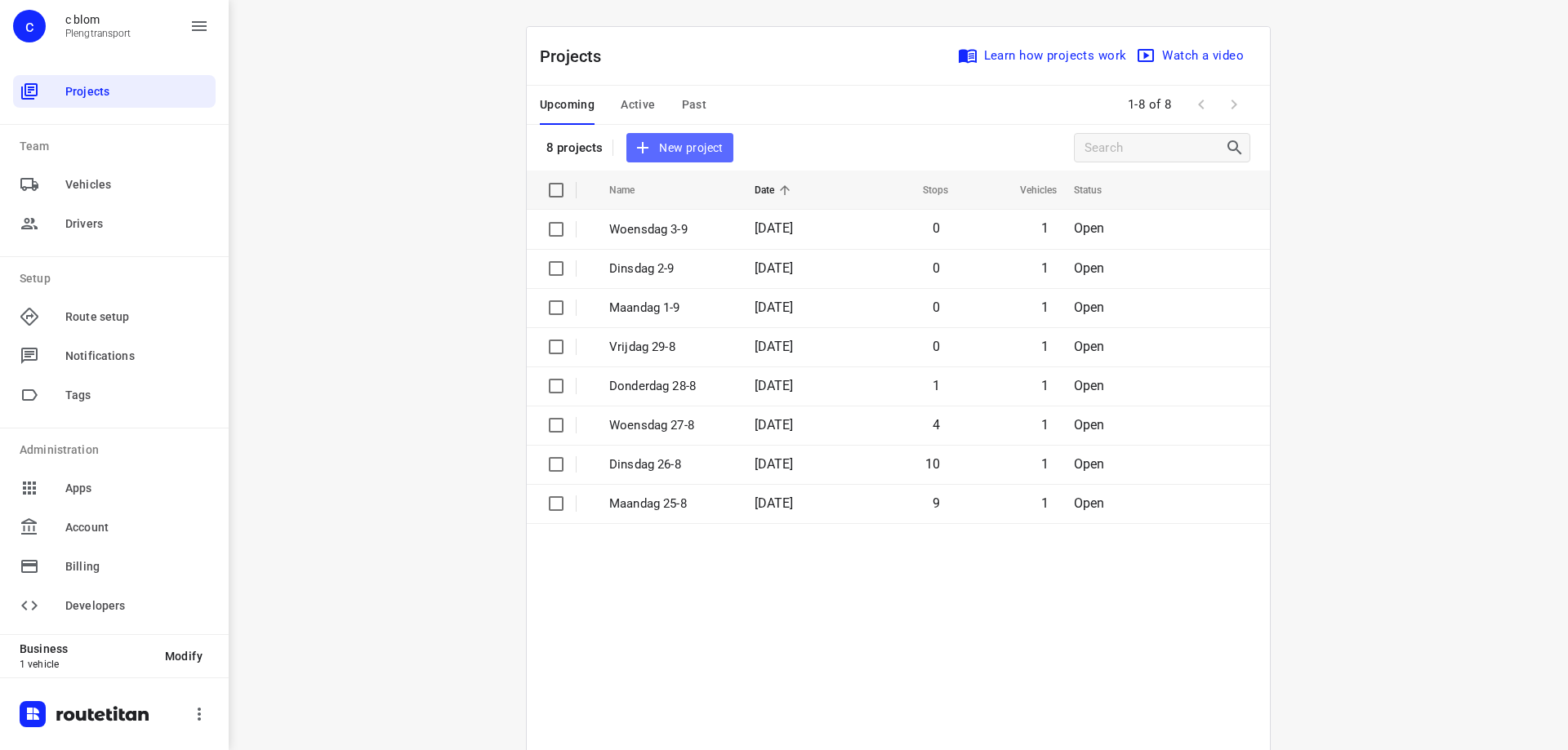
click at [697, 141] on span "New project" at bounding box center [680, 147] width 87 height 20
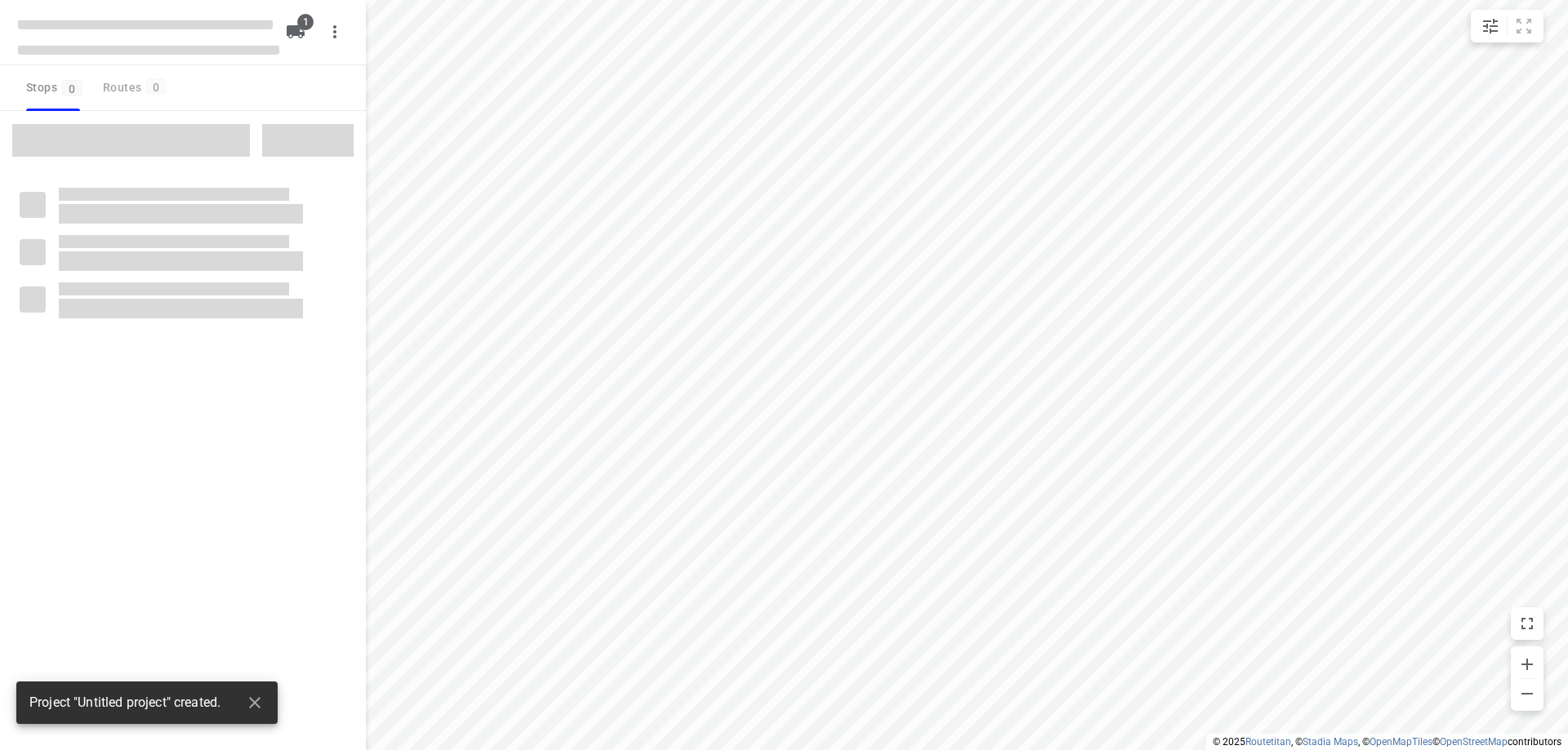
type input "distance"
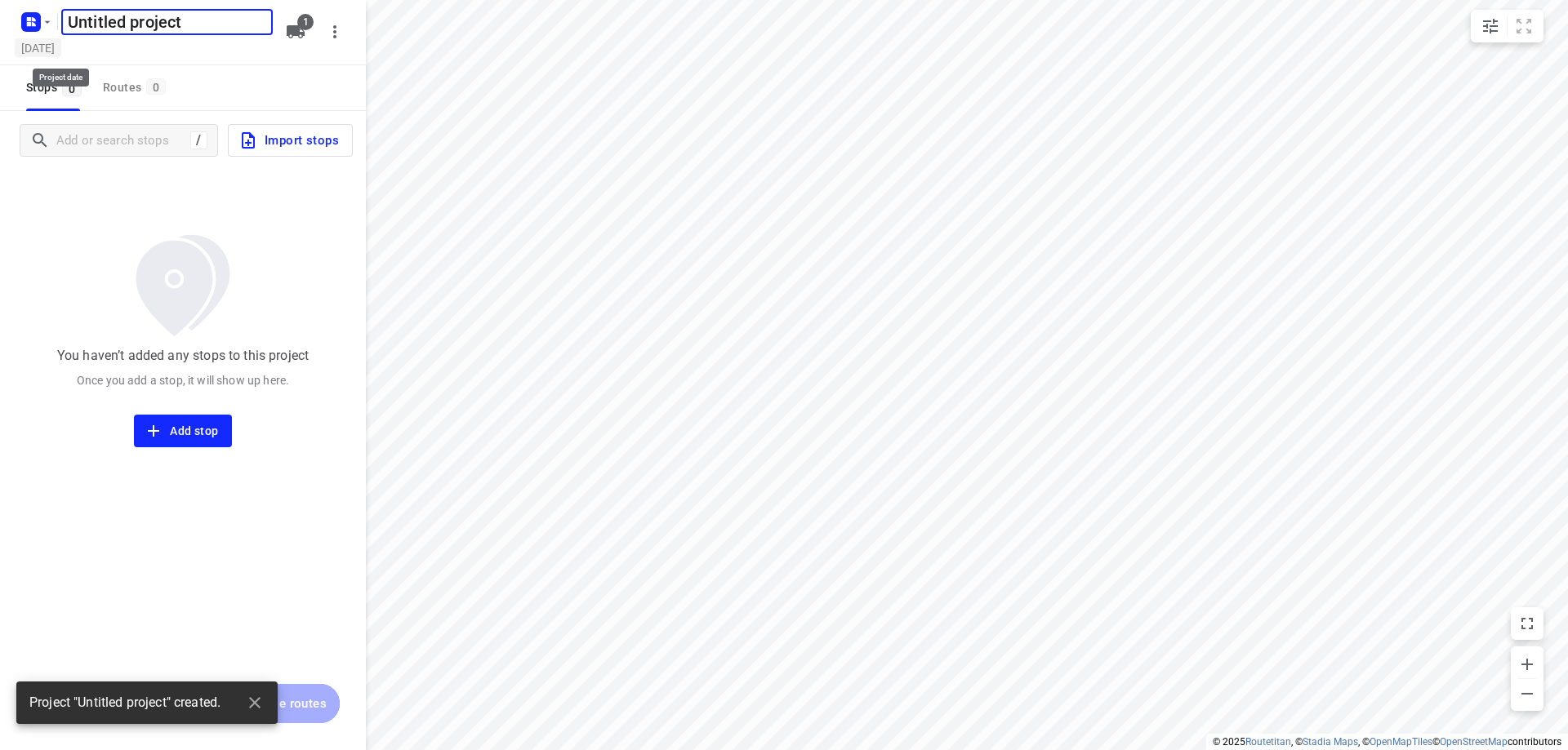
click at [31, 40] on h5 "Monday, Aug 25" at bounding box center [38, 47] width 46 height 18
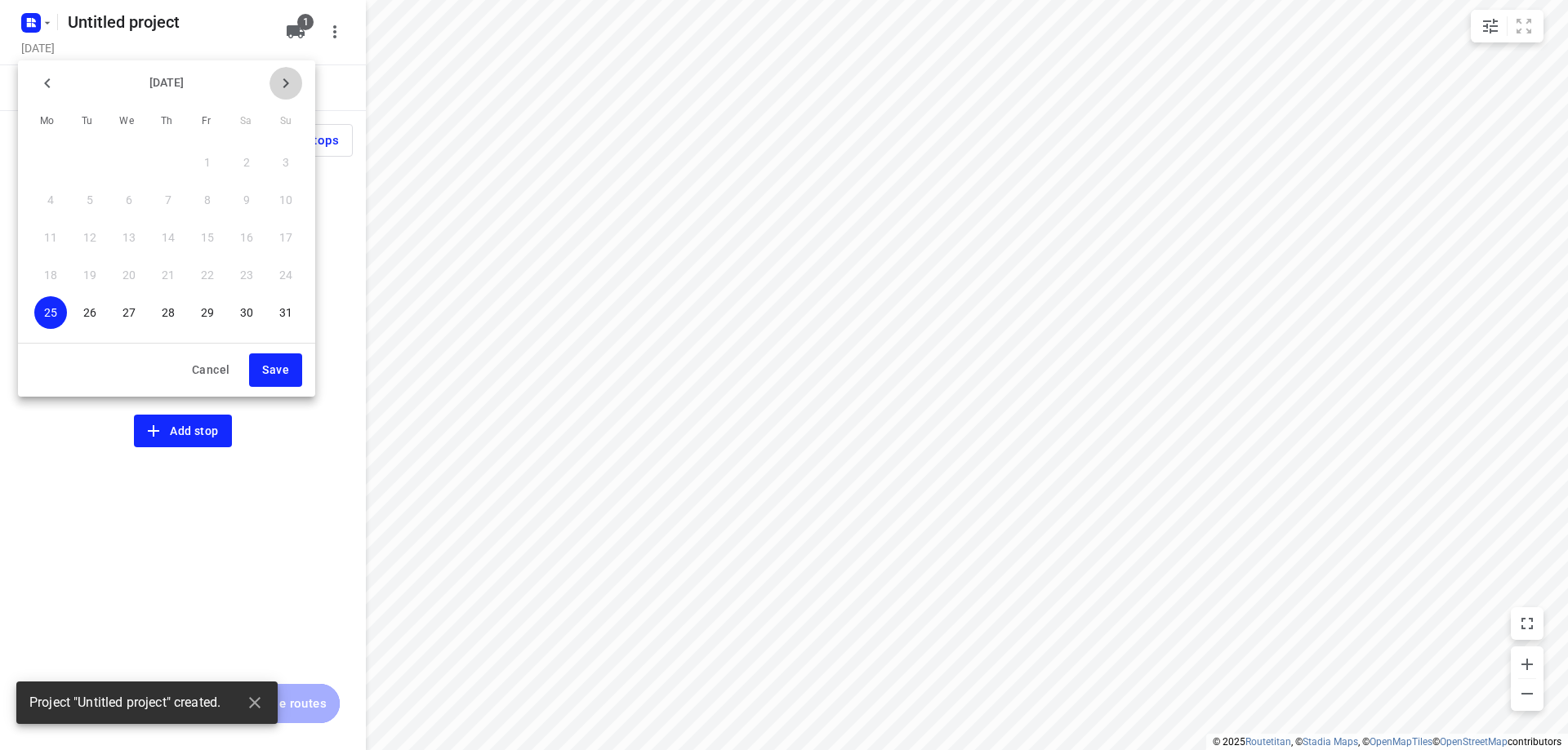
click at [286, 84] on icon "button" at bounding box center [286, 83] width 6 height 10
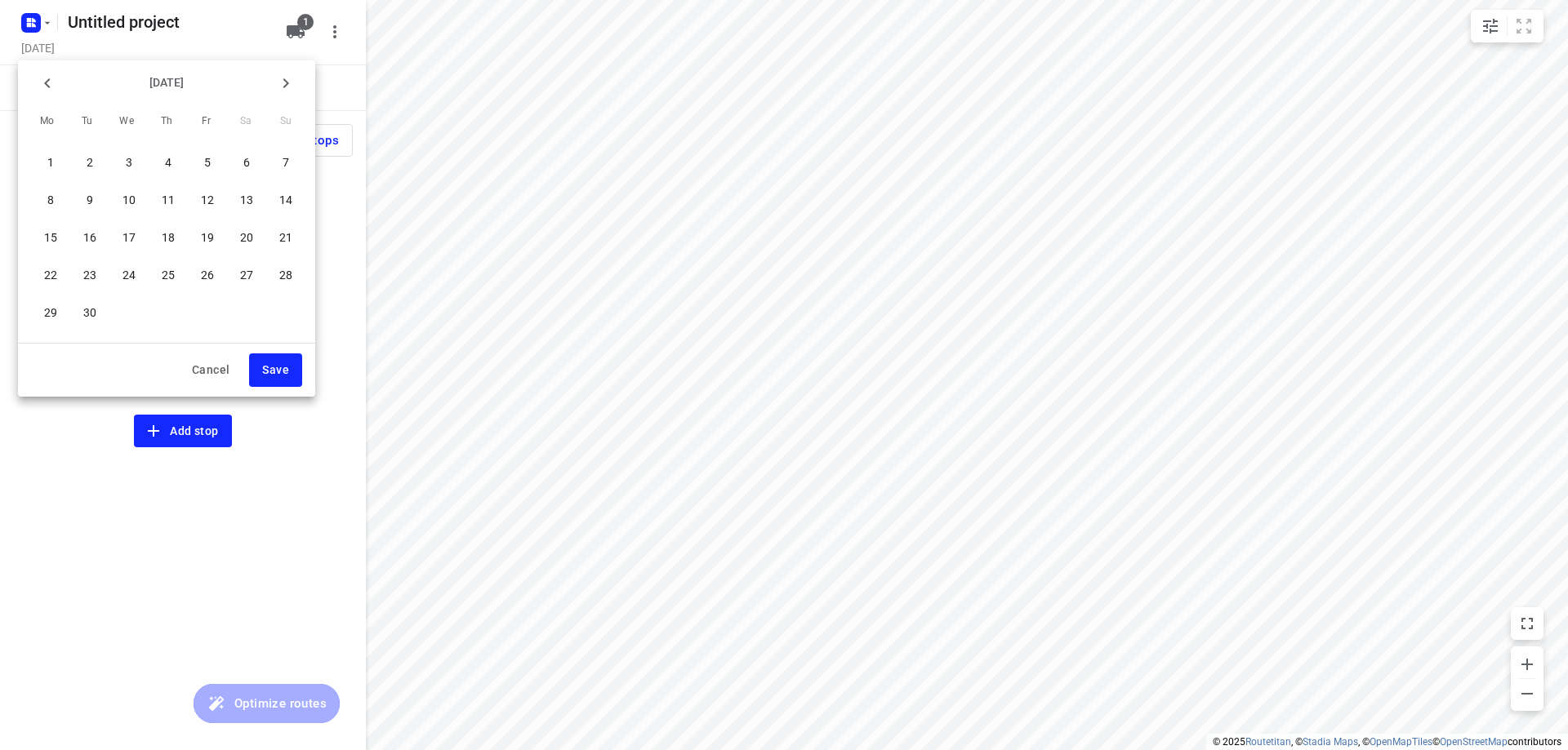
click at [167, 152] on button "4" at bounding box center [169, 163] width 33 height 33
click at [272, 354] on button "Save" at bounding box center [275, 370] width 53 height 34
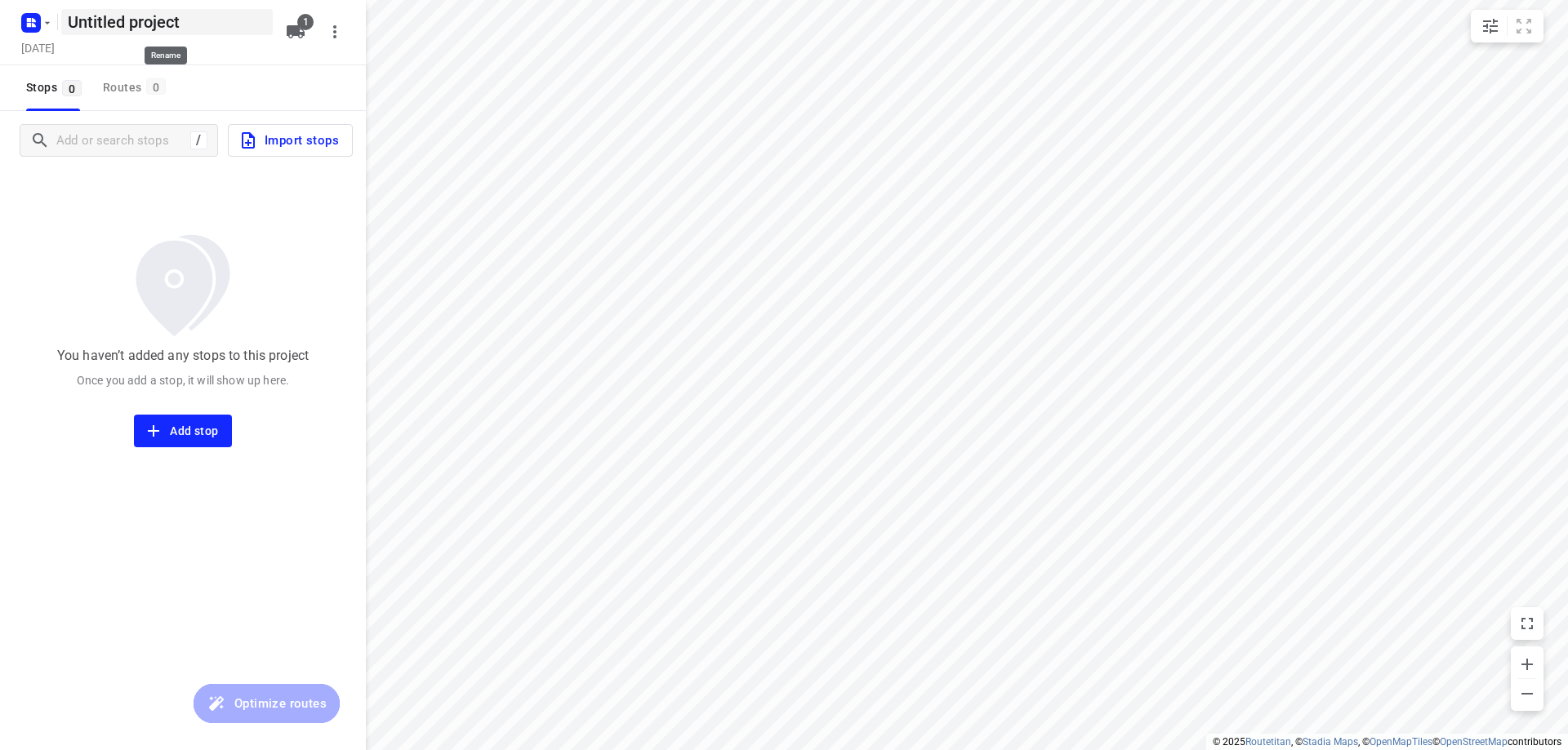
click at [207, 29] on h5 "Untitled project" at bounding box center [167, 21] width 211 height 26
click at [207, 29] on input "Untitled project" at bounding box center [167, 21] width 211 height 26
type input "Donderdag 4-9"
click at [195, 62] on div "Donderdag 4-9 ​ Thursday, Sep 04 1" at bounding box center [182, 33] width 365 height 66
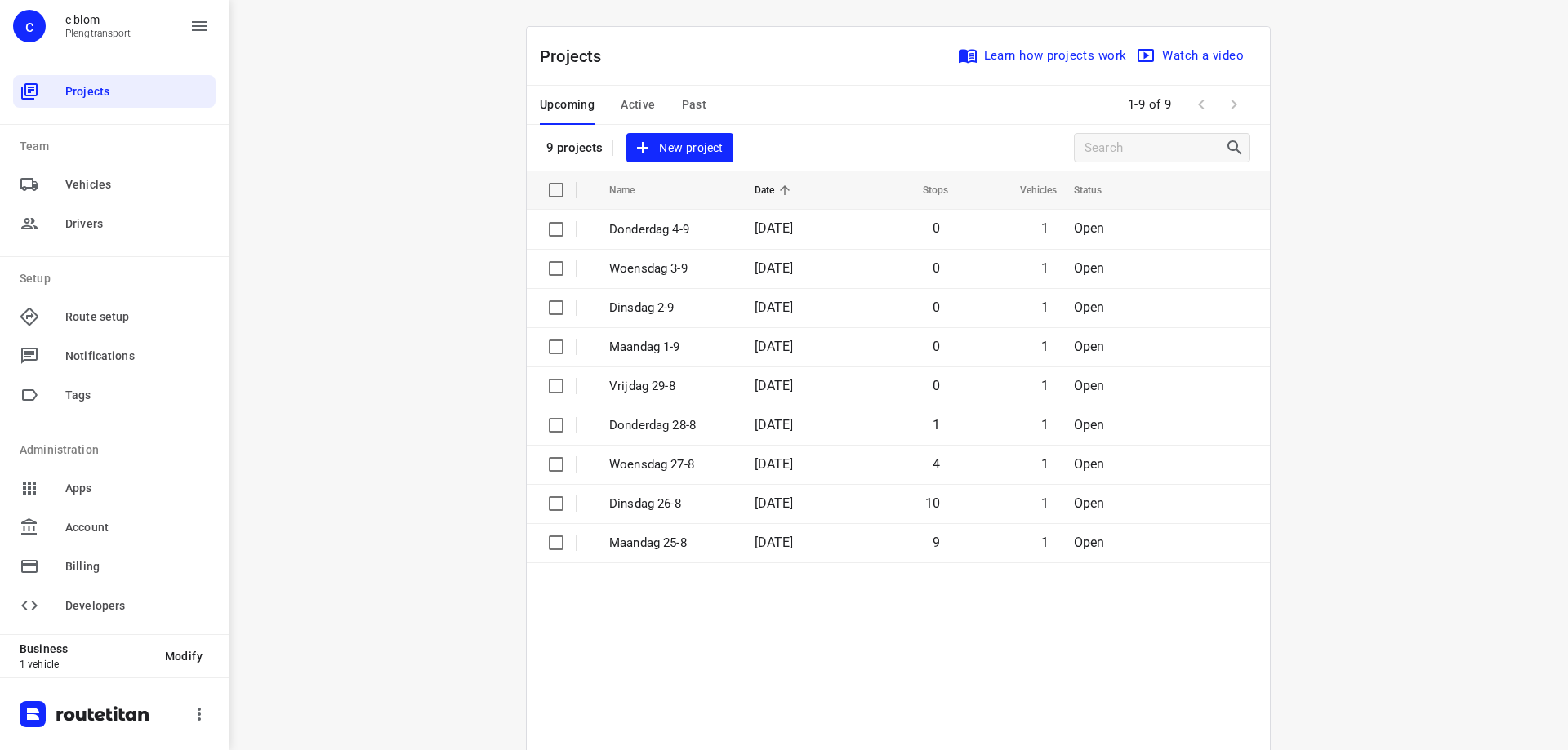
click at [676, 134] on button "New project" at bounding box center [679, 147] width 106 height 30
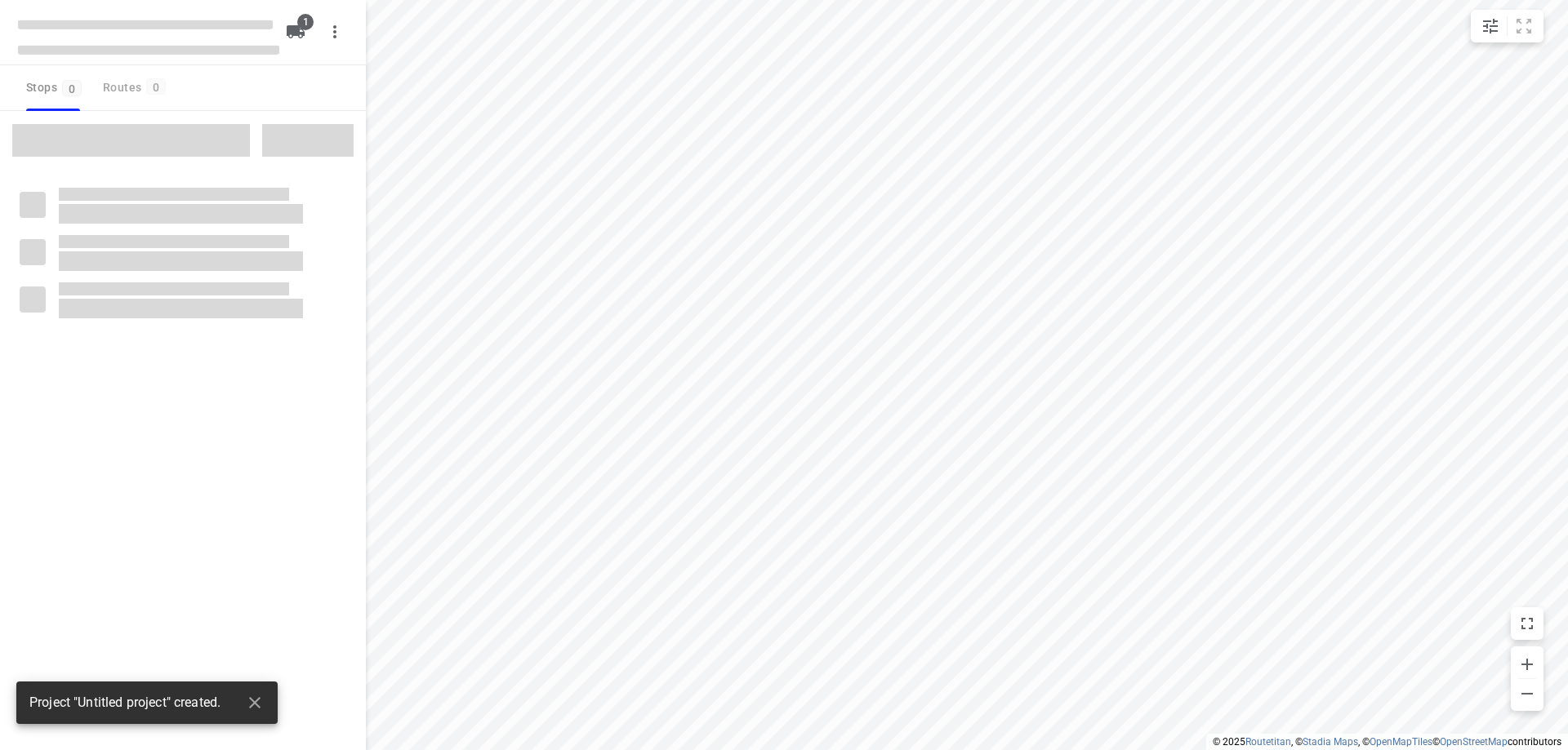
type input "distance"
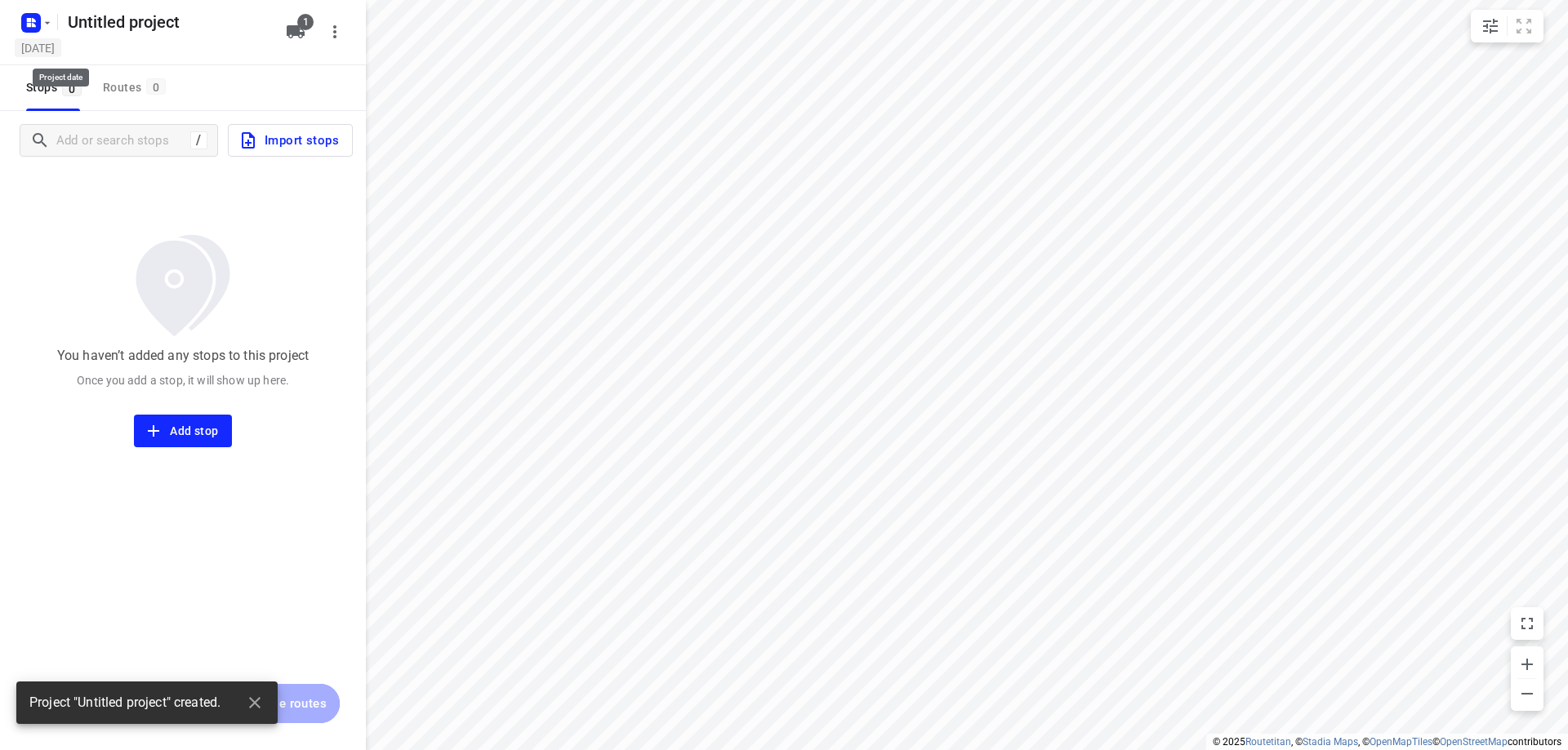
click at [62, 53] on h5 "Monday, Aug 25" at bounding box center [38, 47] width 46 height 18
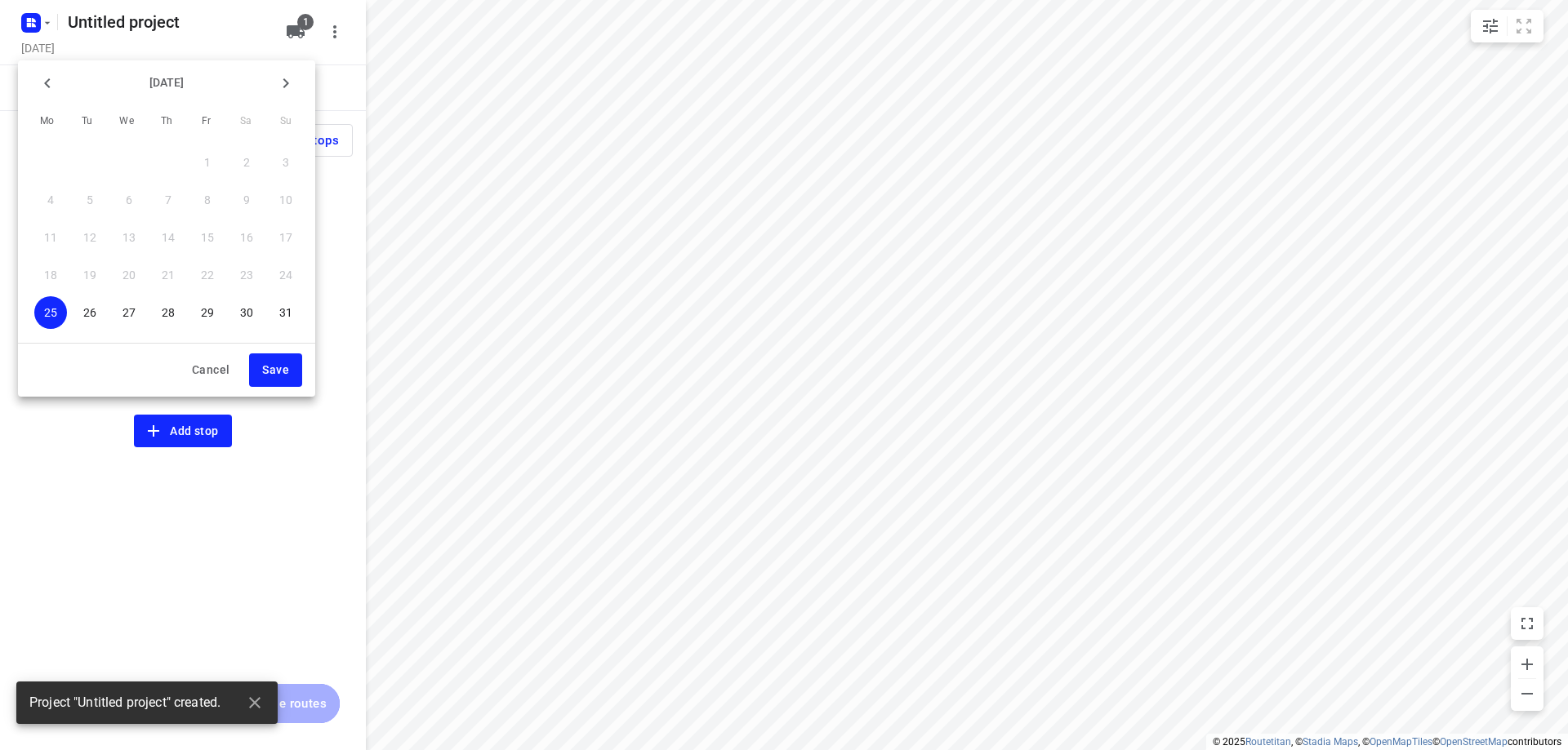
click at [280, 83] on icon "button" at bounding box center [285, 83] width 19 height 19
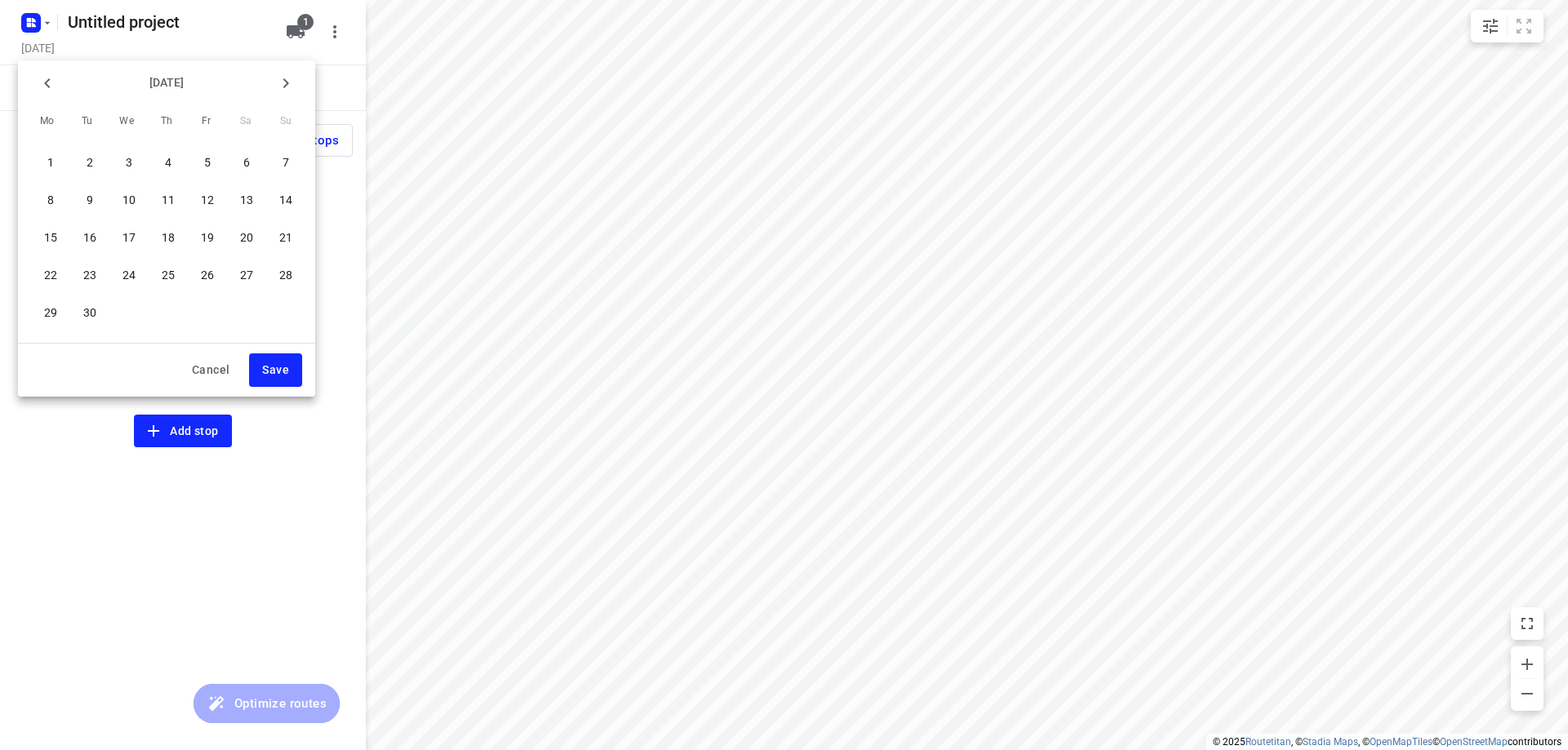
click at [208, 163] on p "5" at bounding box center [207, 162] width 7 height 16
click at [272, 376] on span "Save" at bounding box center [276, 369] width 27 height 20
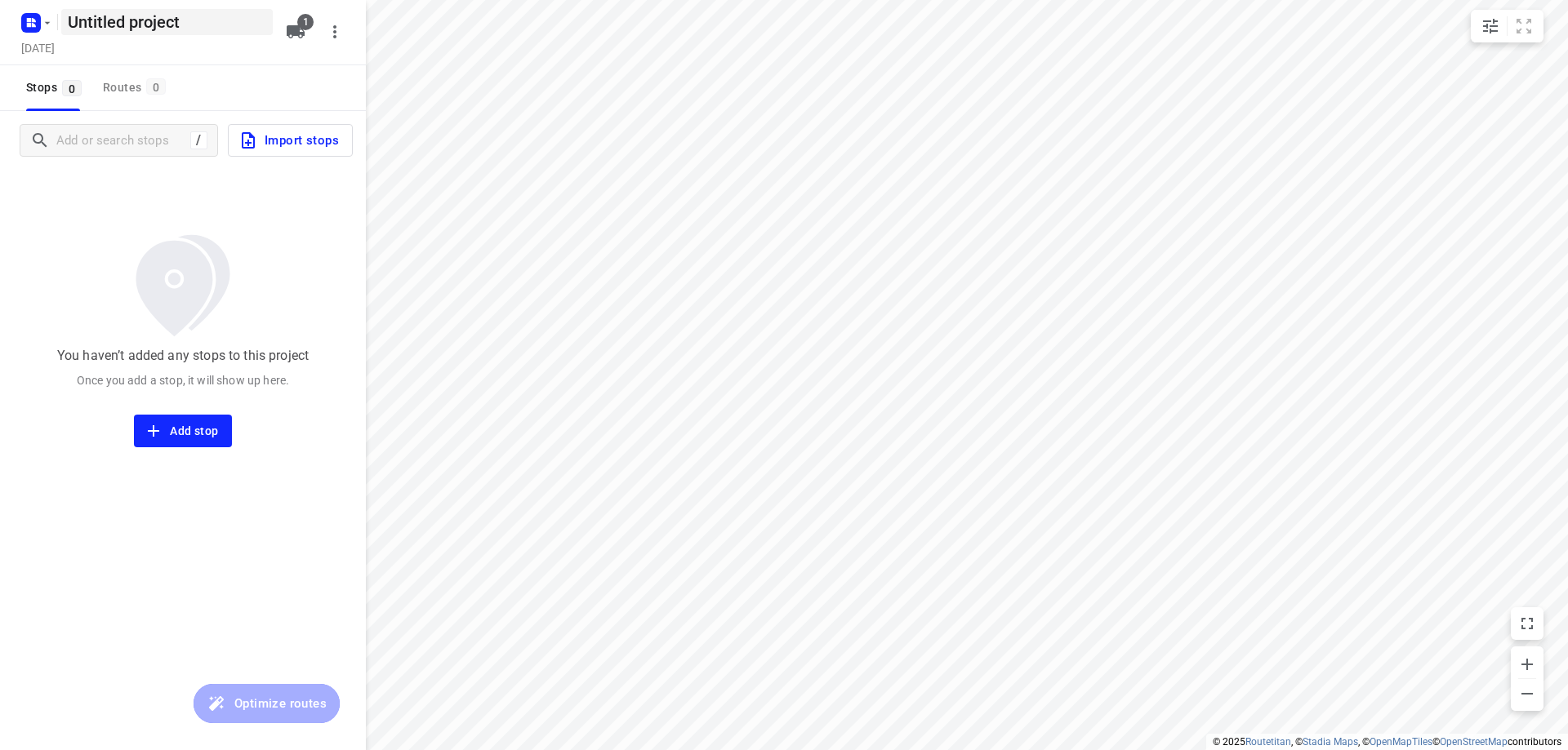
click at [230, 29] on h5 "Untitled project" at bounding box center [167, 21] width 211 height 26
click at [230, 29] on input "Untitled project" at bounding box center [167, 21] width 211 height 26
type input "Vrijdag 5-9"
click at [232, 67] on div "Stops 0 Routes 0" at bounding box center [182, 88] width 365 height 45
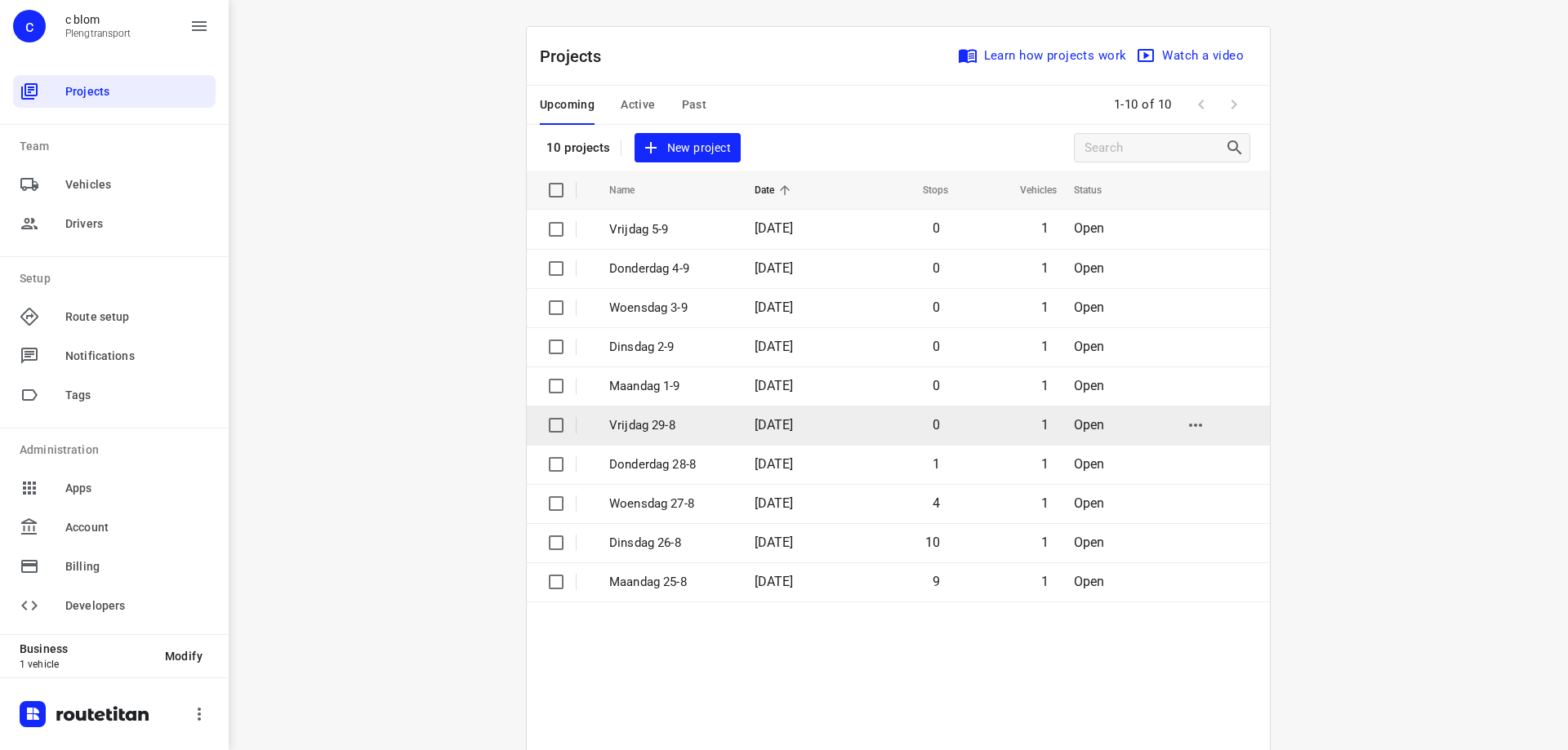
click at [714, 423] on p "Vrijdag 29-8" at bounding box center [669, 425] width 121 height 18
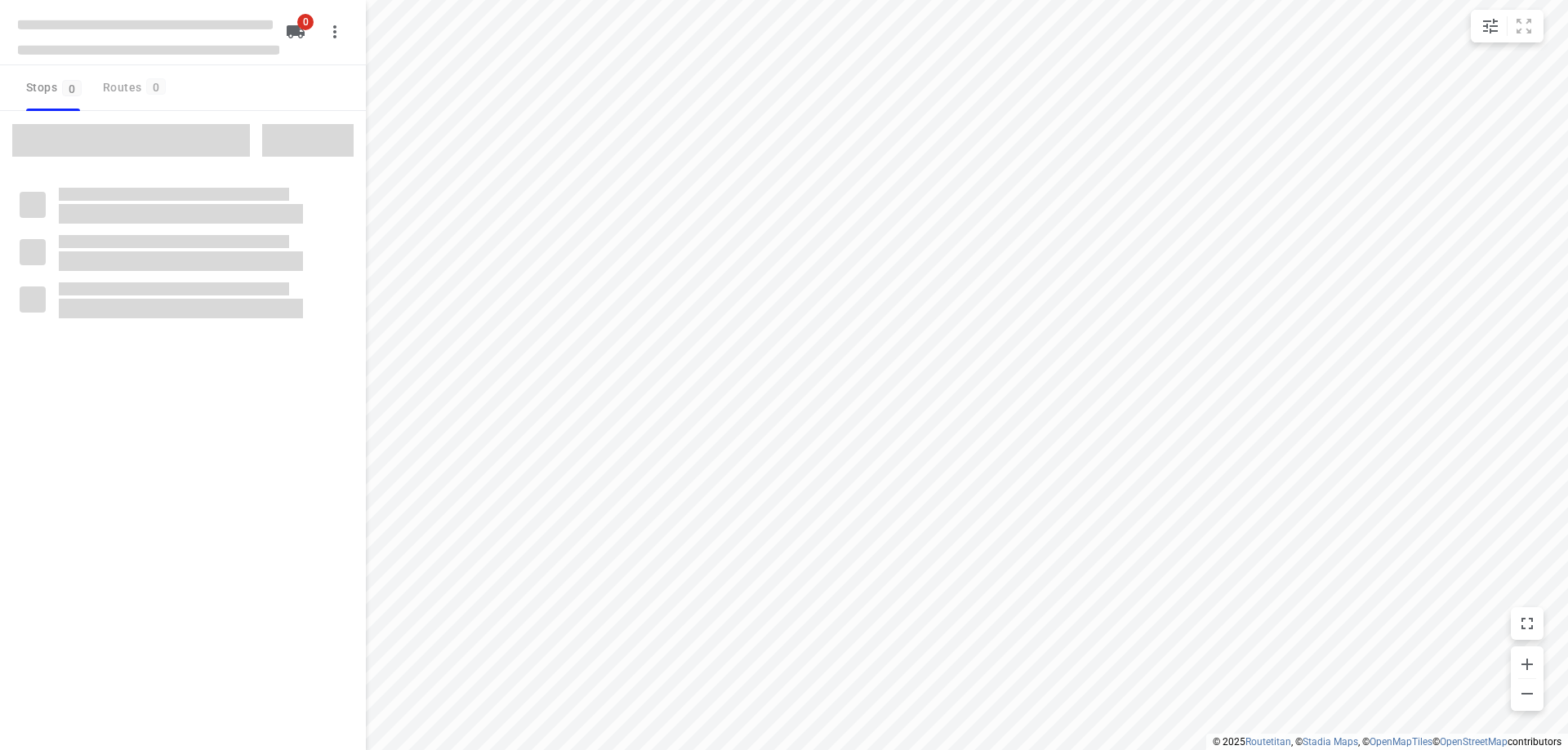
type input "distance"
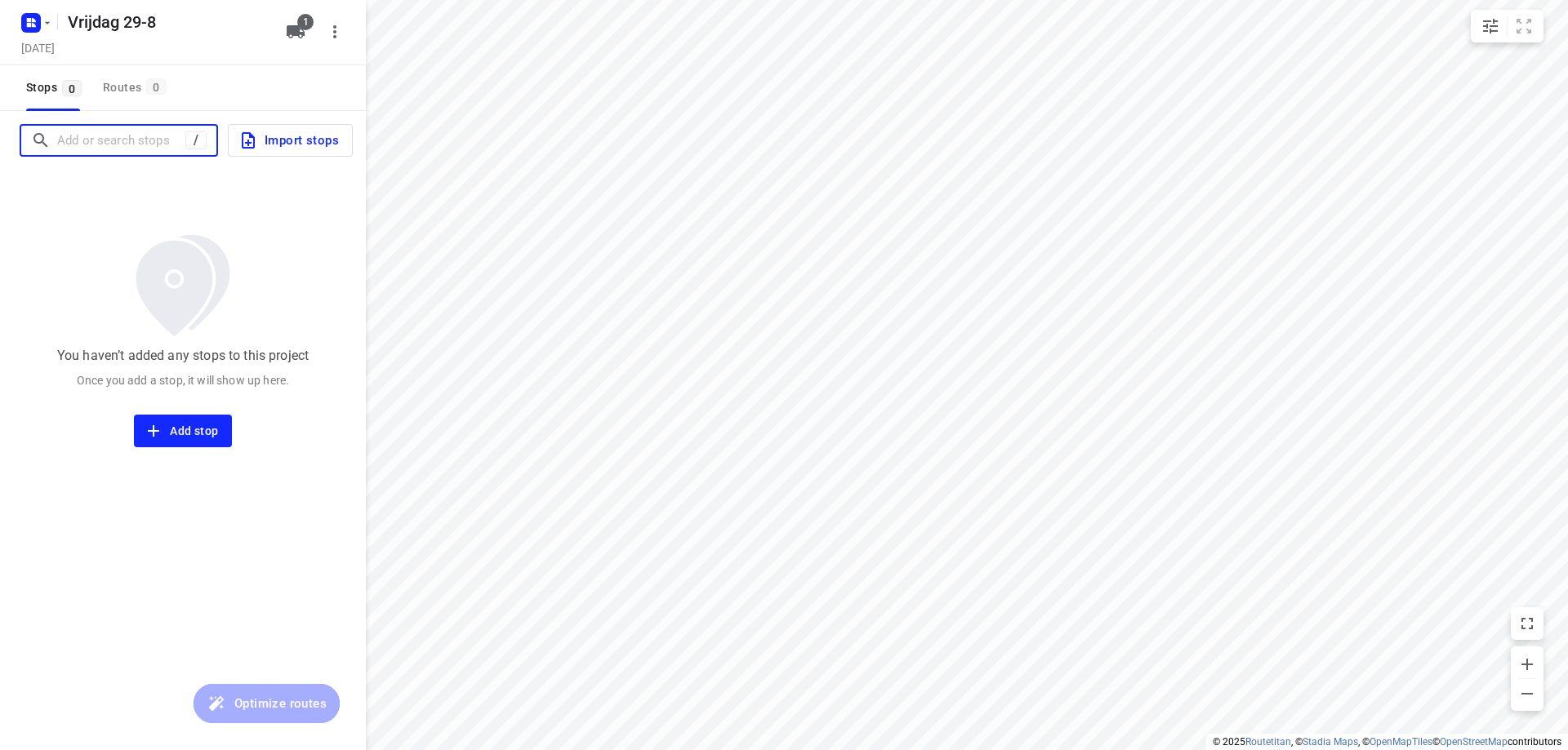
click at [95, 145] on input "Add or search stops" at bounding box center [121, 141] width 128 height 25
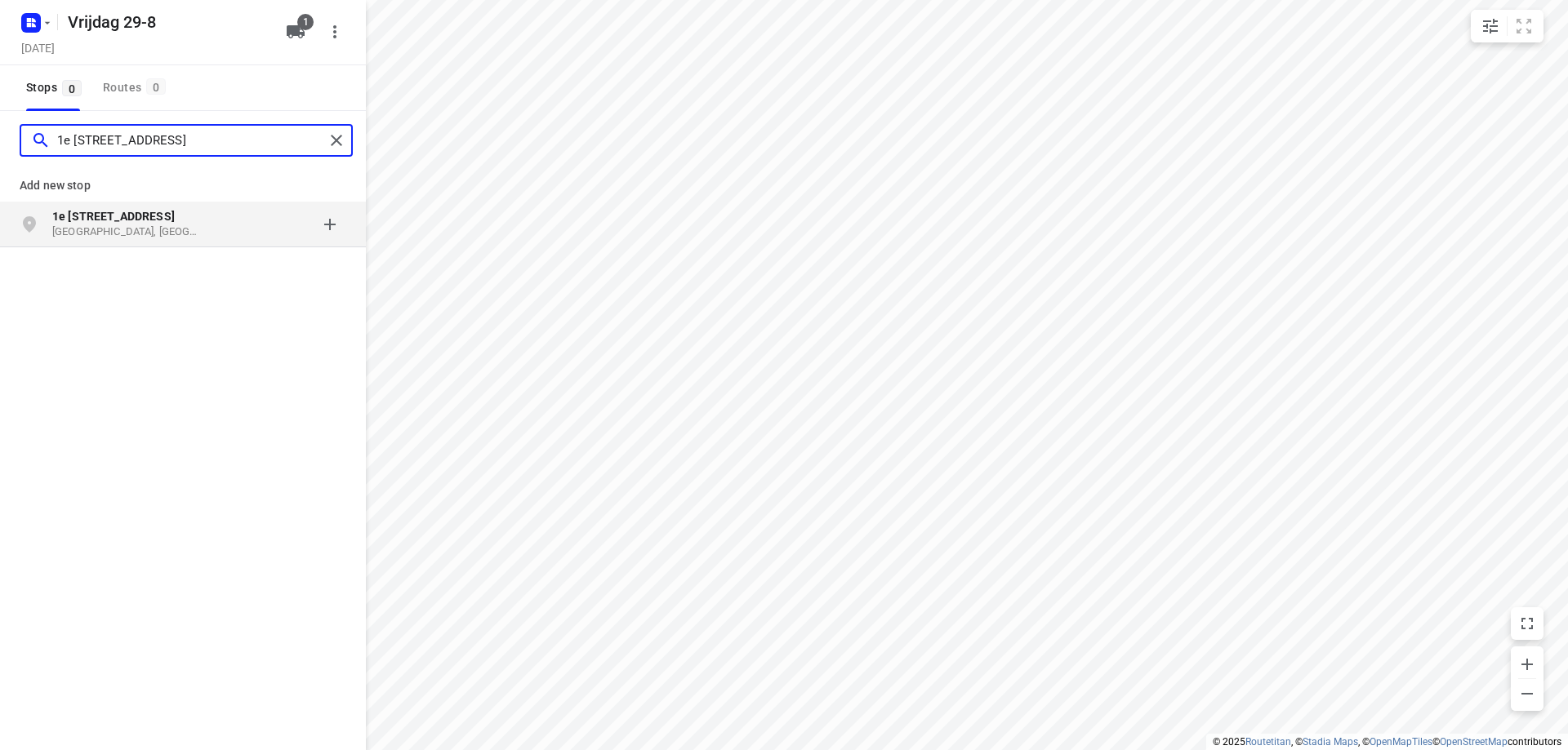
type input "1e mientlaan 33"
click at [101, 230] on p "Katwijk aan Zee, Nederland" at bounding box center [127, 232] width 150 height 15
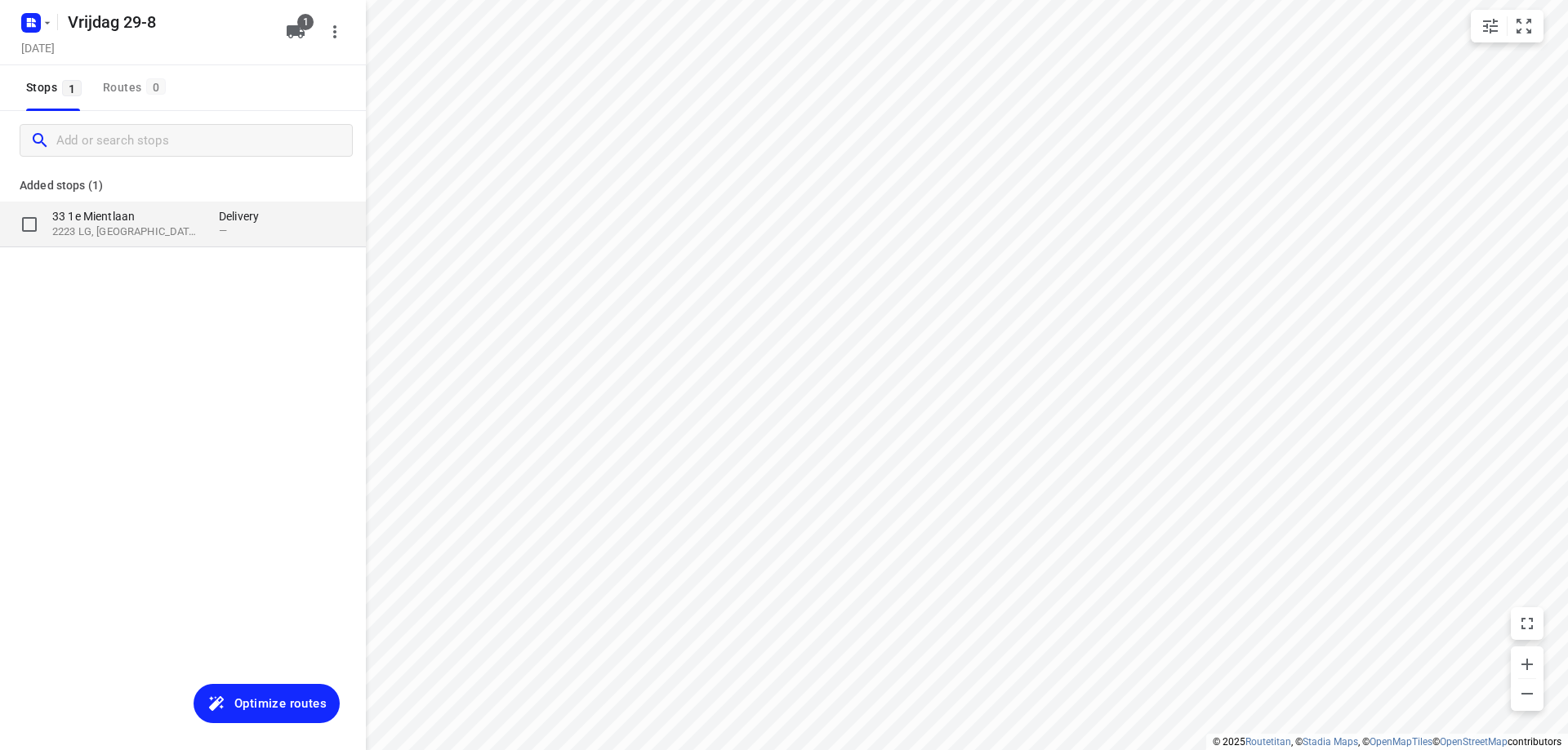
click at [122, 226] on p "2223 LG, Katwijk aan Zee, NL" at bounding box center [127, 232] width 150 height 15
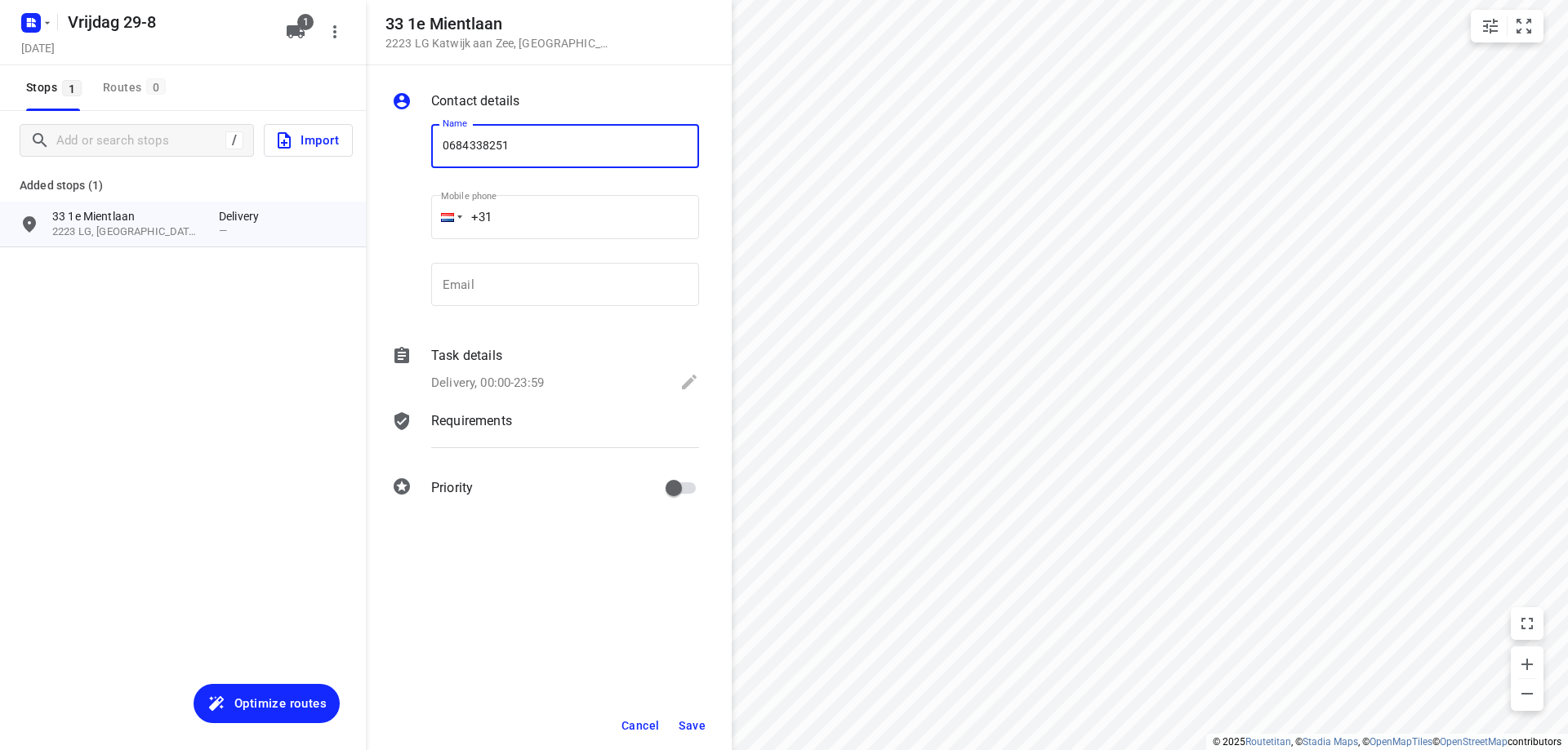
type input "0684338251"
click at [690, 722] on span "Save" at bounding box center [692, 726] width 27 height 13
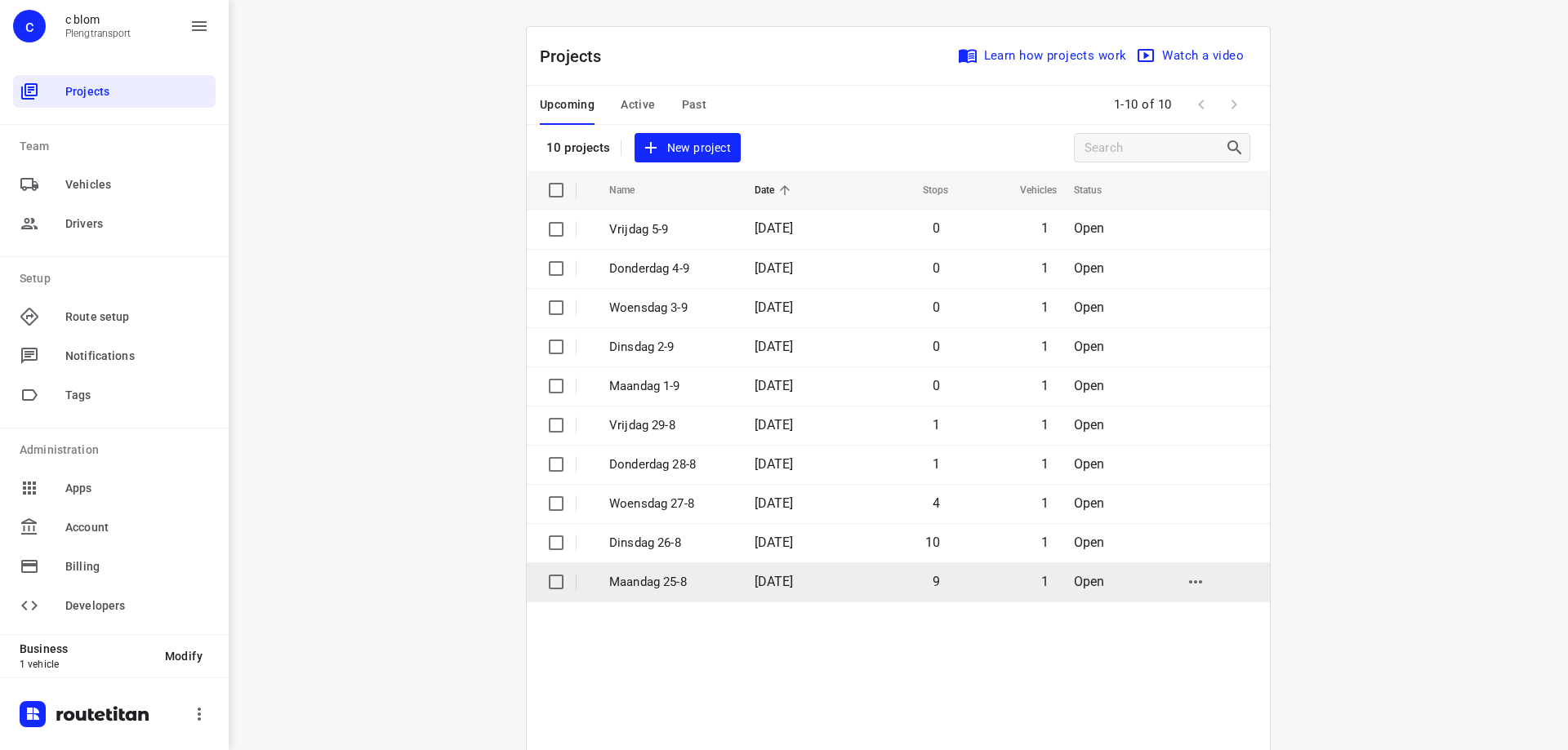
click at [743, 581] on td "25 Aug 2025" at bounding box center [794, 581] width 105 height 40
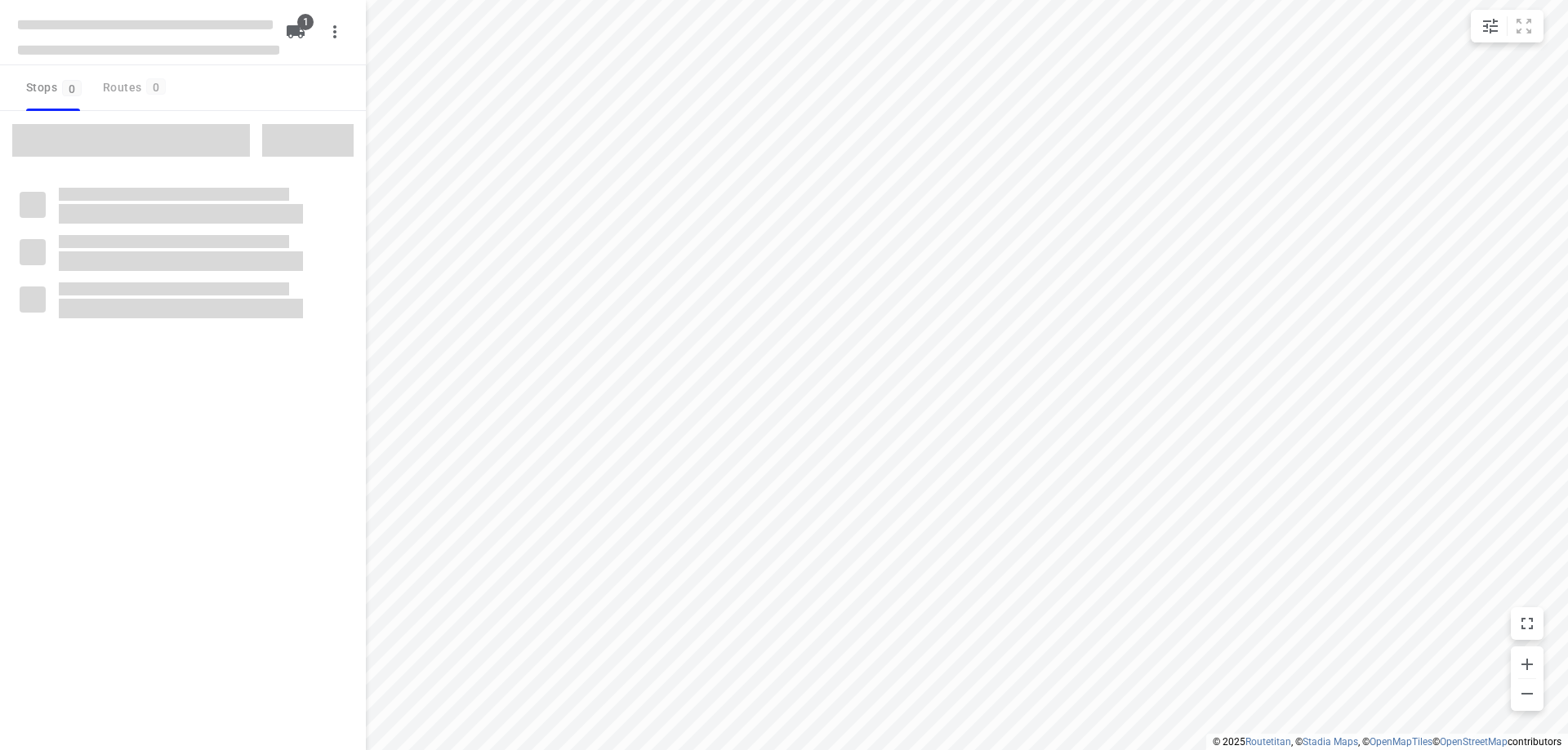
type input "distance"
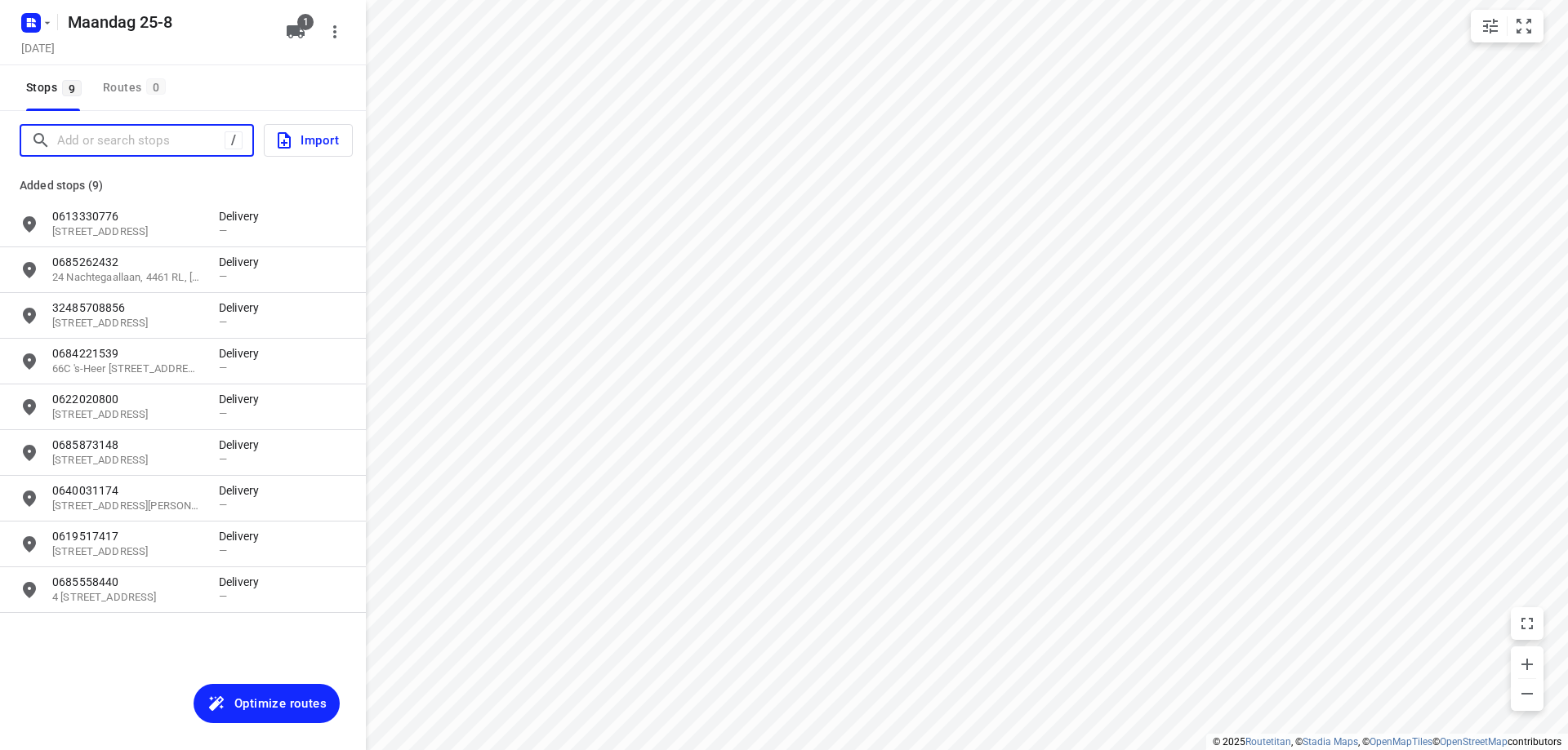
click at [149, 143] on input "Add or search stops" at bounding box center [141, 141] width 168 height 25
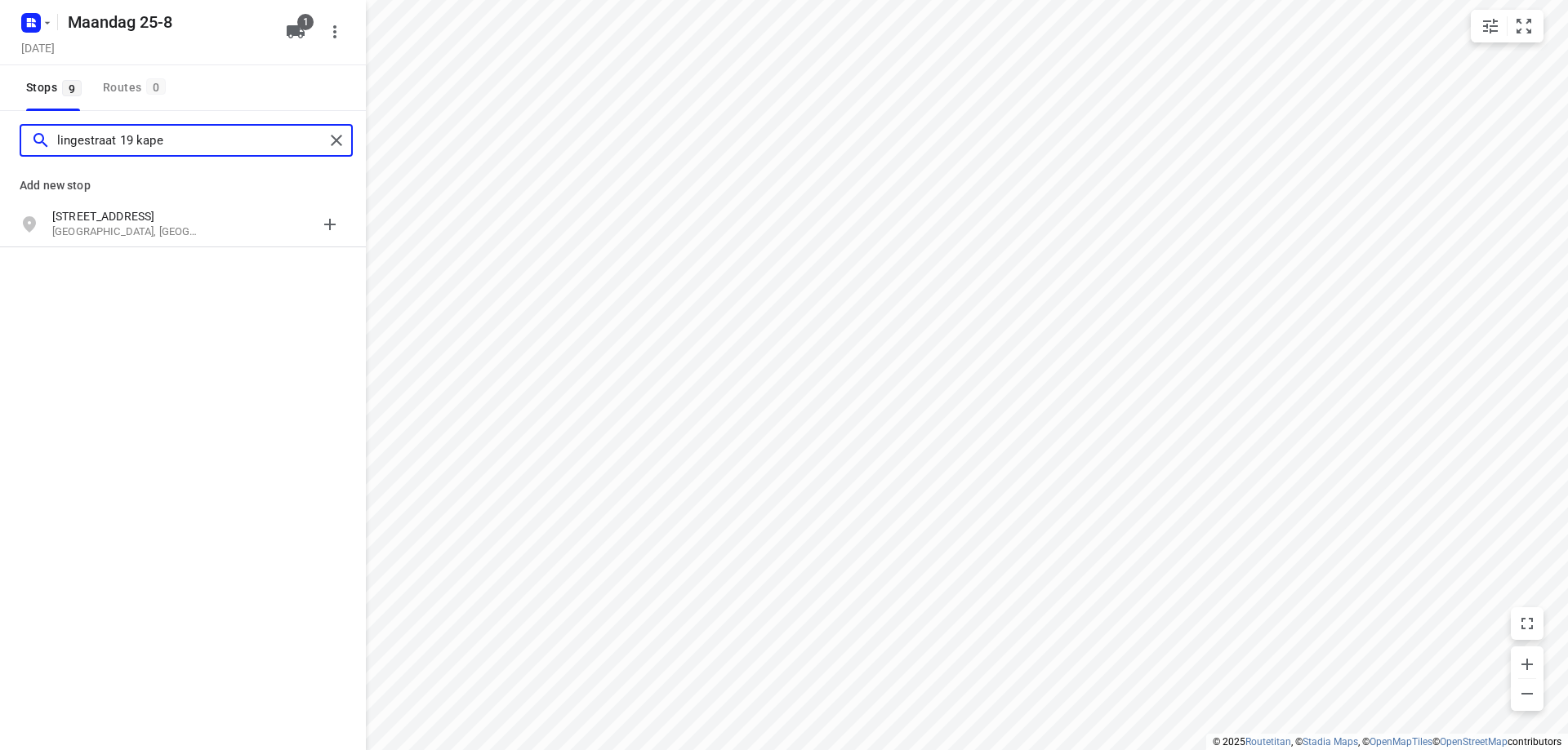
type input "lingestraat 19 kape"
click at [176, 233] on p "Kapelle, Nederland" at bounding box center [127, 232] width 150 height 15
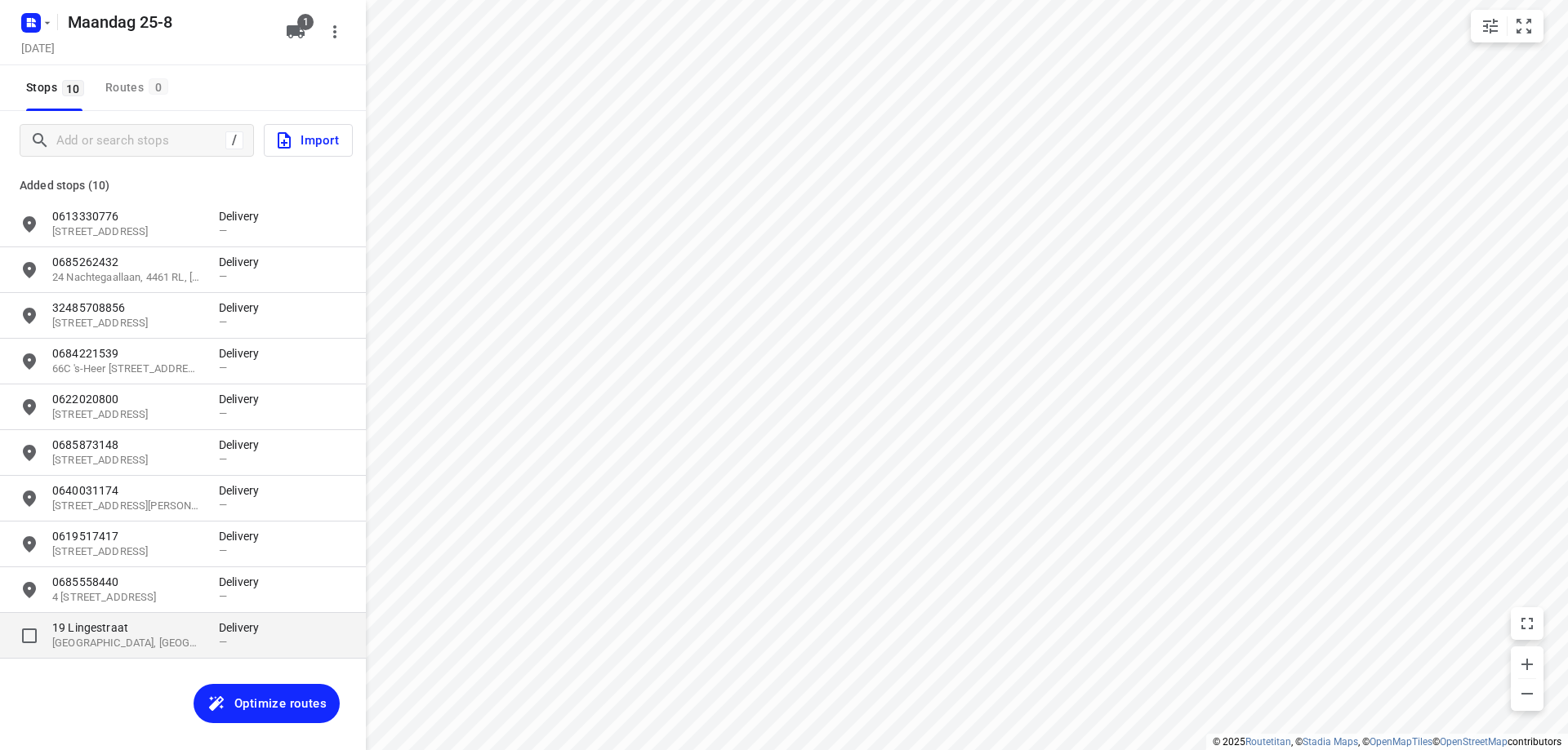
click at [155, 629] on p "19 Lingestraat" at bounding box center [127, 628] width 150 height 16
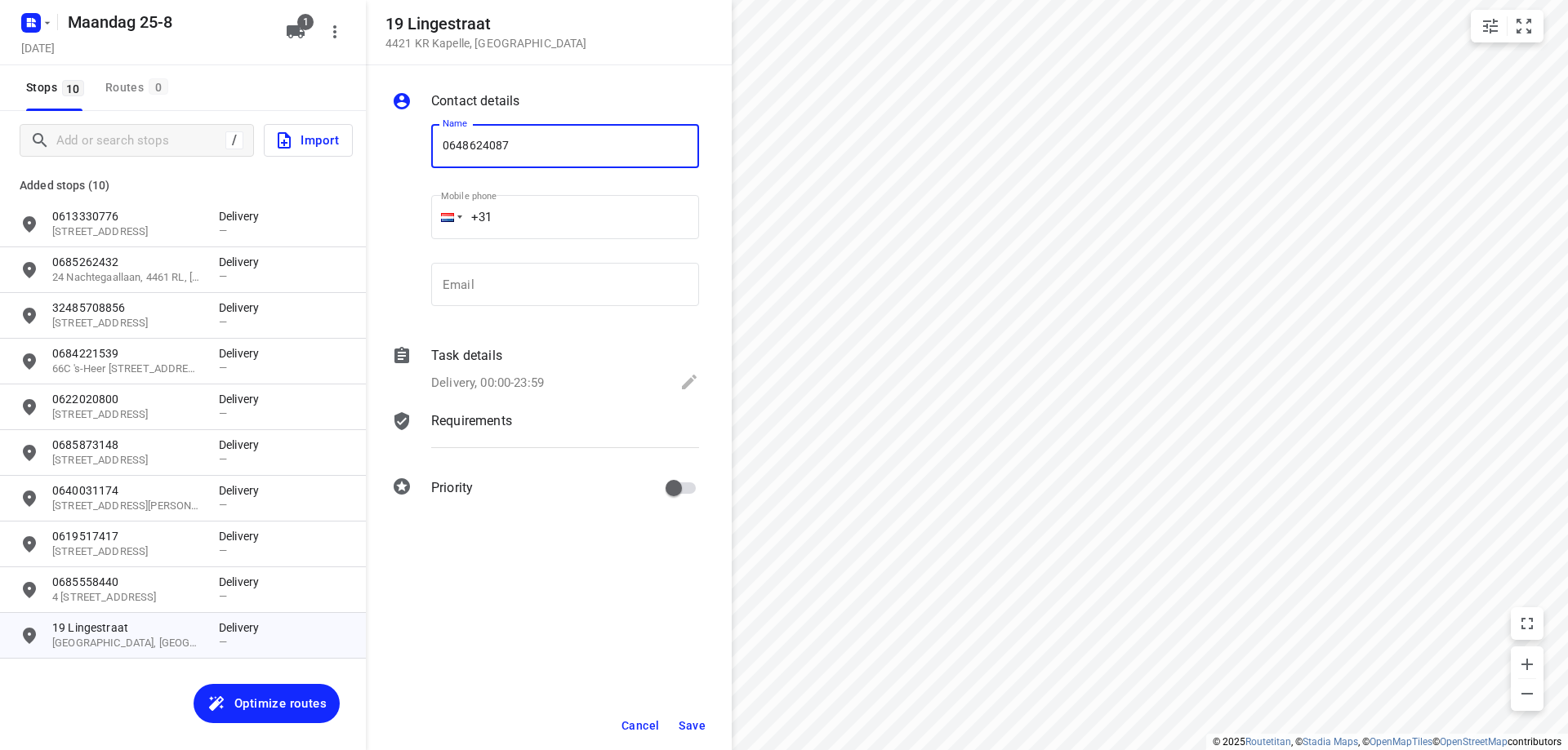
type input "0648624087"
click at [686, 727] on span "Save" at bounding box center [692, 726] width 27 height 13
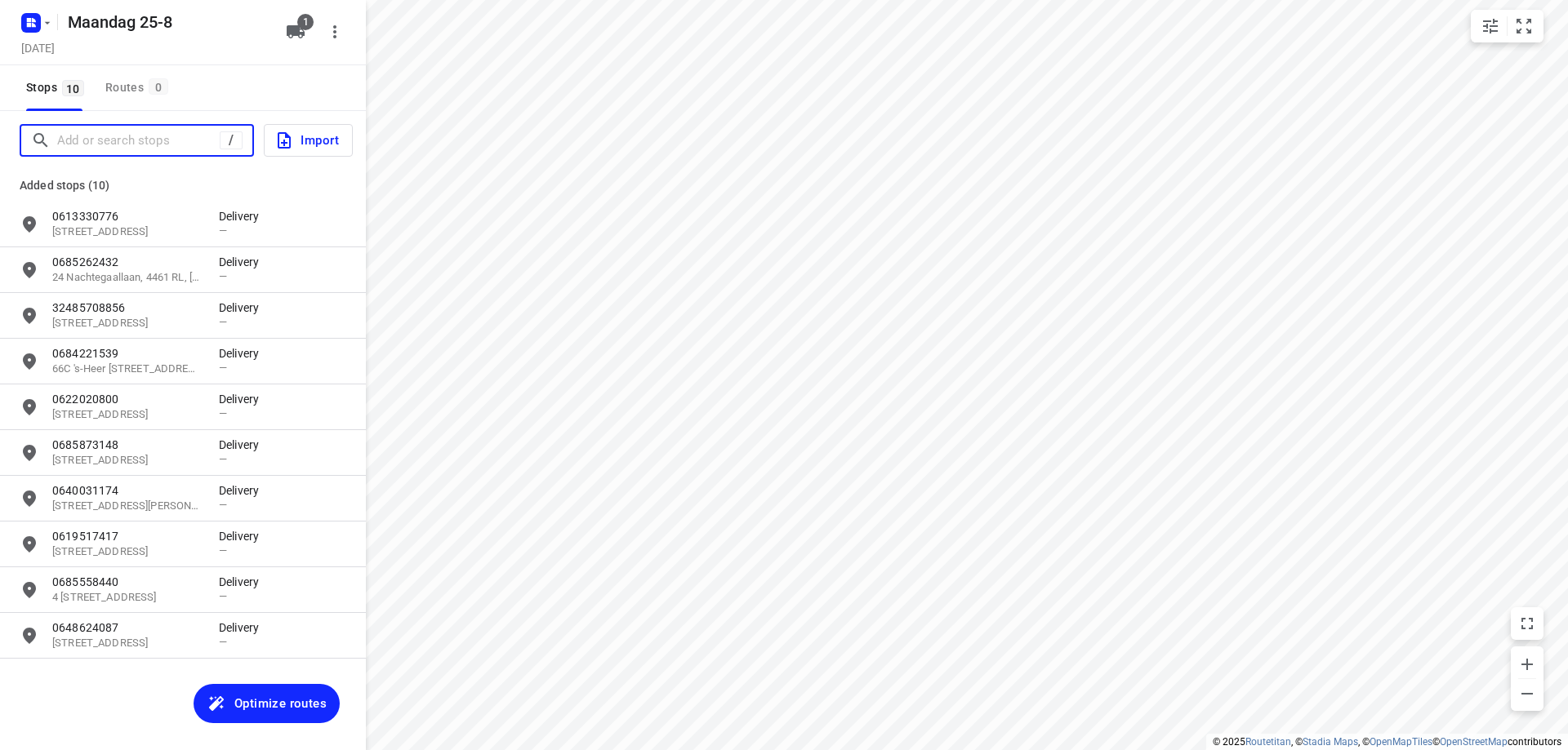
click at [125, 136] on input "Add or search stops" at bounding box center [138, 141] width 163 height 25
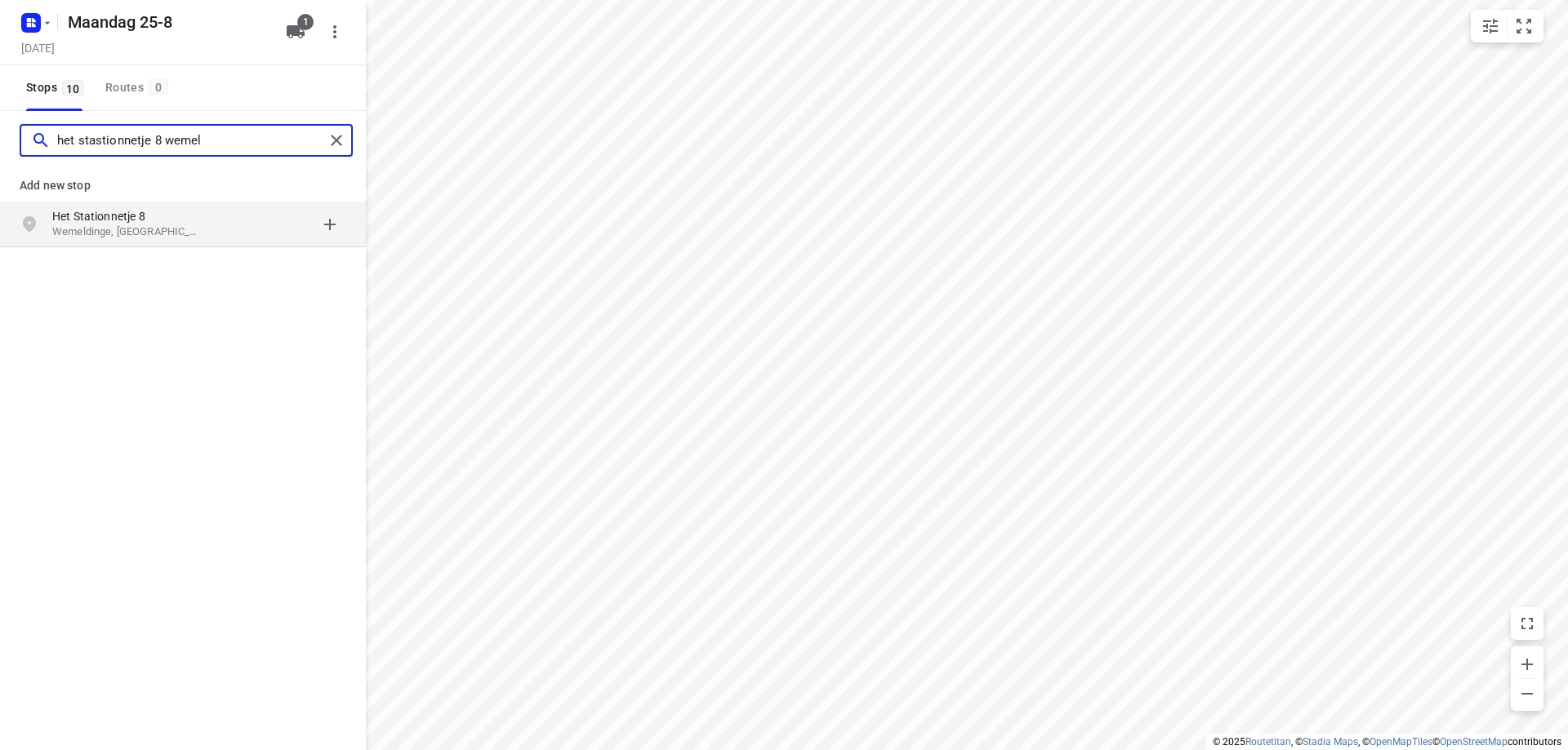
type input "het stastionnetje 8 wemel"
click at [135, 227] on p "Wemeldinge, Nederland" at bounding box center [127, 232] width 150 height 15
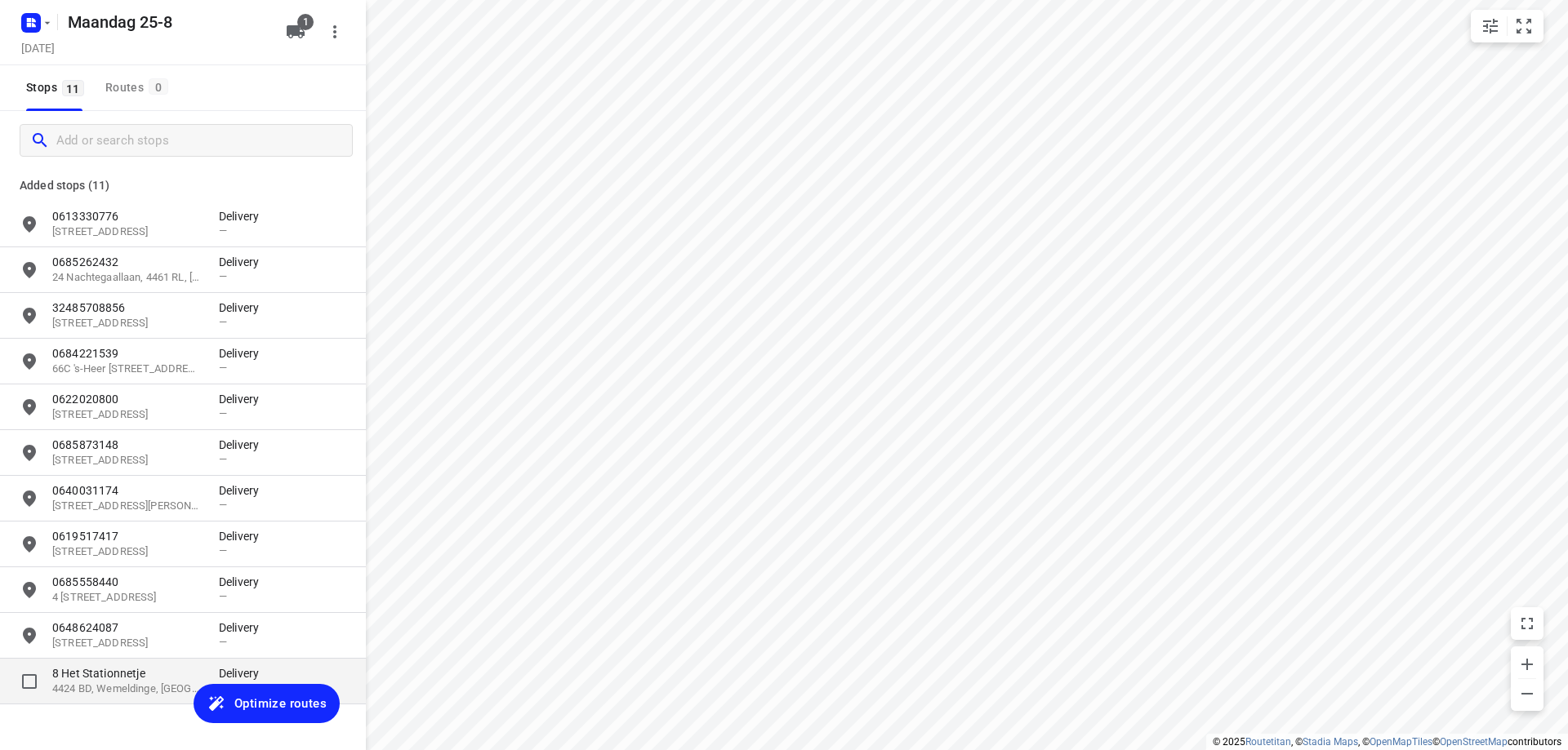
click at [130, 676] on p "8 Het Stationnetje" at bounding box center [127, 673] width 150 height 16
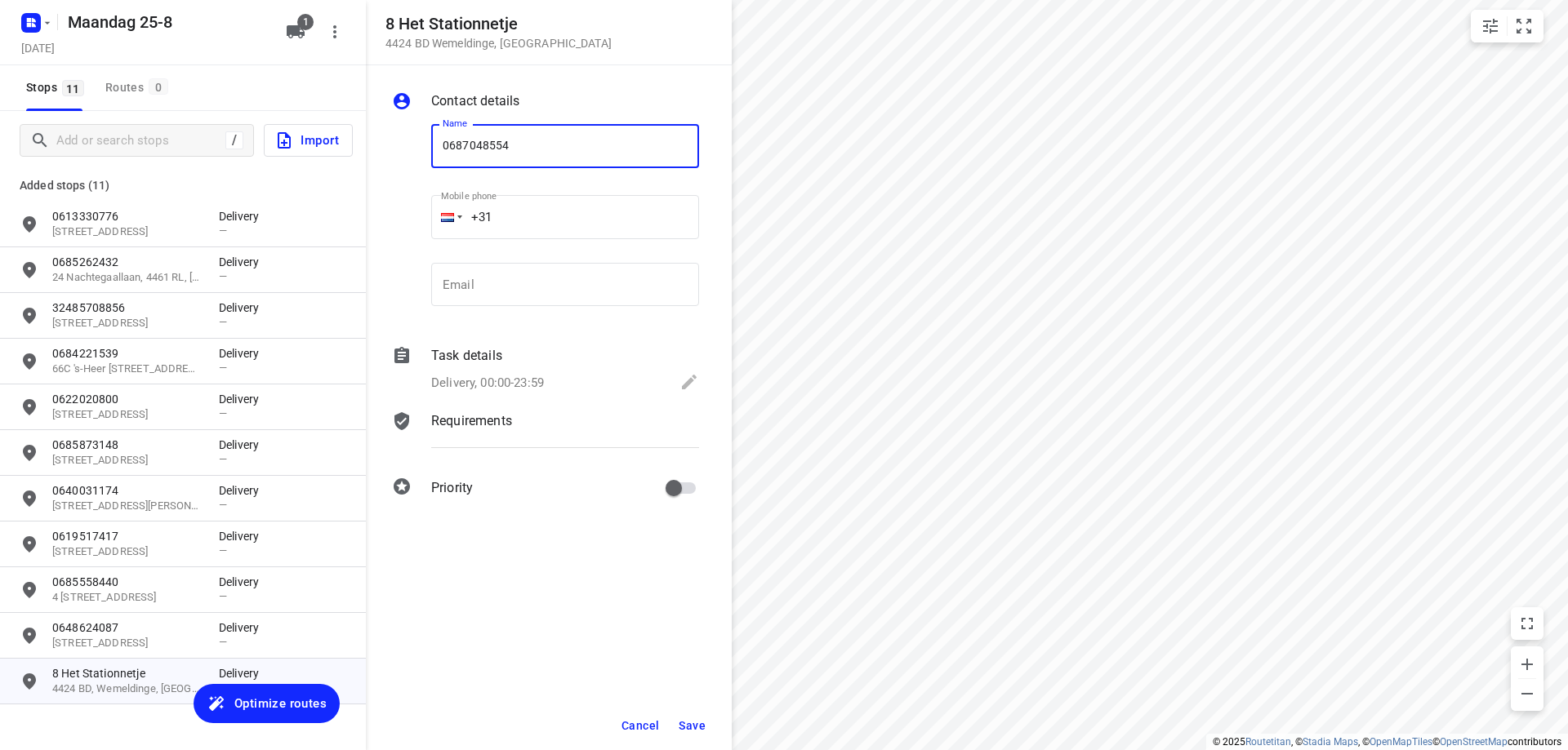
type input "0687048554"
click at [695, 728] on span "Save" at bounding box center [692, 726] width 27 height 13
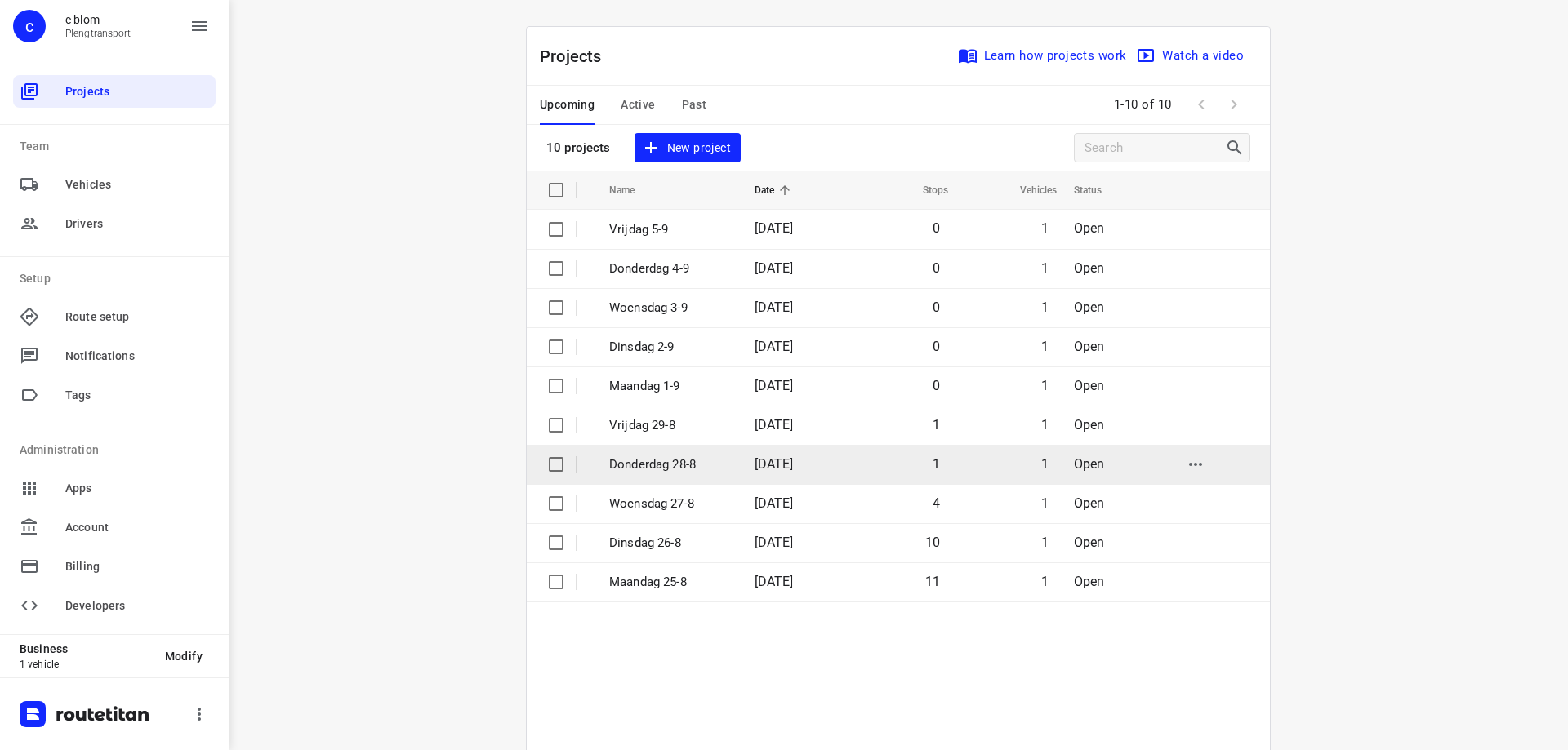
click at [684, 469] on p "Donderdag 28-8" at bounding box center [669, 465] width 121 height 18
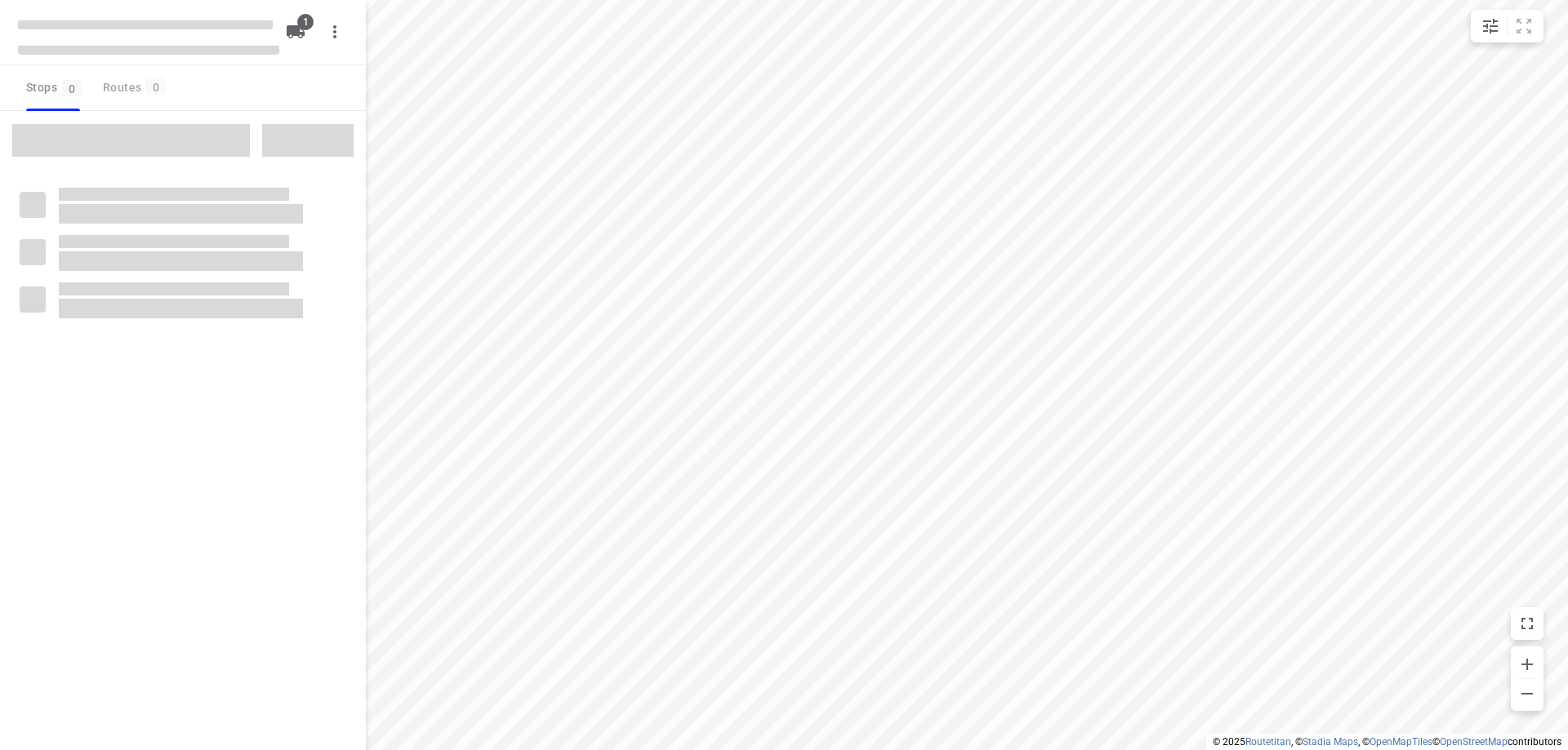
type input "distance"
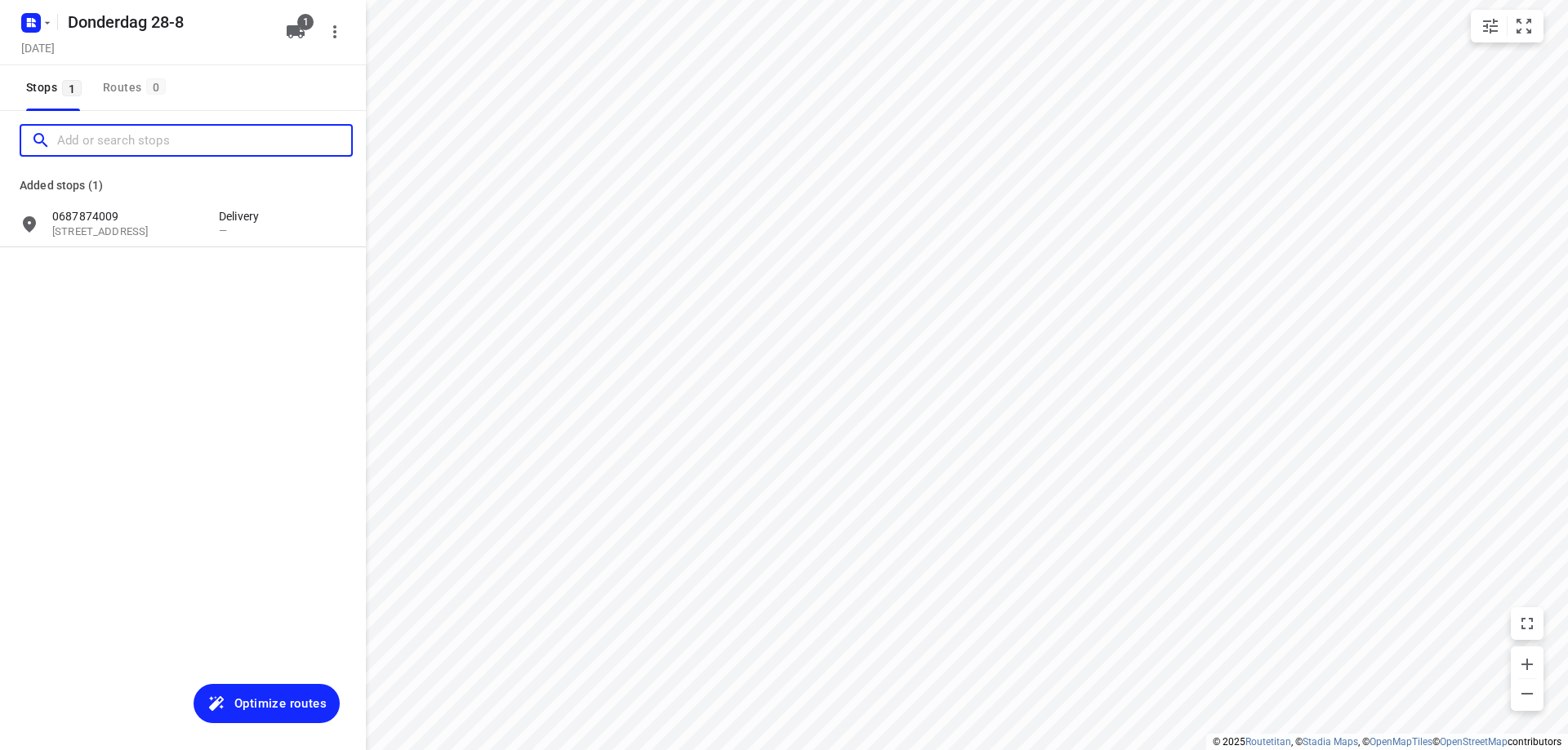
click at [138, 142] on input "Add or search stops" at bounding box center [203, 141] width 294 height 25
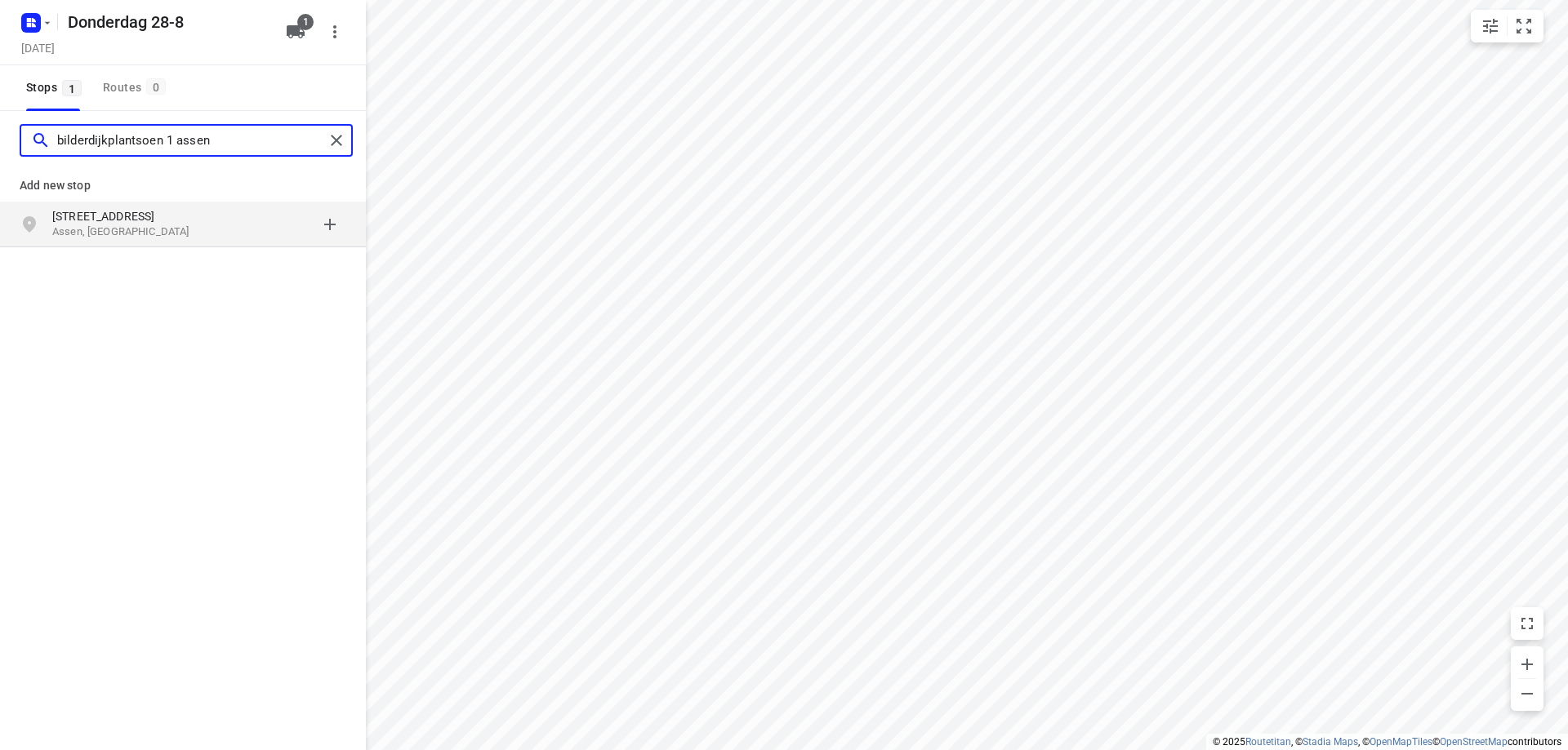
type input "bilderdijkplantsoen 1 assen"
click at [165, 219] on p "Bilderdijkplantsoen 1" at bounding box center [127, 216] width 150 height 16
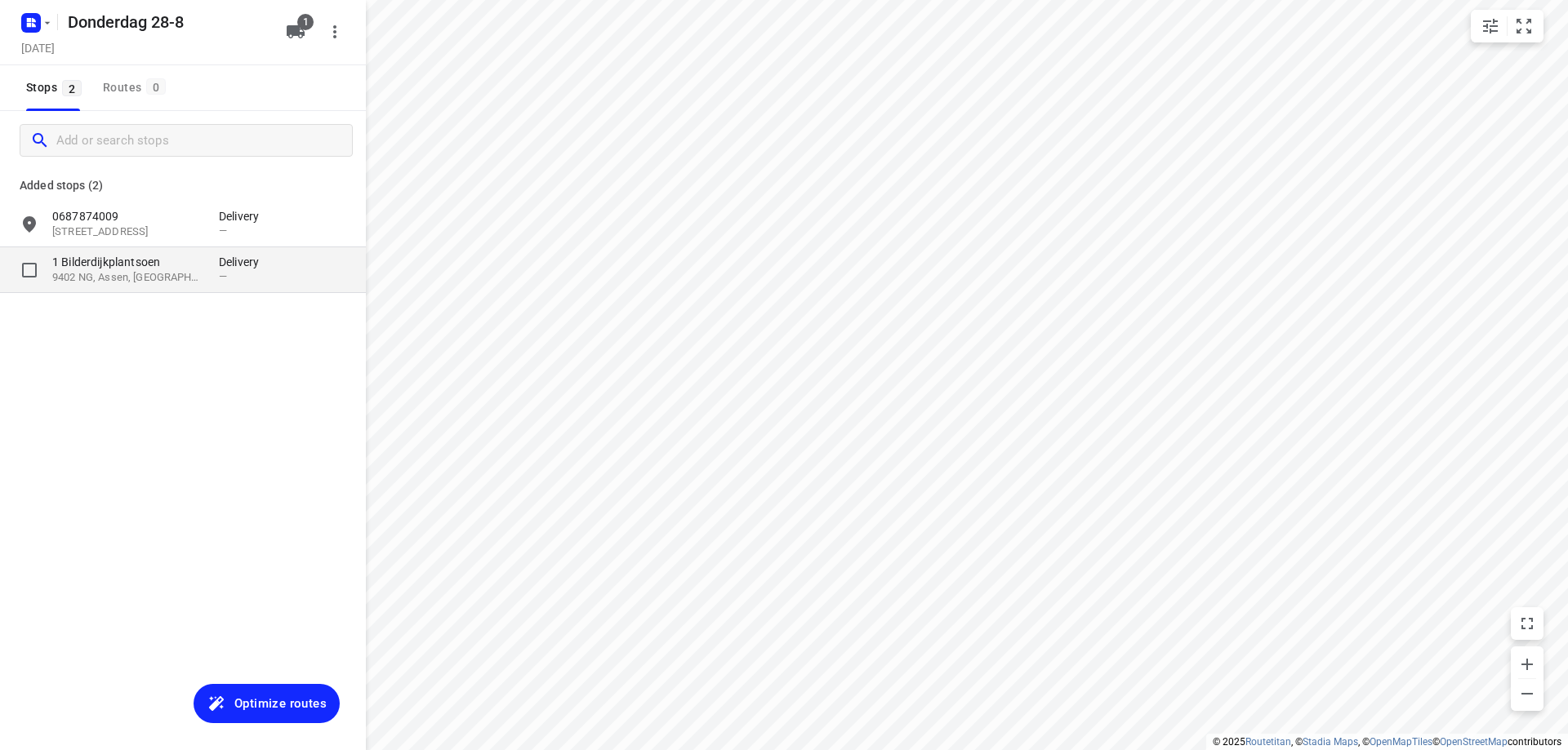
click at [153, 278] on p "9402 NG, Assen, NL" at bounding box center [127, 278] width 150 height 15
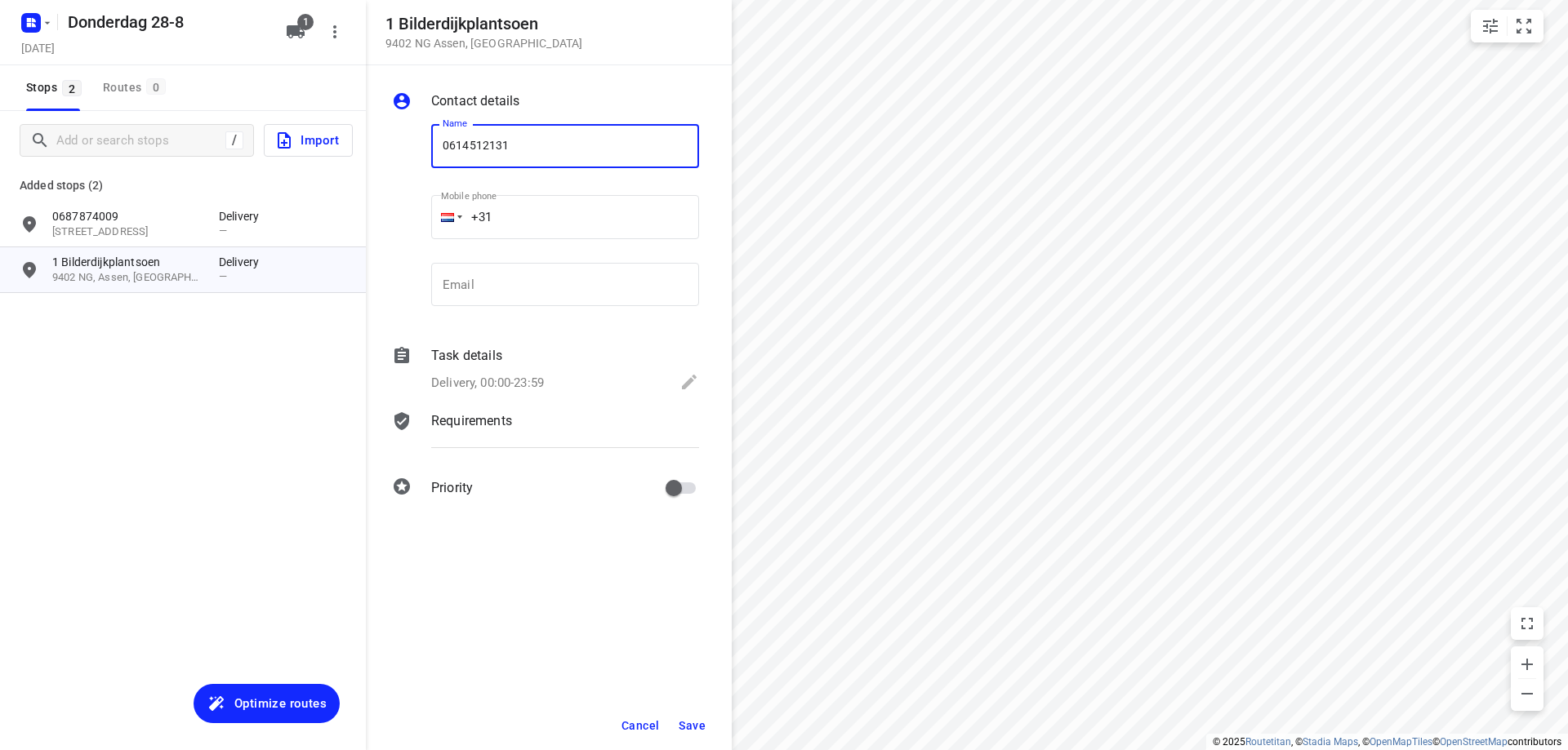
type input "0614512131"
click at [695, 722] on span "Save" at bounding box center [692, 726] width 27 height 13
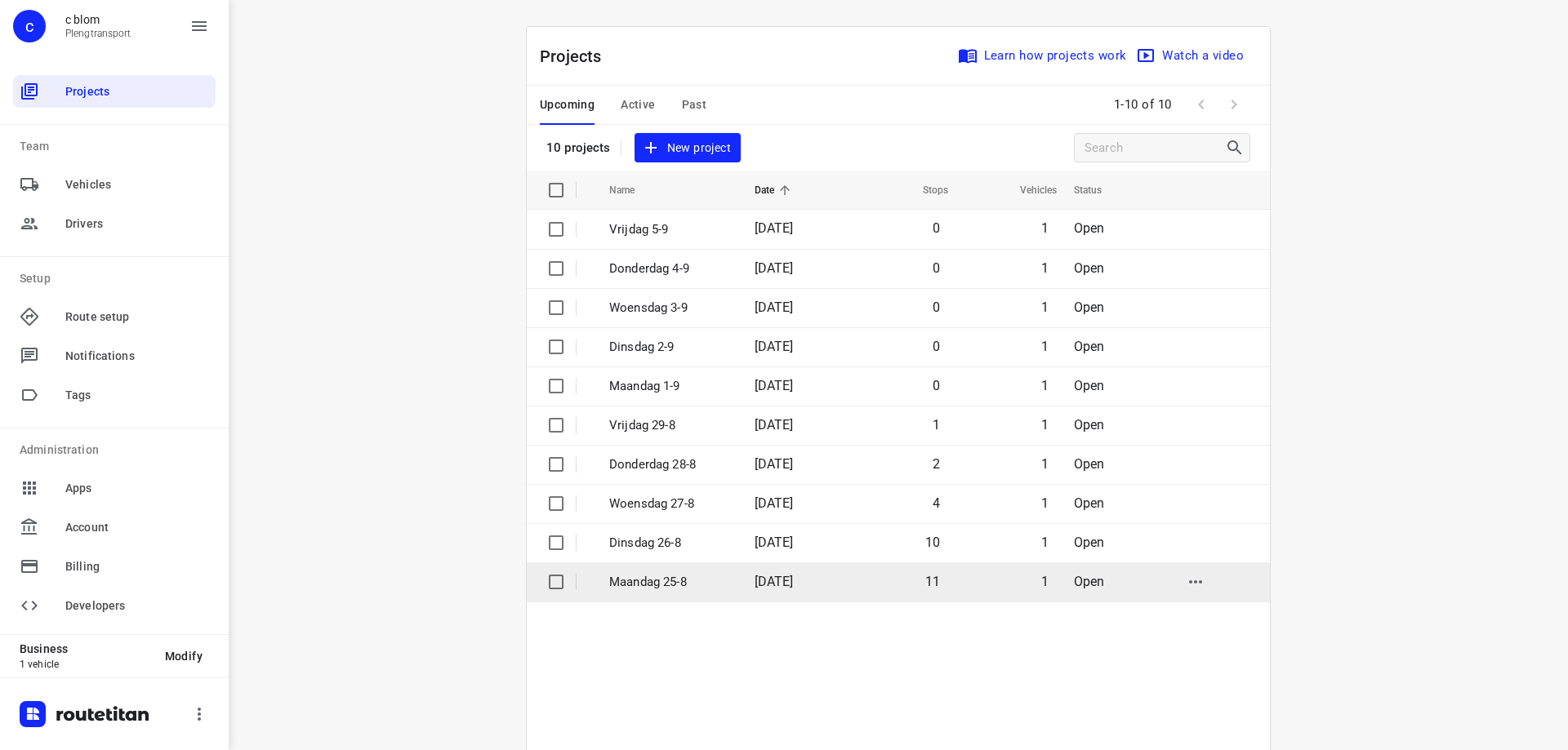
click at [822, 591] on td "25 Aug 2025" at bounding box center [794, 581] width 105 height 40
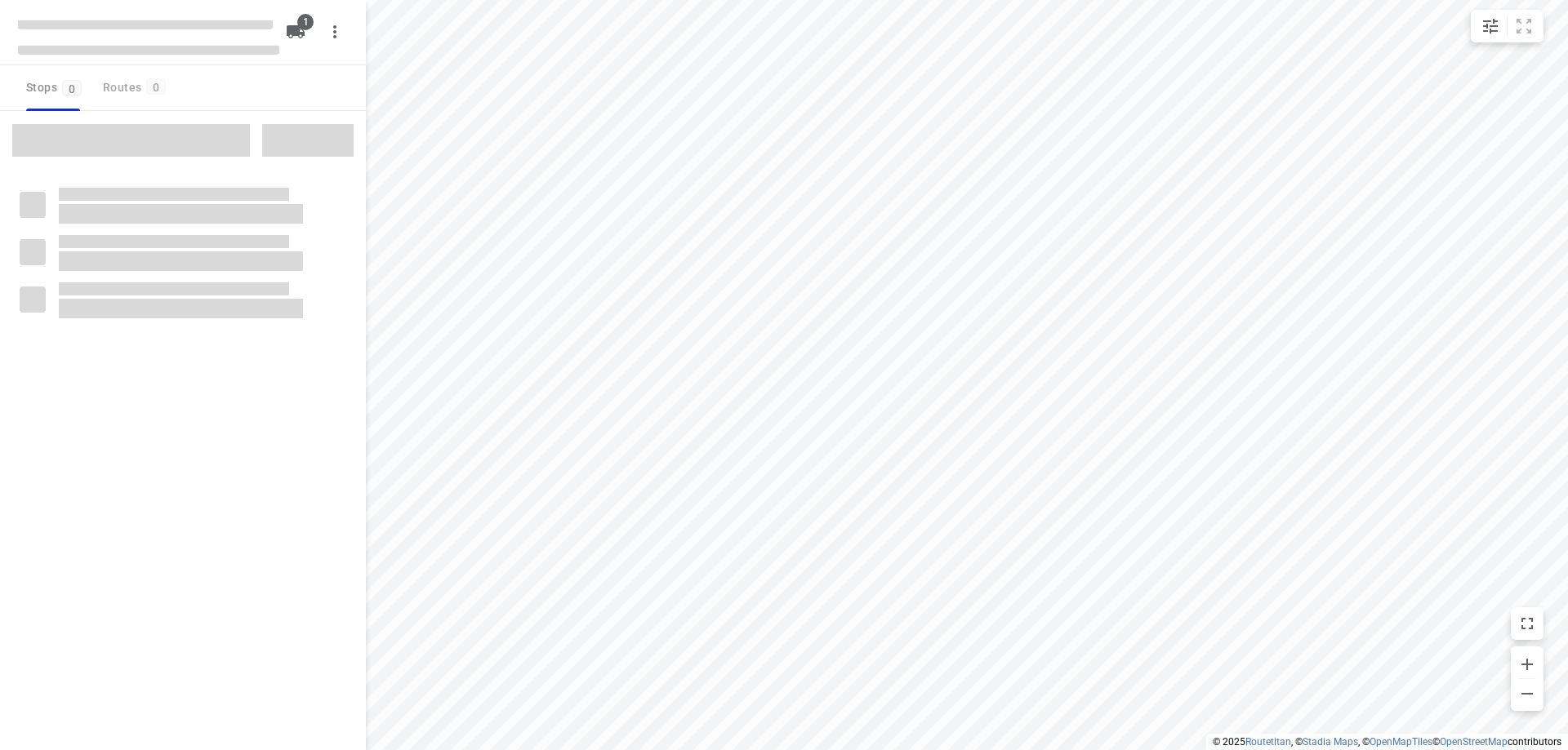
type input "distance"
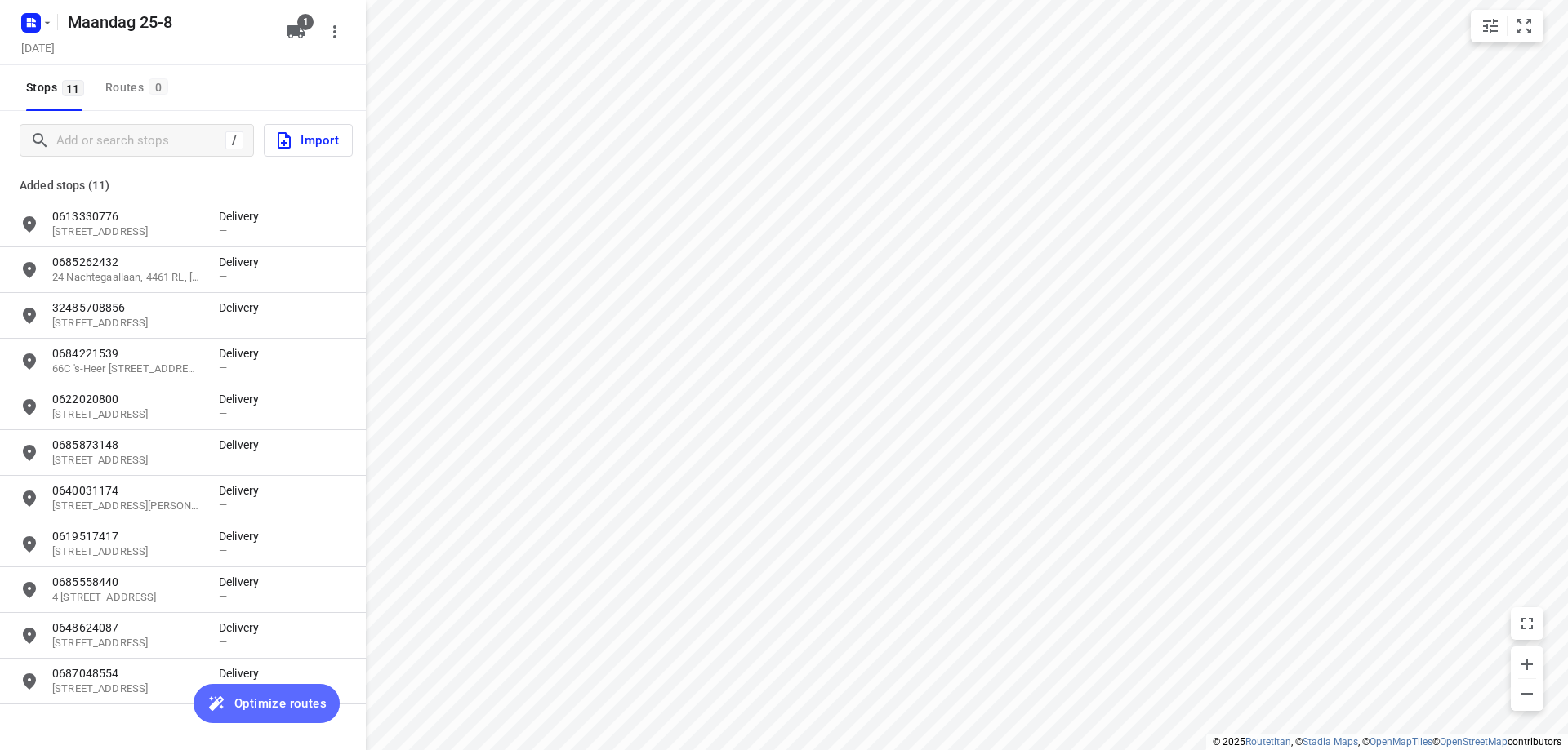
click at [317, 705] on span "Optimize routes" at bounding box center [281, 704] width 93 height 21
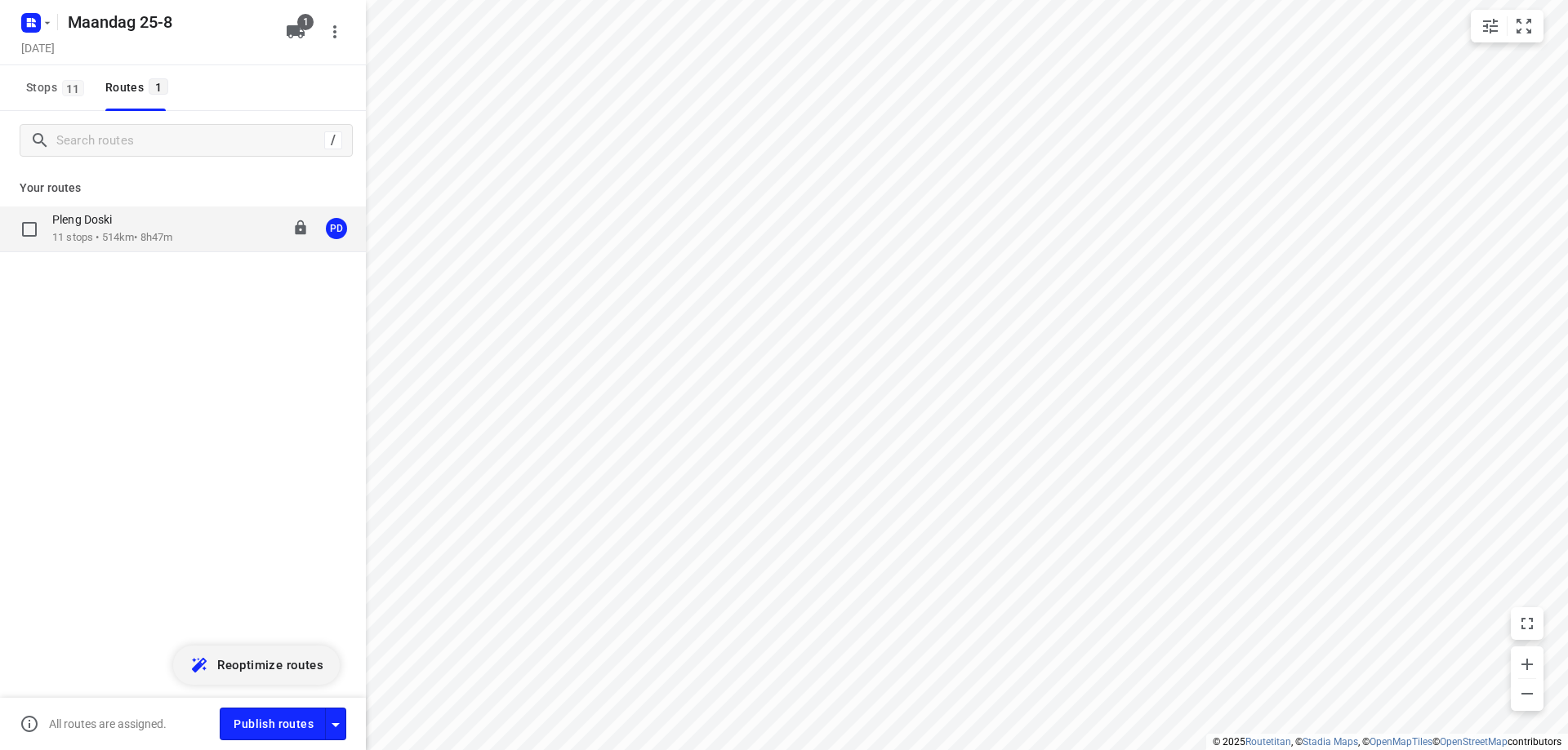
click at [163, 242] on p "11 stops • 514km • 8h47m" at bounding box center [112, 238] width 120 height 15
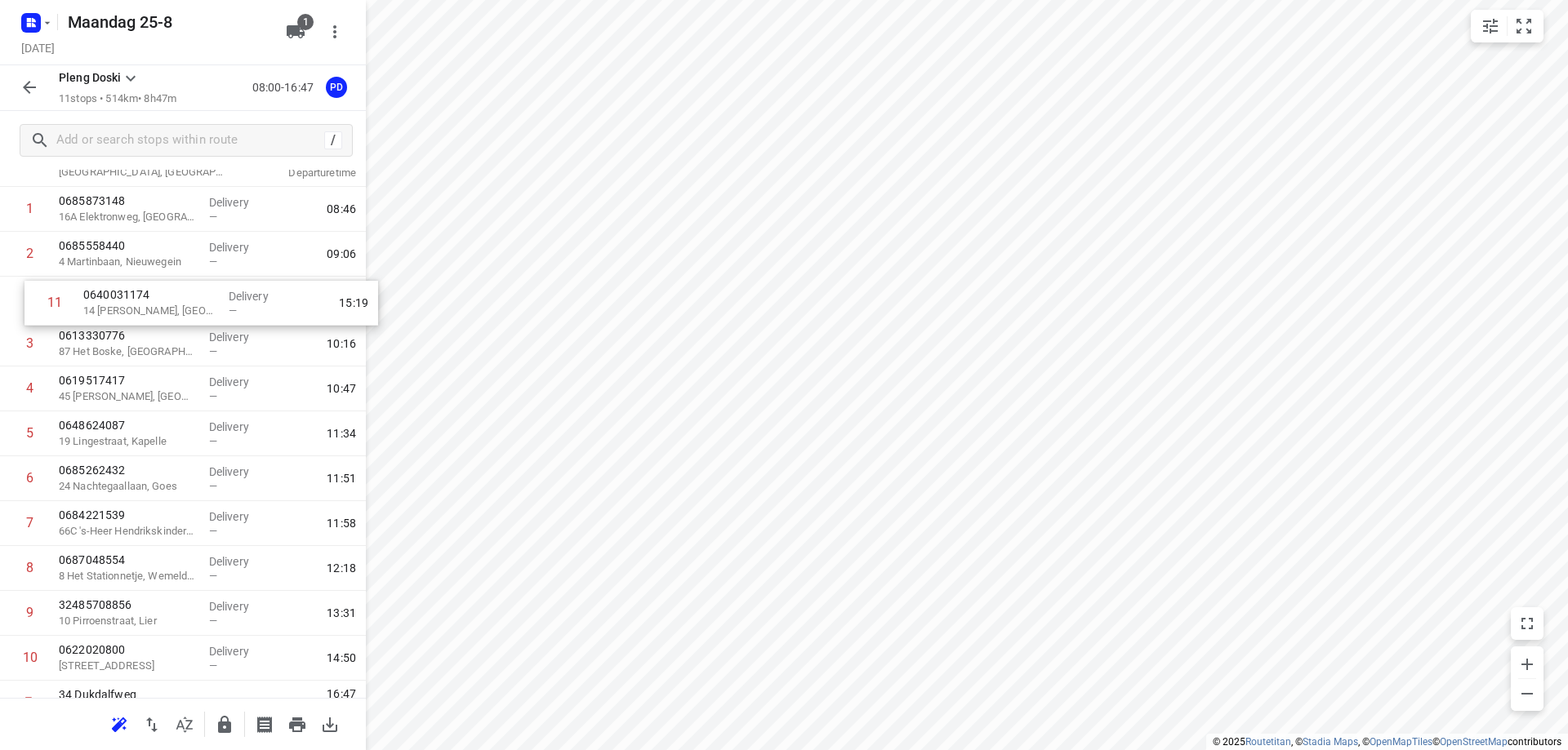
scroll to position [64, 0]
drag, startPoint x: 95, startPoint y: 633, endPoint x: 116, endPoint y: 302, distance: 331.7
click at [116, 302] on div "1 0685873148 16A Elektronweg, Utrecht Delivery — 08:46 2 0685558440 4 Martinbaa…" at bounding box center [182, 435] width 365 height 494
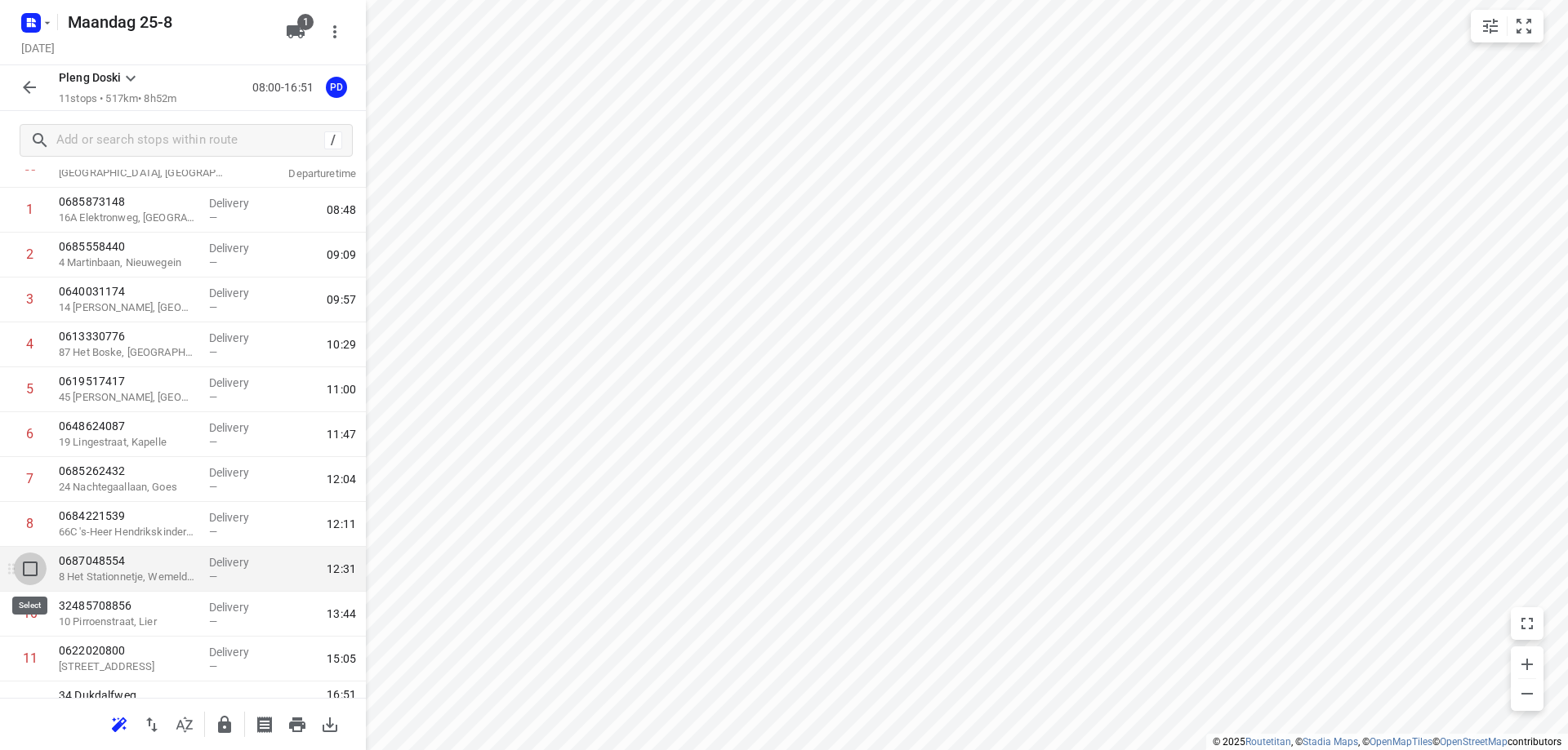
click at [34, 573] on input "checkbox" at bounding box center [30, 569] width 33 height 33
checkbox input "true"
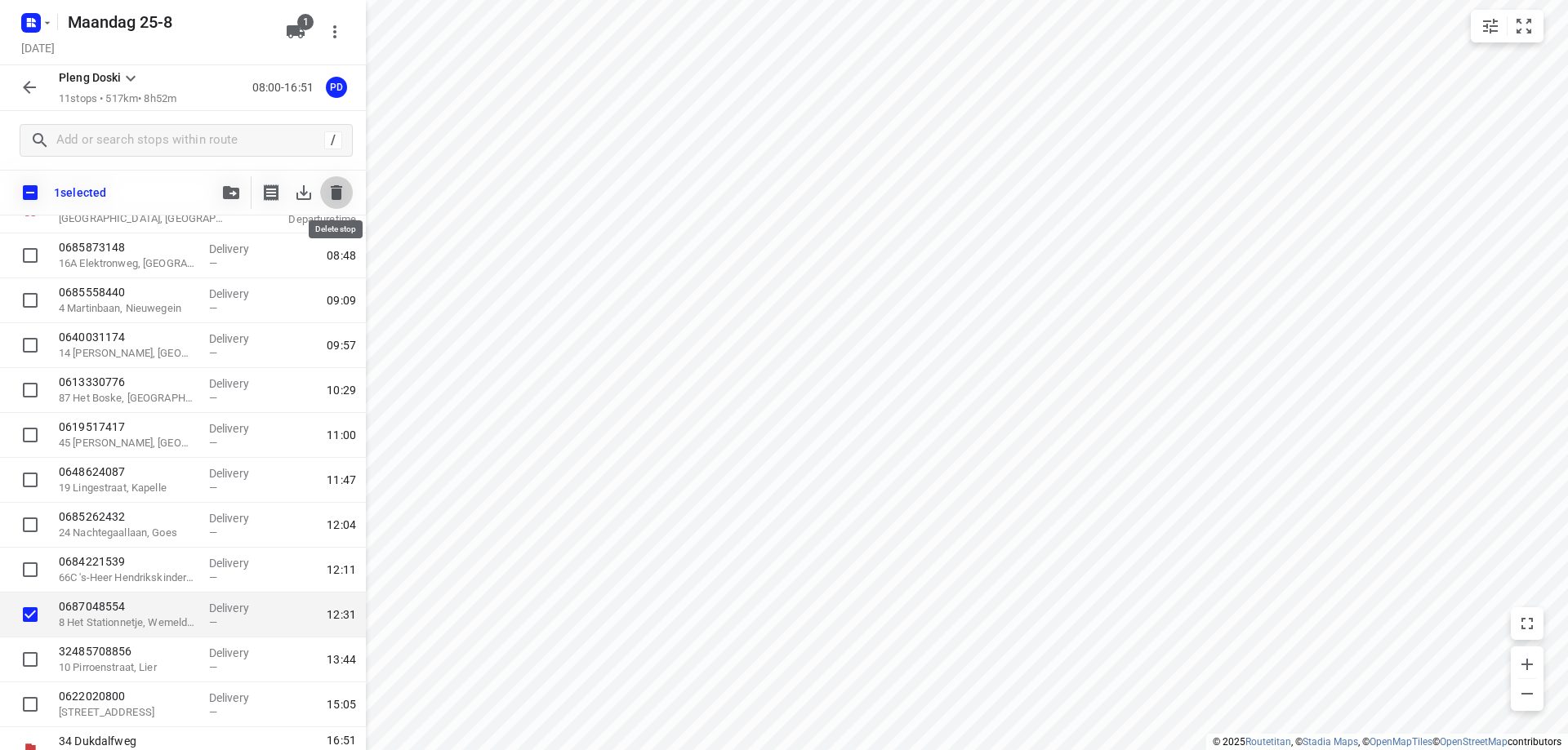
click at [339, 190] on icon "button" at bounding box center [337, 192] width 12 height 14
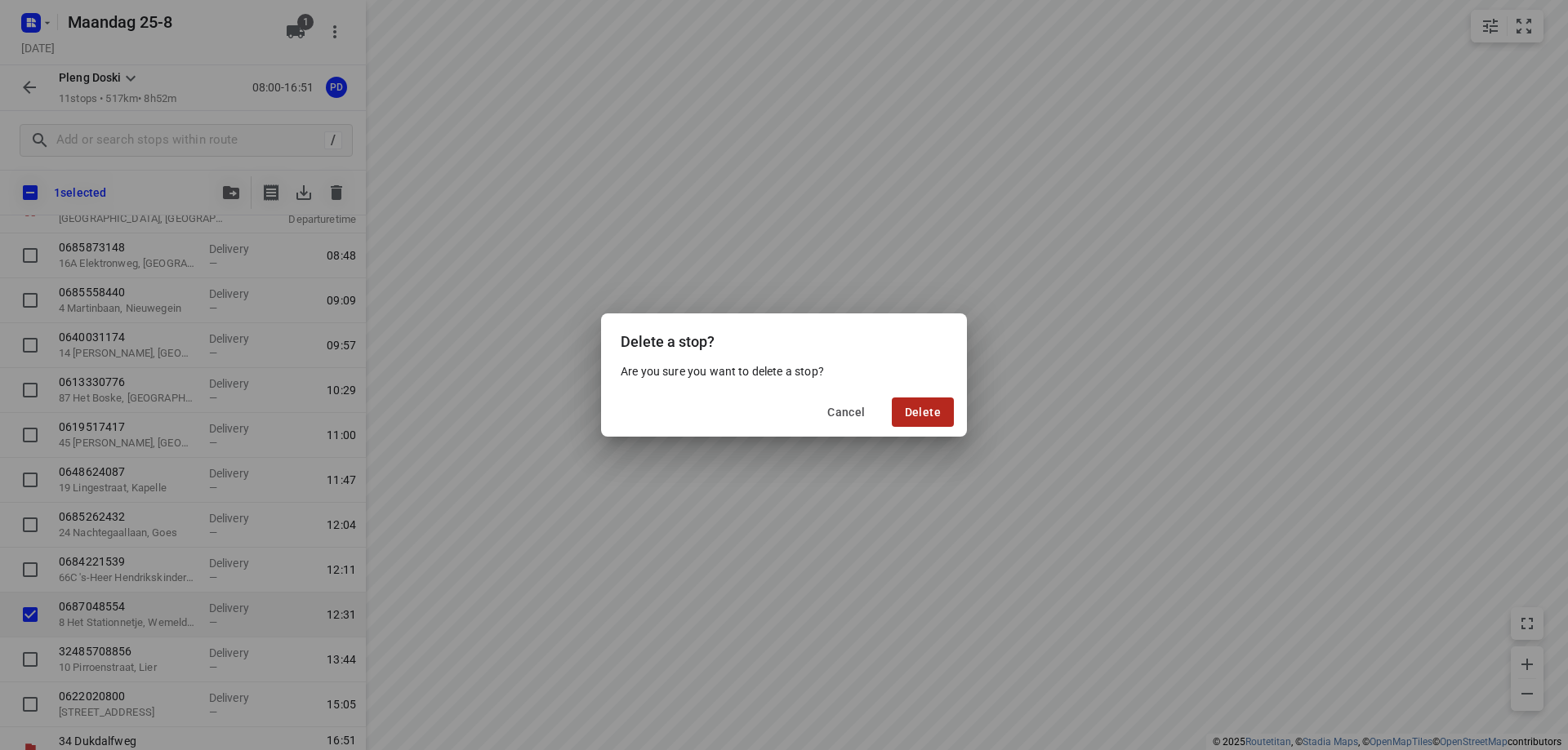
click at [944, 406] on button "Delete" at bounding box center [923, 412] width 62 height 29
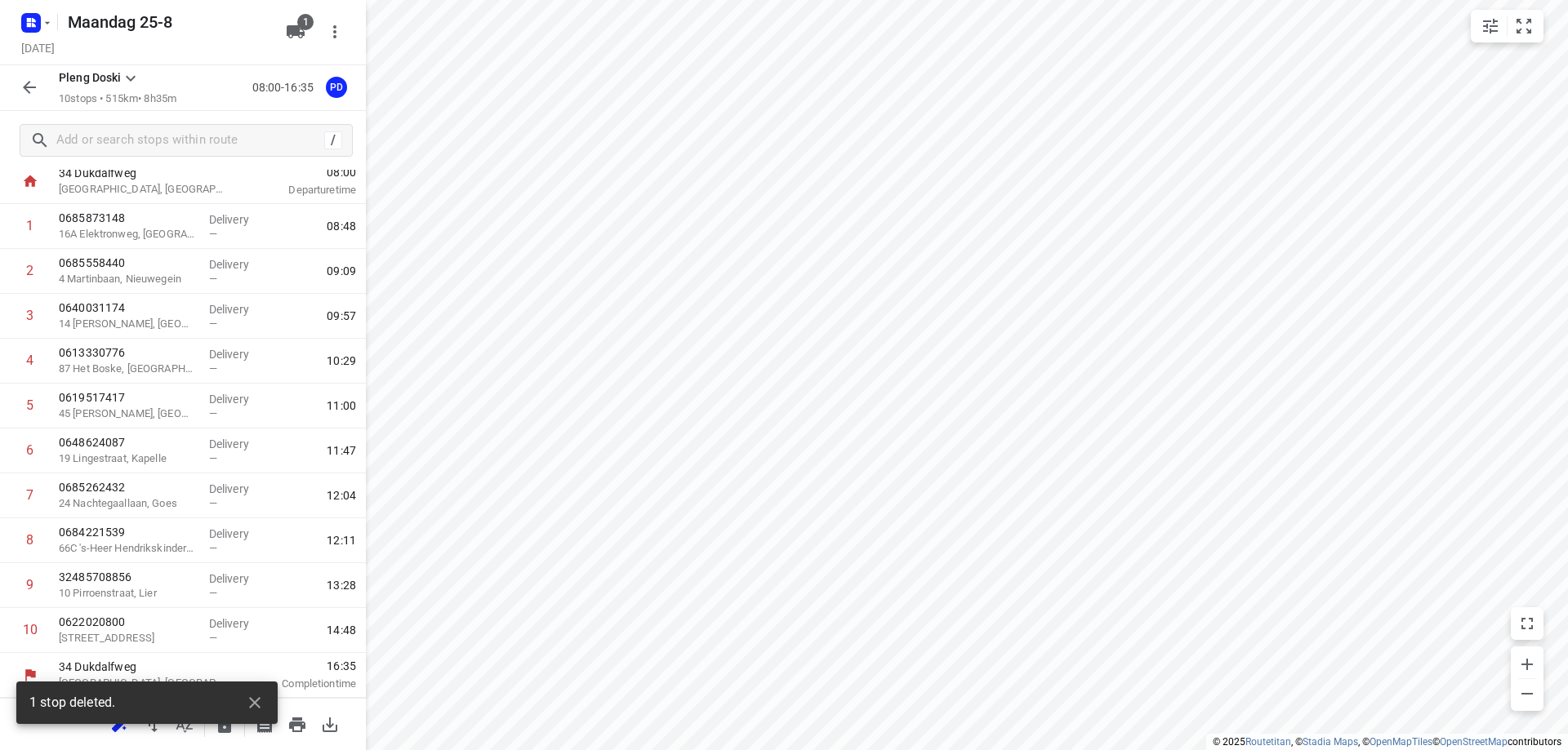
scroll to position [47, 0]
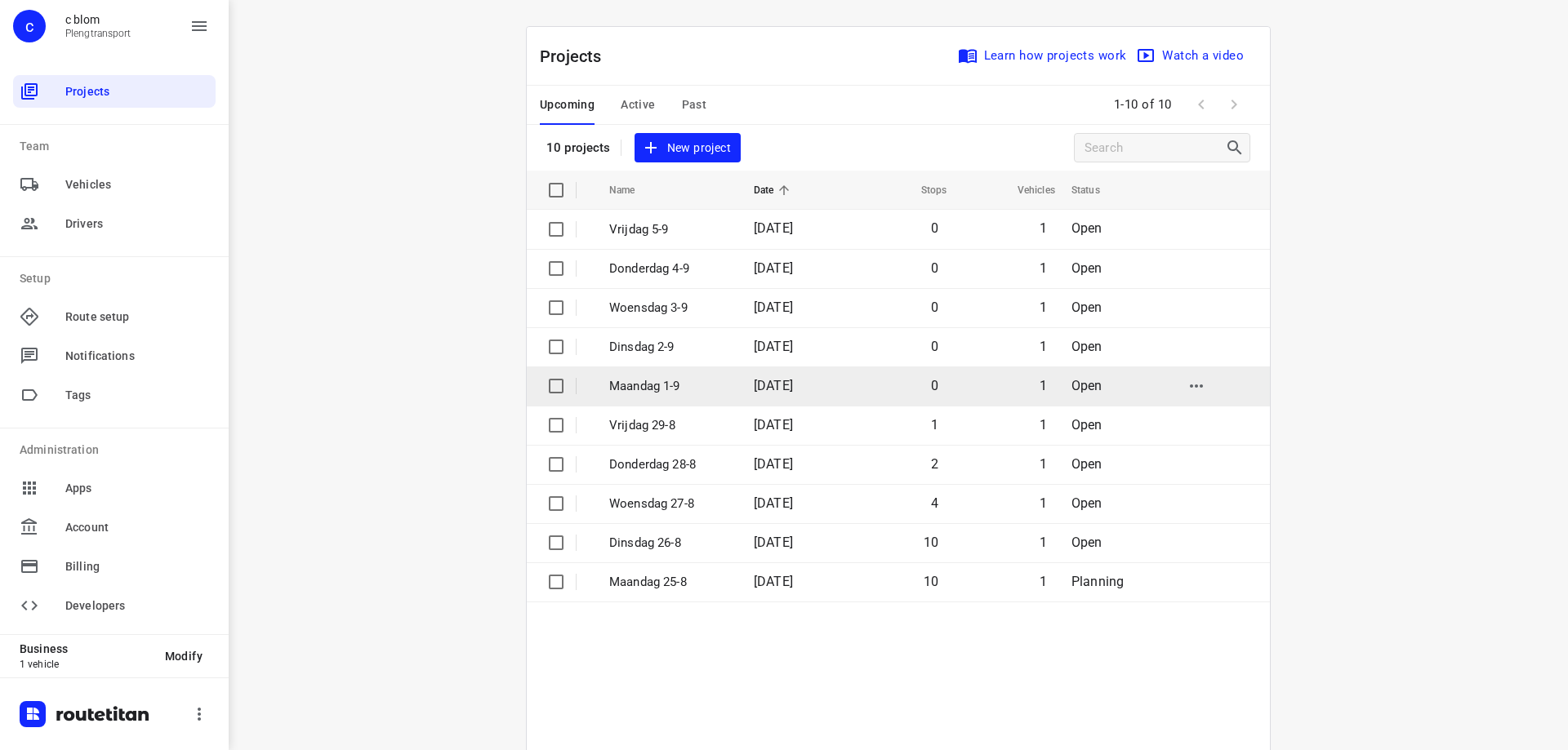
click at [661, 375] on td "Maandag 1-9" at bounding box center [666, 386] width 148 height 40
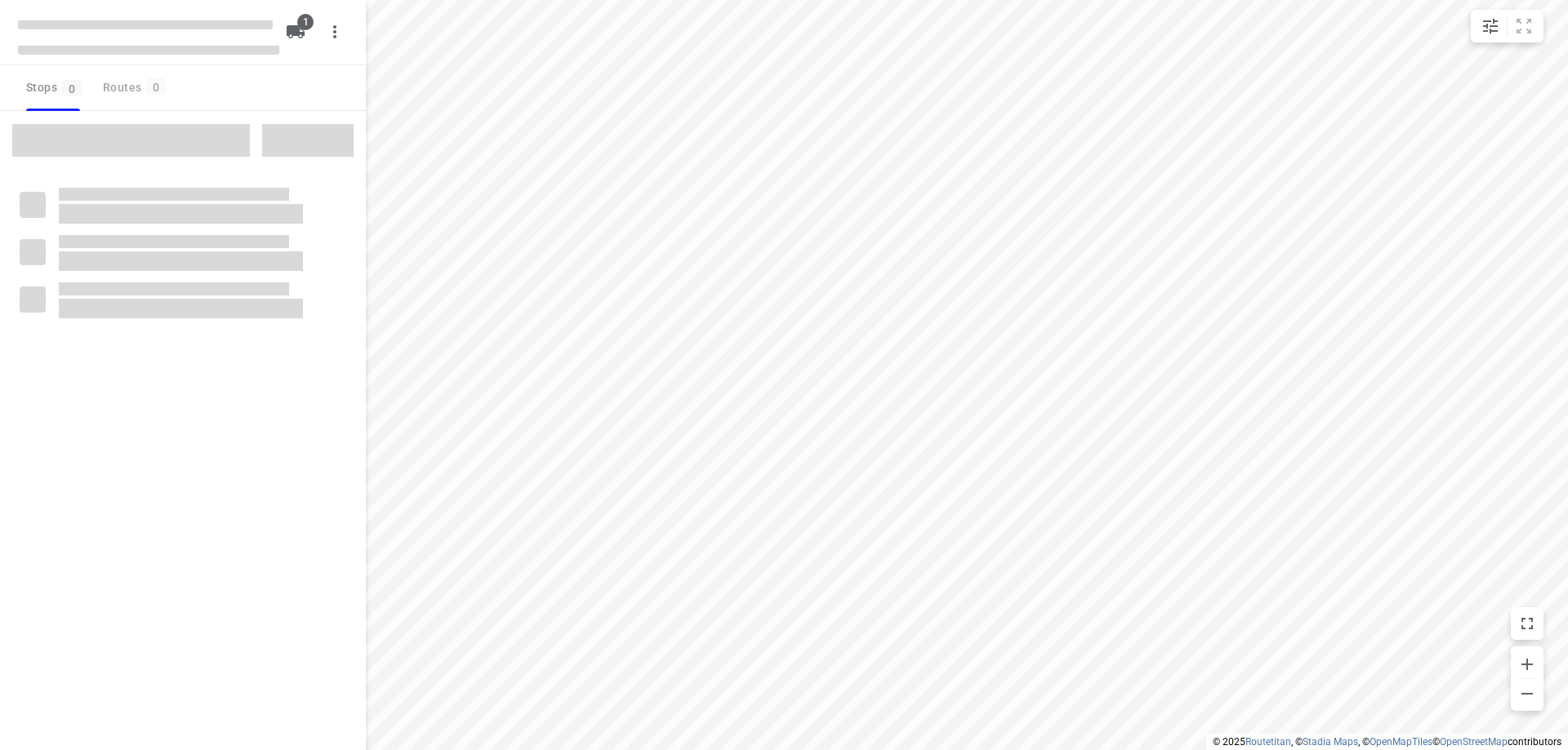
type input "distance"
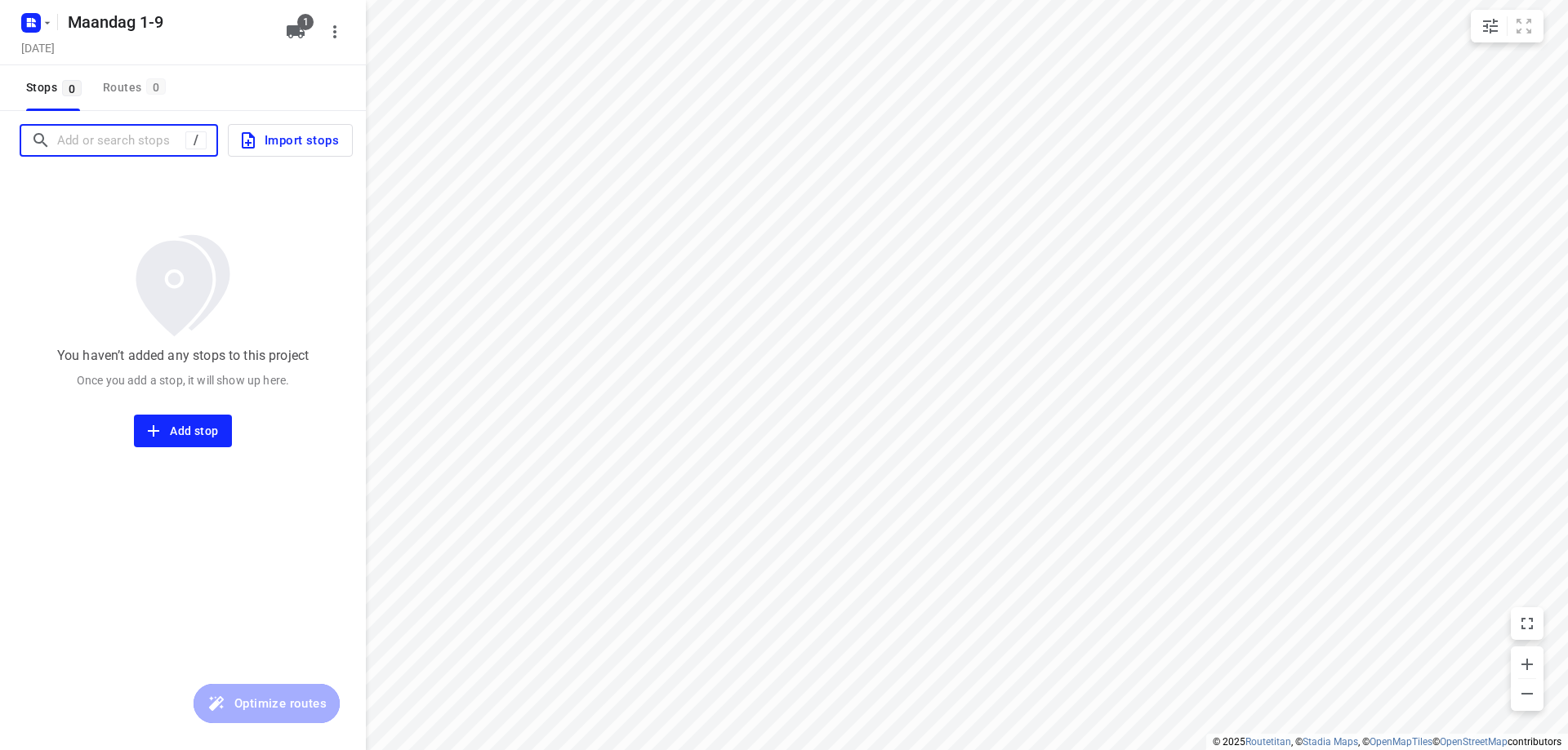
click at [127, 140] on input "Add or search stops" at bounding box center [121, 141] width 128 height 25
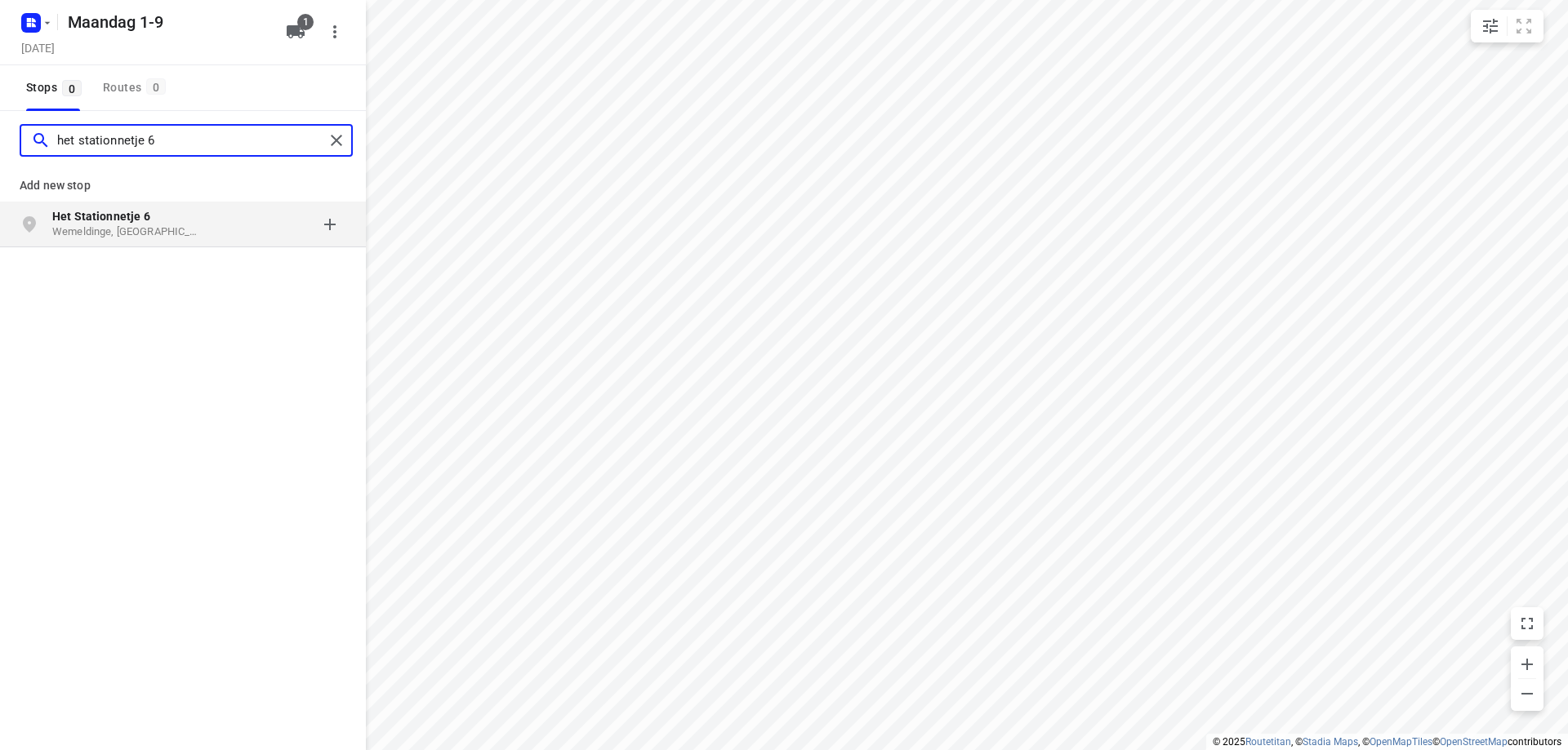
type input "het stationnetje 6"
click at [98, 221] on b "Het Stationnetje 6" at bounding box center [101, 217] width 98 height 13
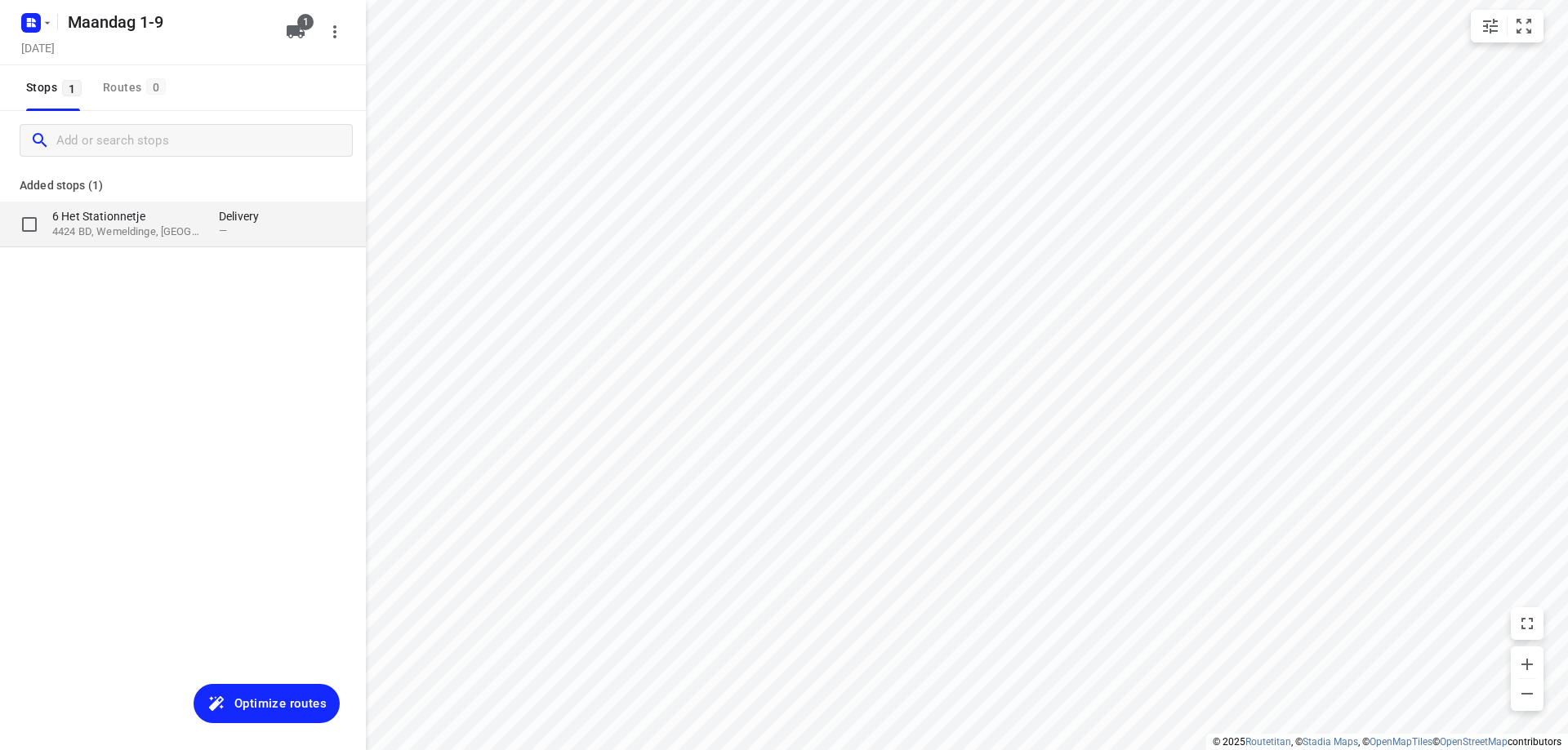
click at [120, 224] on p "6 Het Stationnetje" at bounding box center [127, 216] width 150 height 16
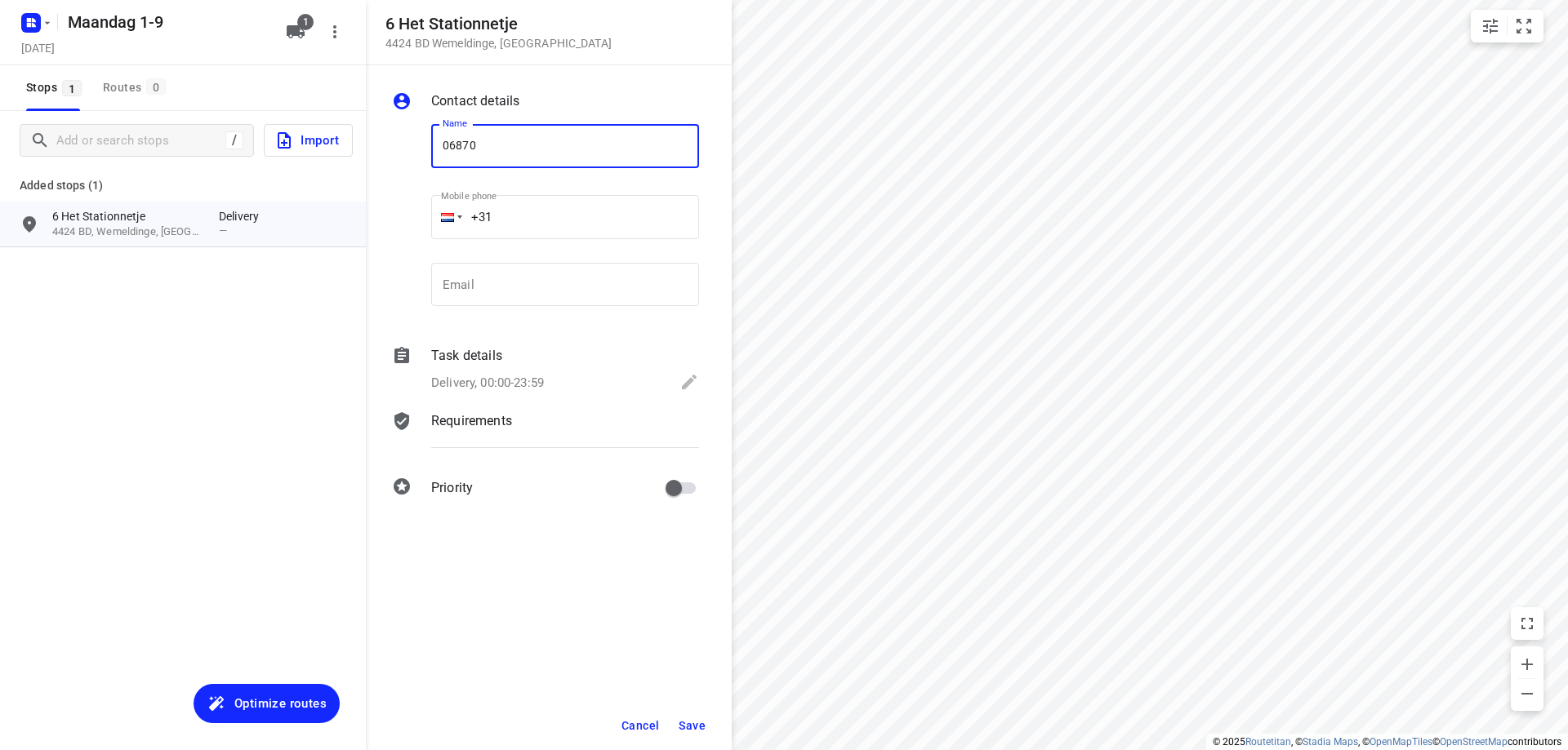
type input "0687048554"
click at [694, 728] on span "Save" at bounding box center [692, 726] width 27 height 13
